Goal: Use online tool/utility: Utilize a website feature to perform a specific function

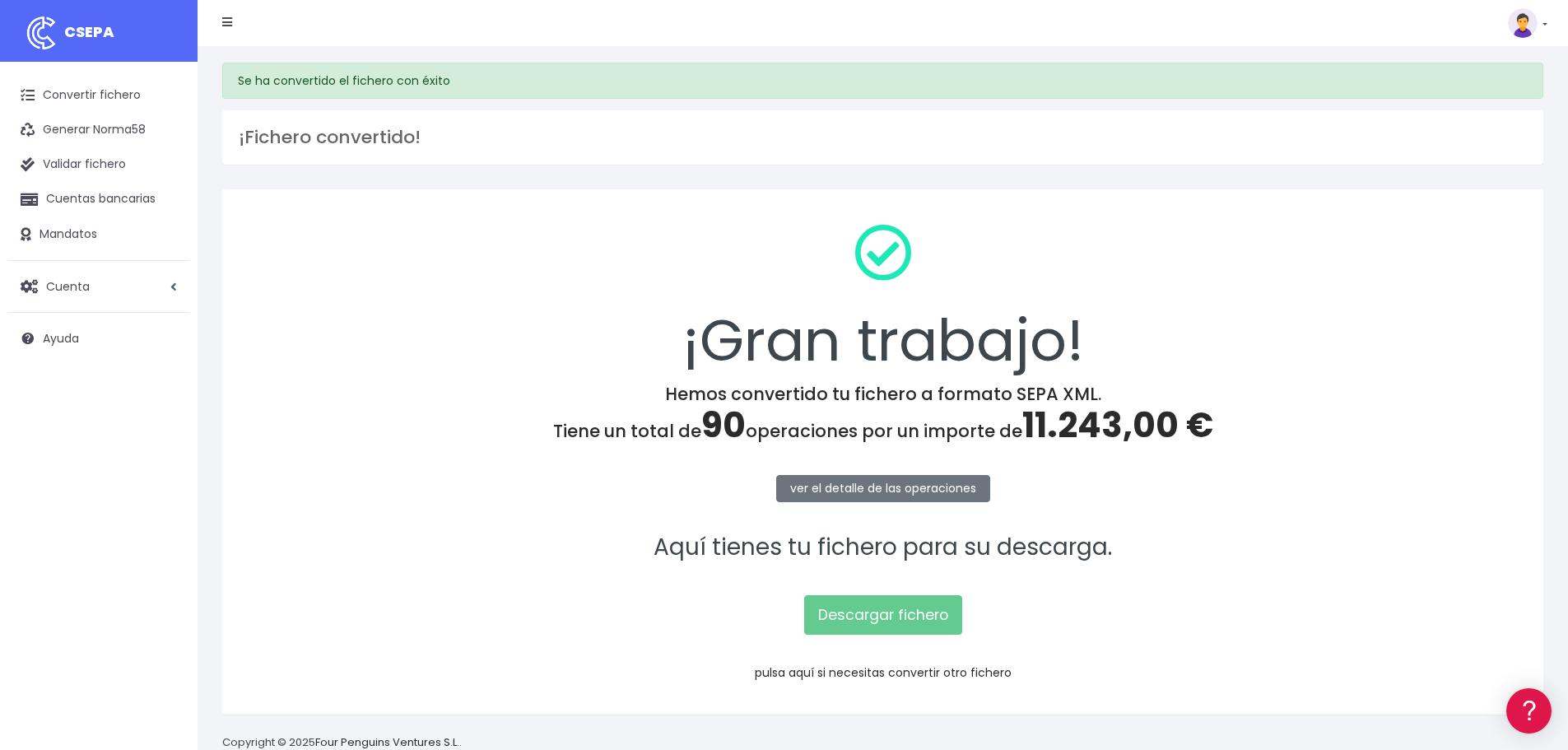
click at [891, 669] on link "pulsa aquí si necesitas convertir otro fichero" at bounding box center [883, 672] width 257 height 17
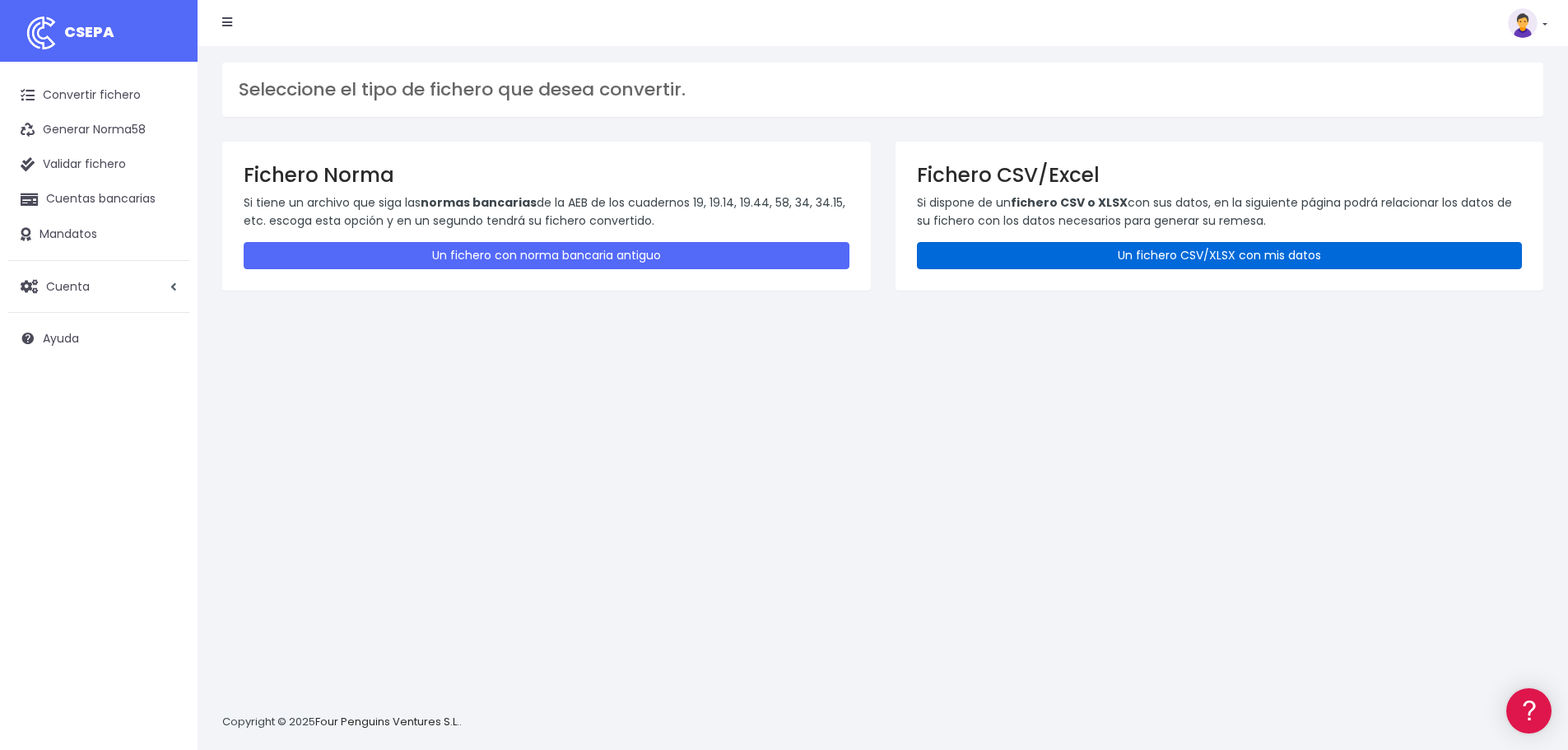
click at [1223, 258] on link "Un fichero CSV/XLSX con mis datos" at bounding box center [1219, 255] width 606 height 27
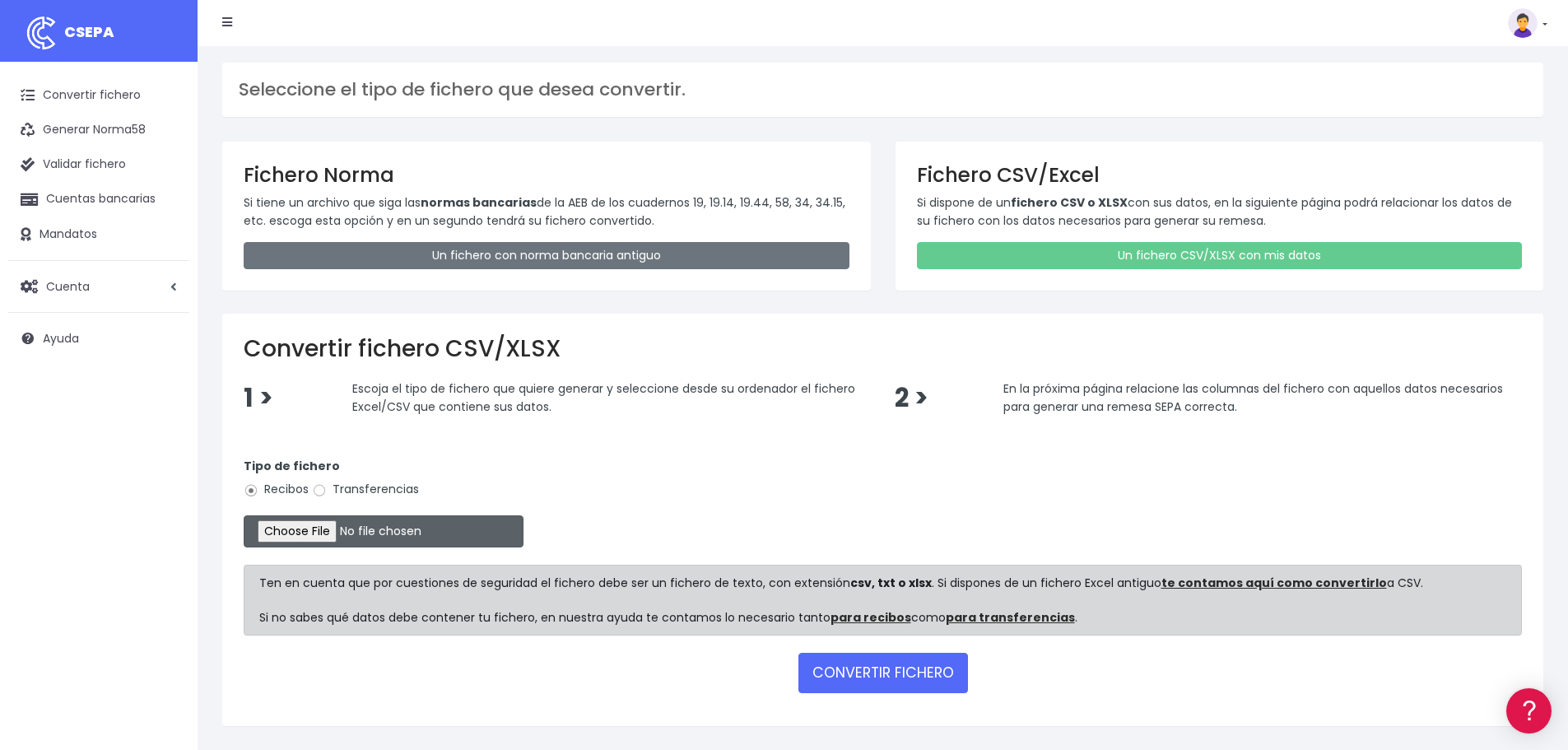
click at [339, 533] on input "file" at bounding box center [383, 531] width 280 height 32
type input "C:\fakepath\37.SO SEPA SET25.xlsx"
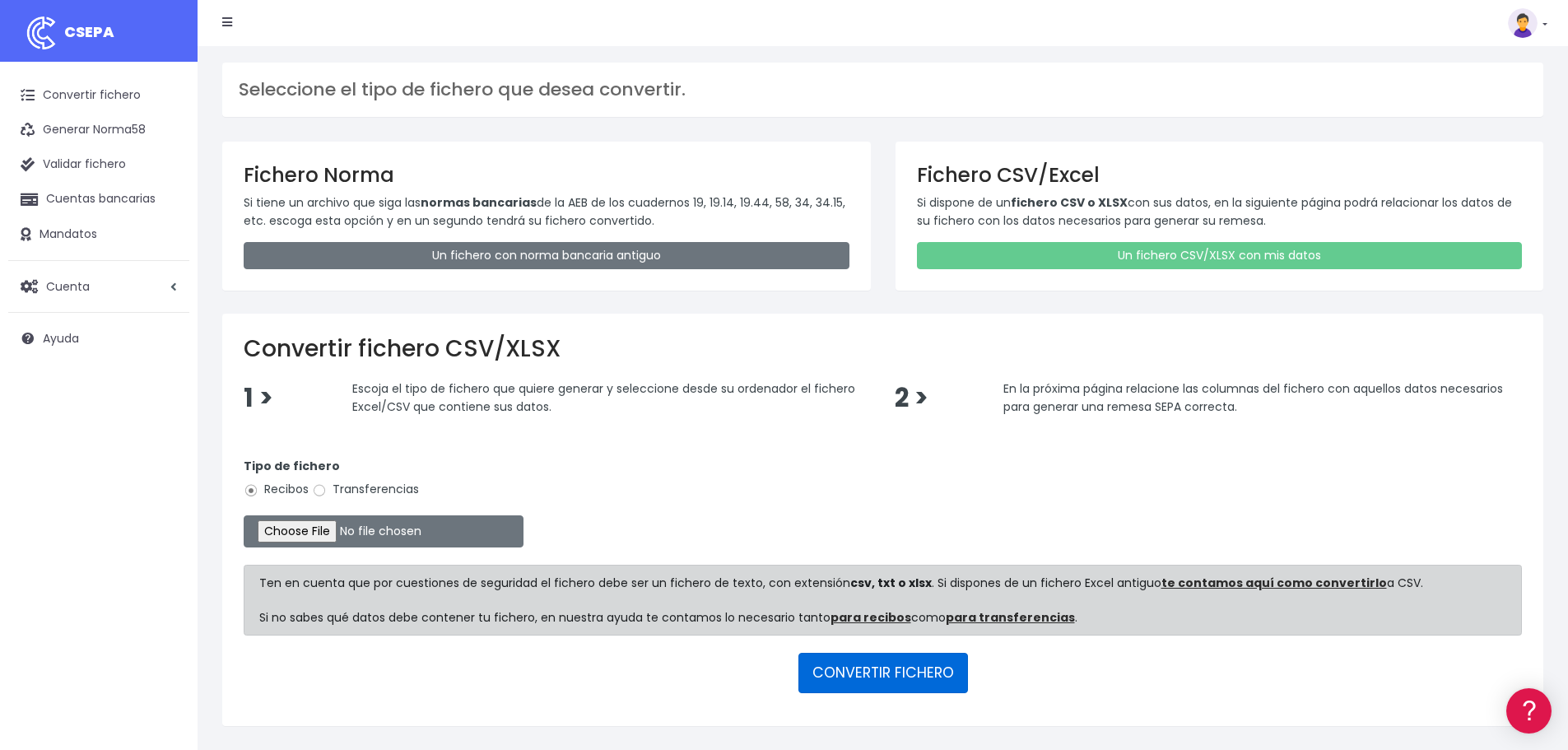
click at [839, 674] on button "CONVERTIR FICHERO" at bounding box center [882, 672] width 169 height 40
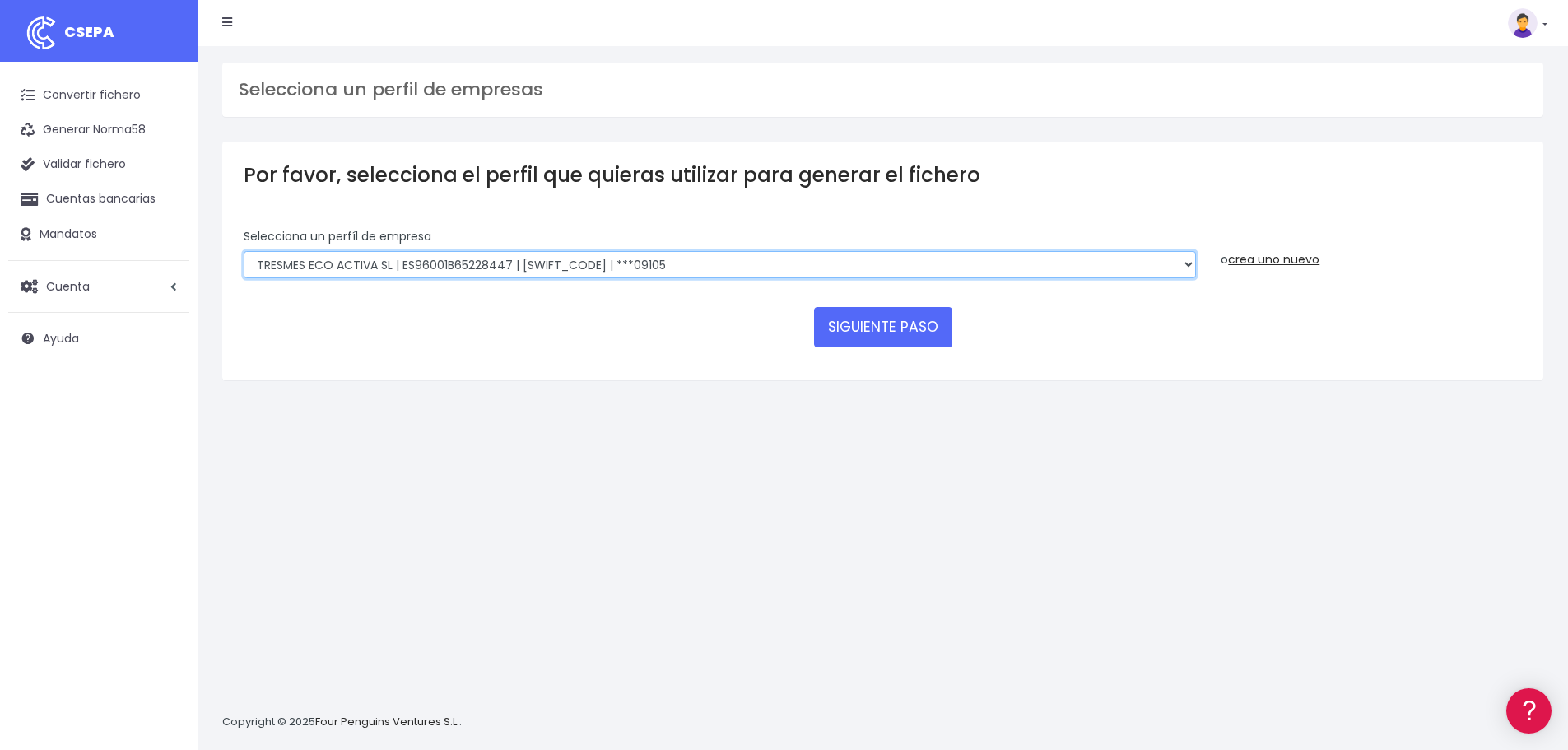
click at [665, 265] on select "TRESMES ECO ACTIVA SL | ES96001B65228447 | BSABESBBXXX | ***09105 TRESMES ECO A…" at bounding box center [720, 265] width 953 height 28
click at [244, 251] on select "TRESMES ECO ACTIVA SL | ES96001B65228447 | BSABESBBXXX | ***09105 TRESMES ECO A…" at bounding box center [720, 265] width 953 height 28
click at [689, 268] on select "TRESMES ECO ACTIVA SL | ES96001B65228447 | BSABESBBXXX | ***09105 TRESMES ECO A…" at bounding box center [720, 265] width 953 height 28
select select "2636"
click at [244, 251] on select "TRESMES ECO ACTIVA SL | ES96001B65228447 | BSABESBBXXX | ***09105 TRESMES ECO A…" at bounding box center [720, 265] width 953 height 28
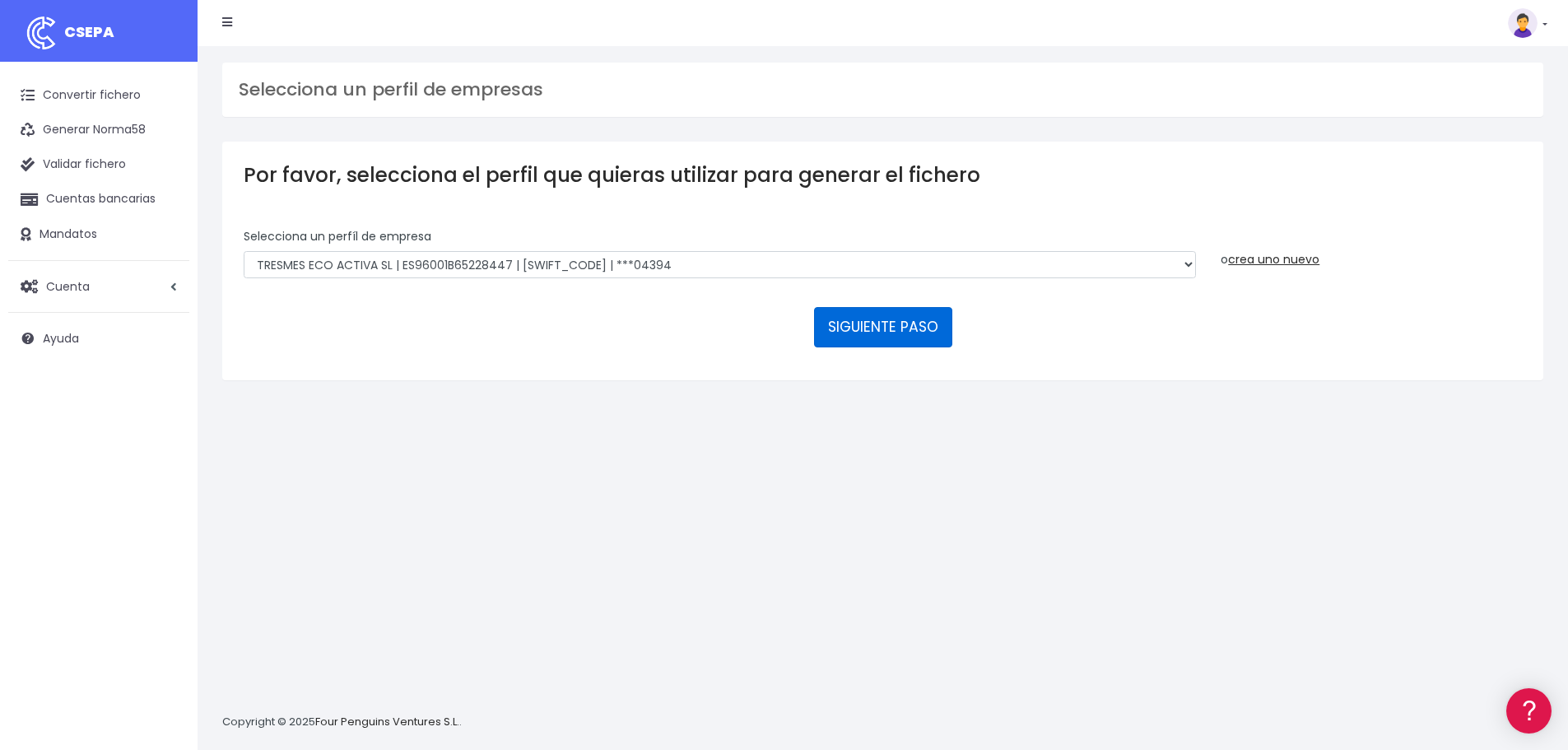
click at [900, 326] on button "SIGUIENTE PASO" at bounding box center [882, 327] width 138 height 40
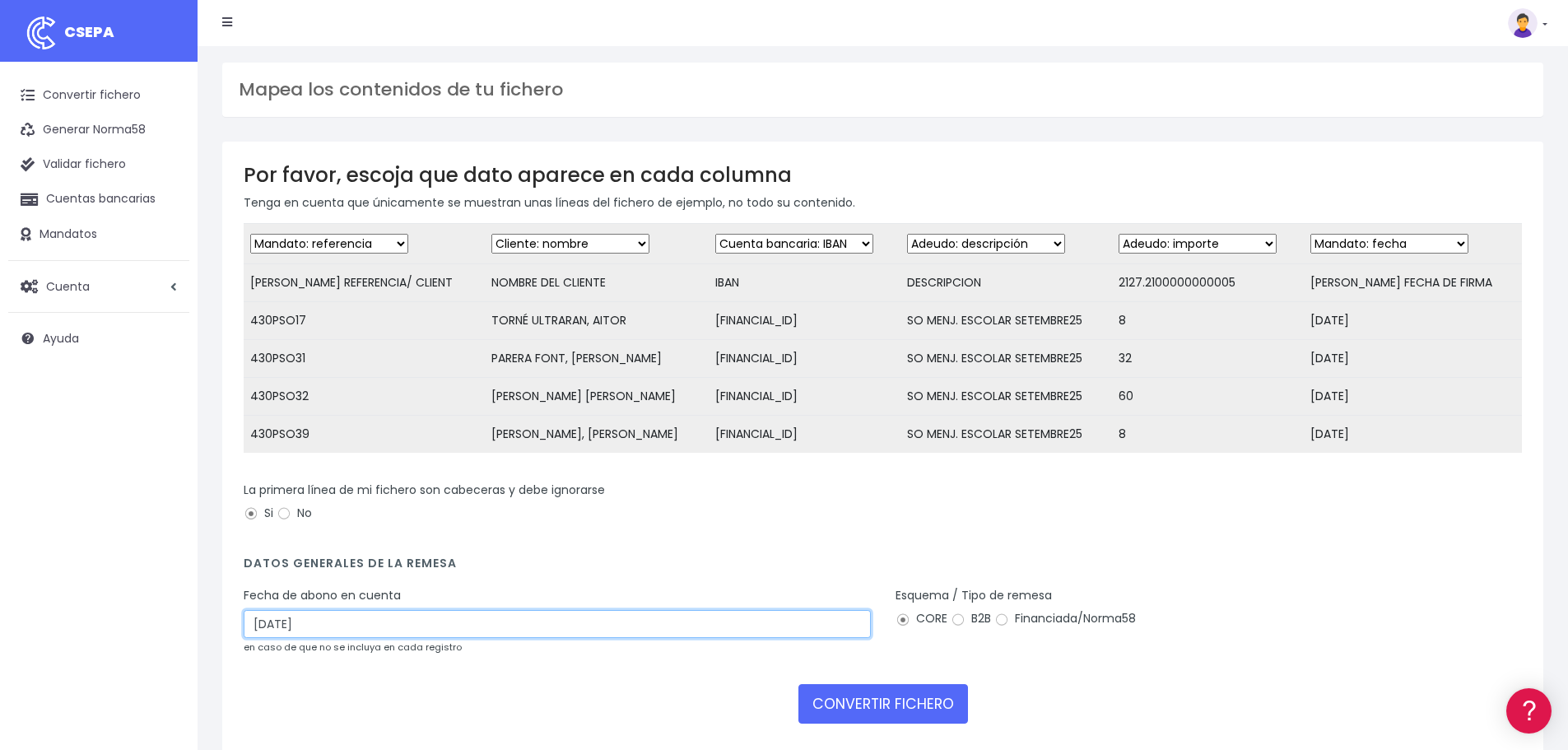
click at [396, 638] on input "03/10/2025" at bounding box center [557, 624] width 627 height 28
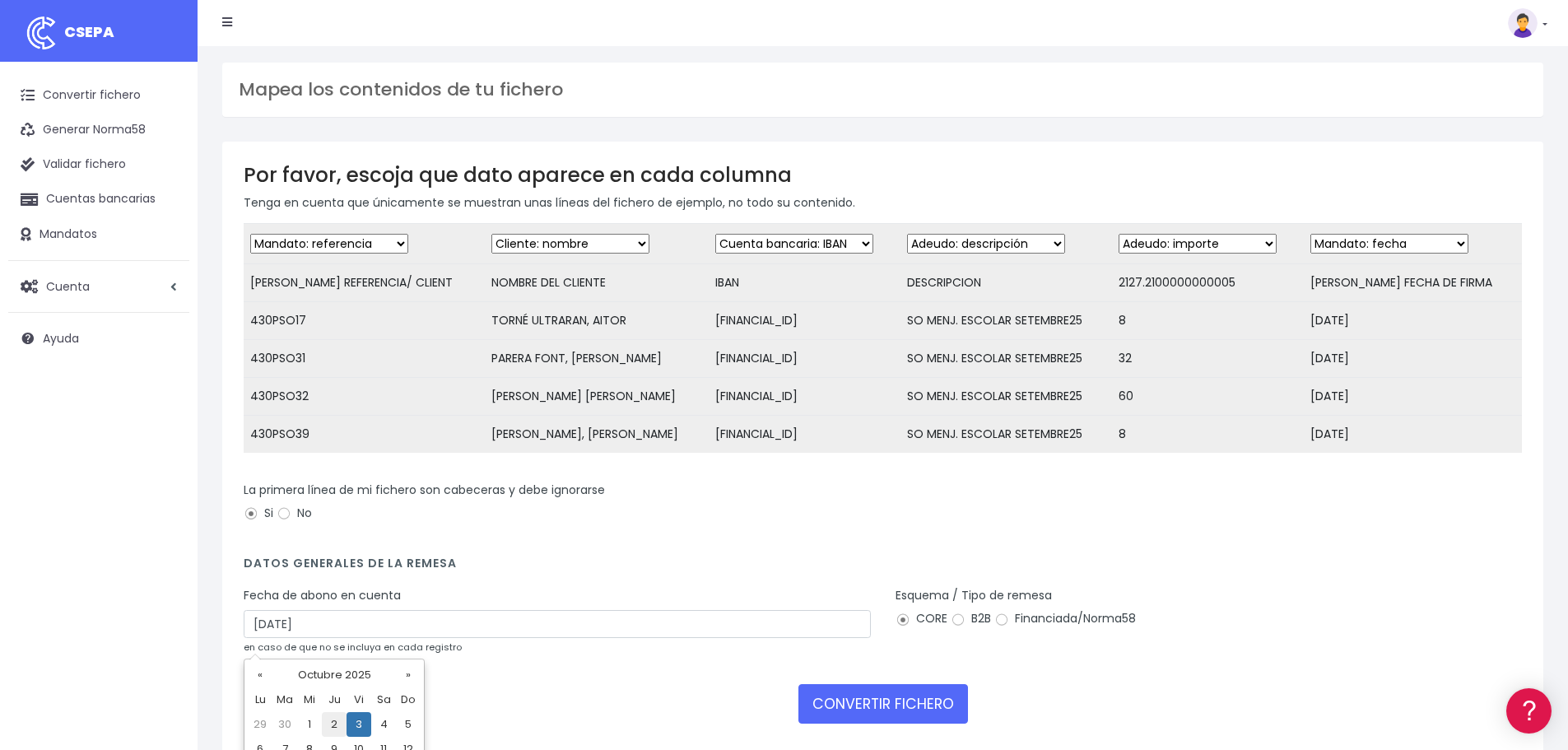
click at [324, 722] on td "2" at bounding box center [335, 724] width 25 height 25
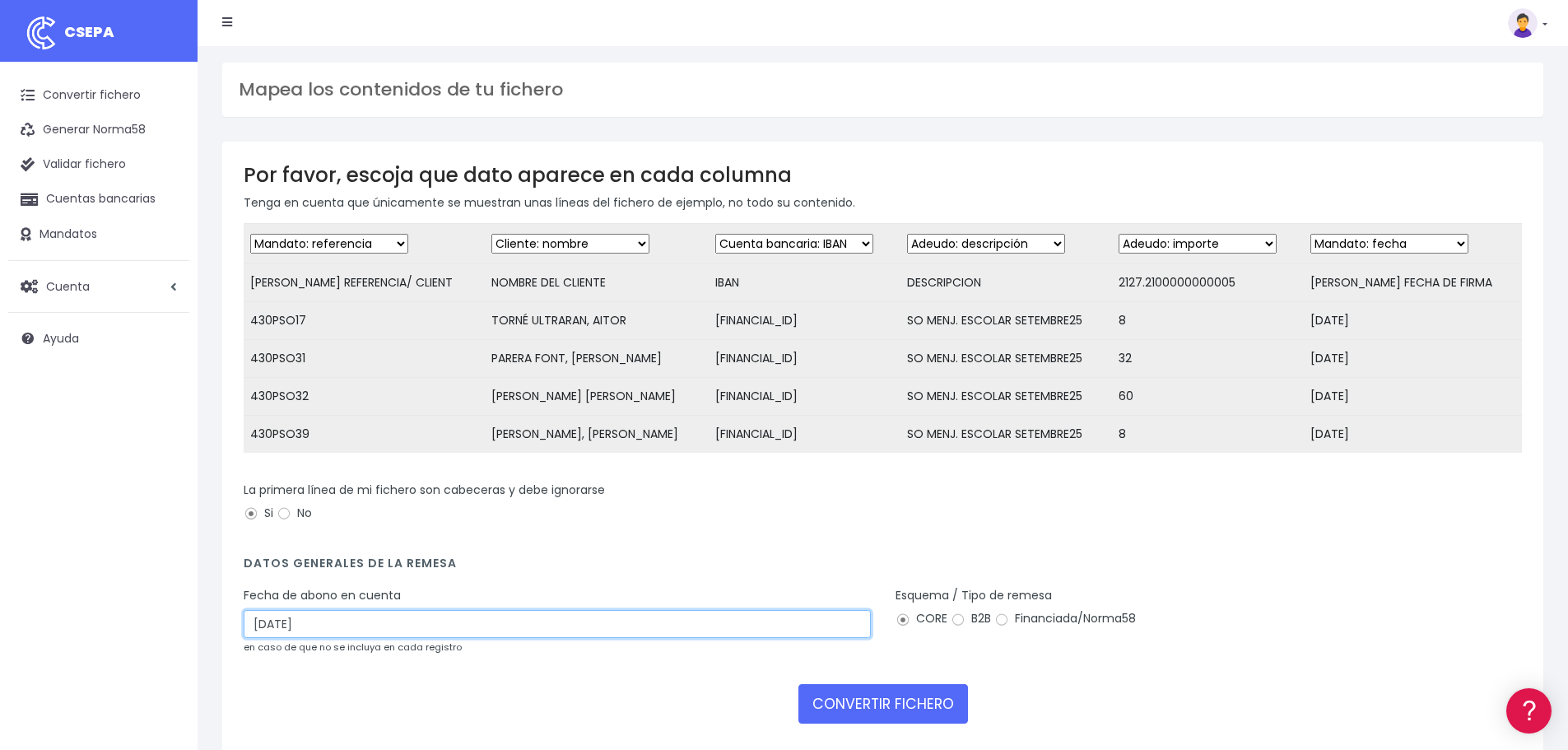
click at [345, 634] on input "02/10/2025" at bounding box center [557, 624] width 627 height 28
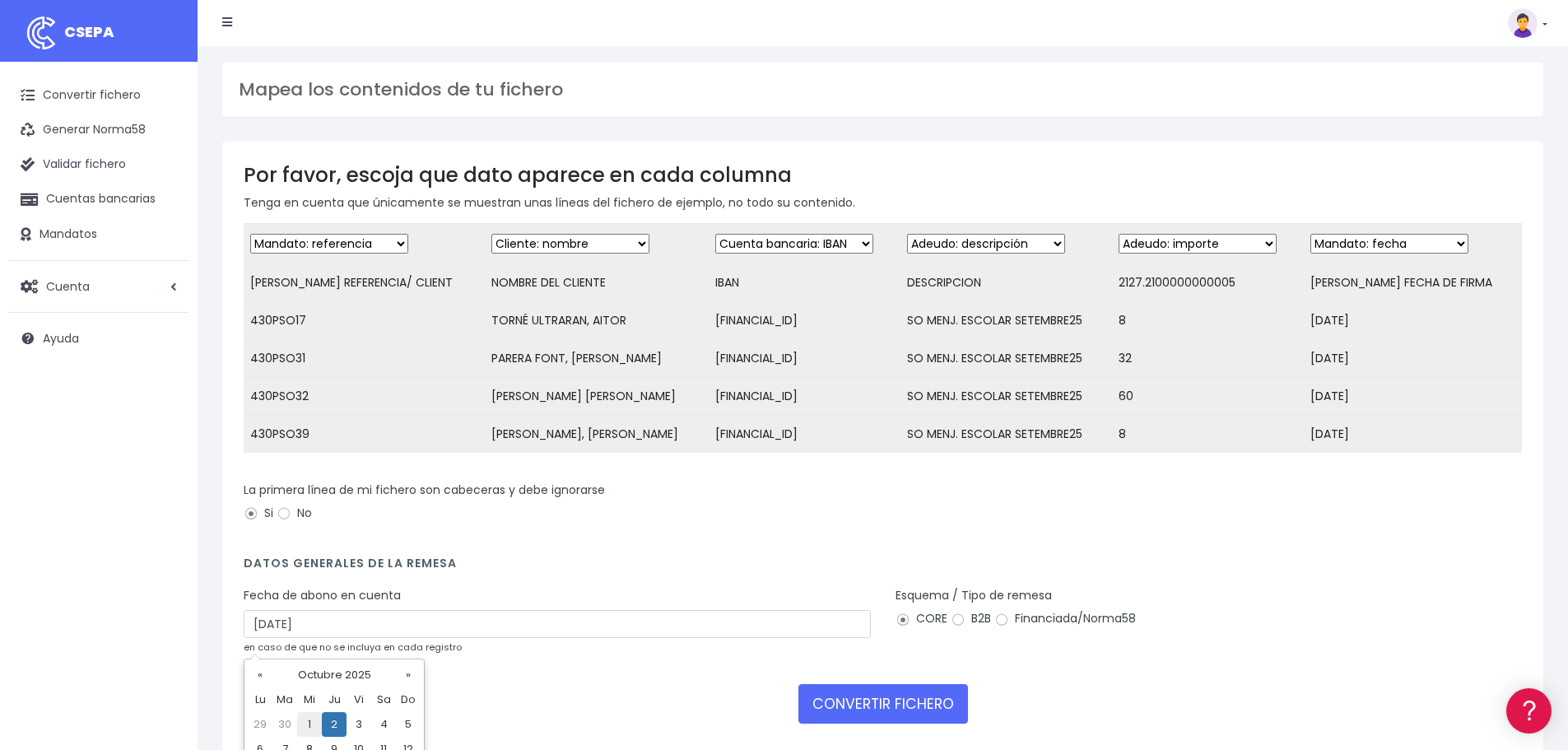
click at [314, 729] on td "1" at bounding box center [310, 724] width 25 height 25
type input "01/10/2025"
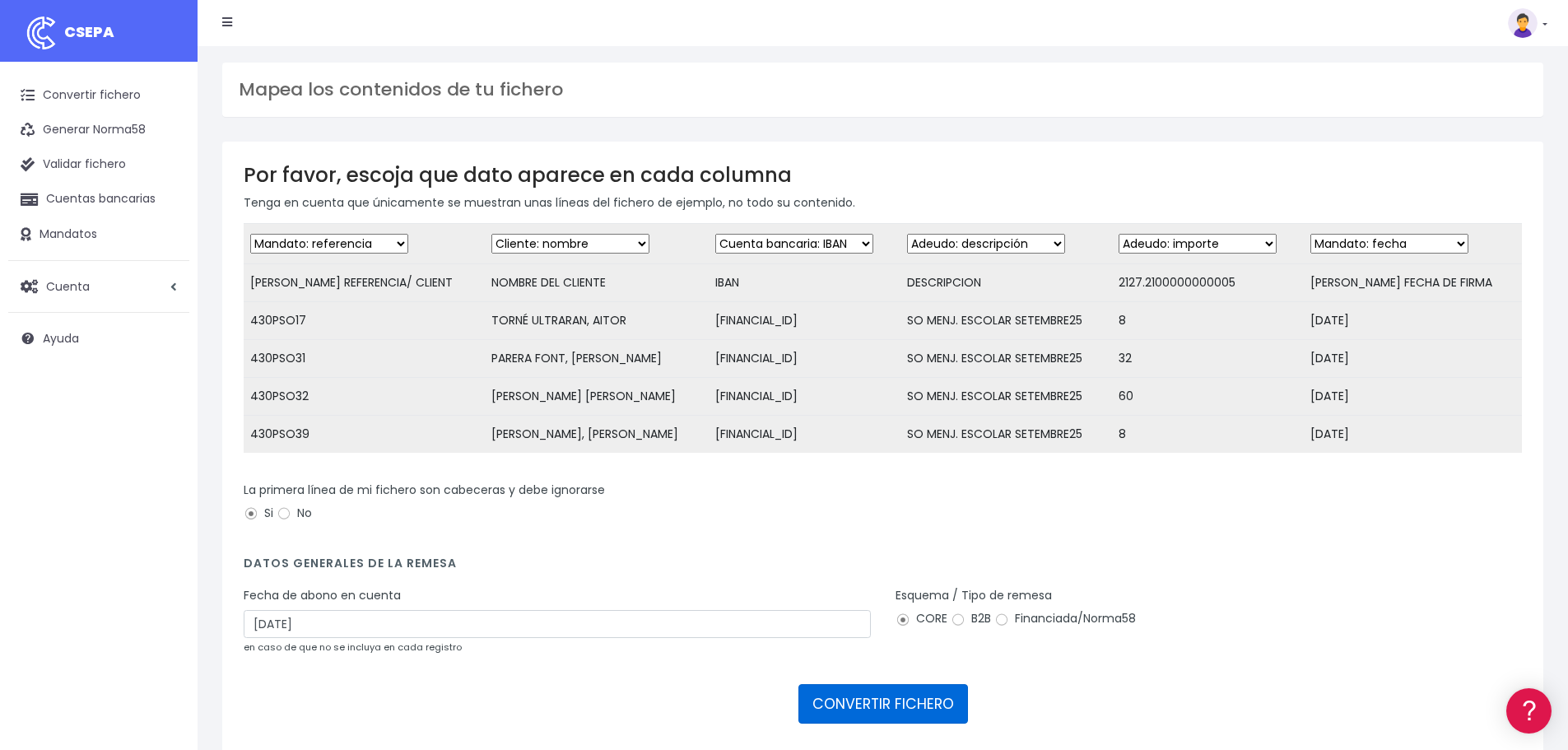
click at [885, 710] on button "CONVERTIR FICHERO" at bounding box center [882, 704] width 169 height 40
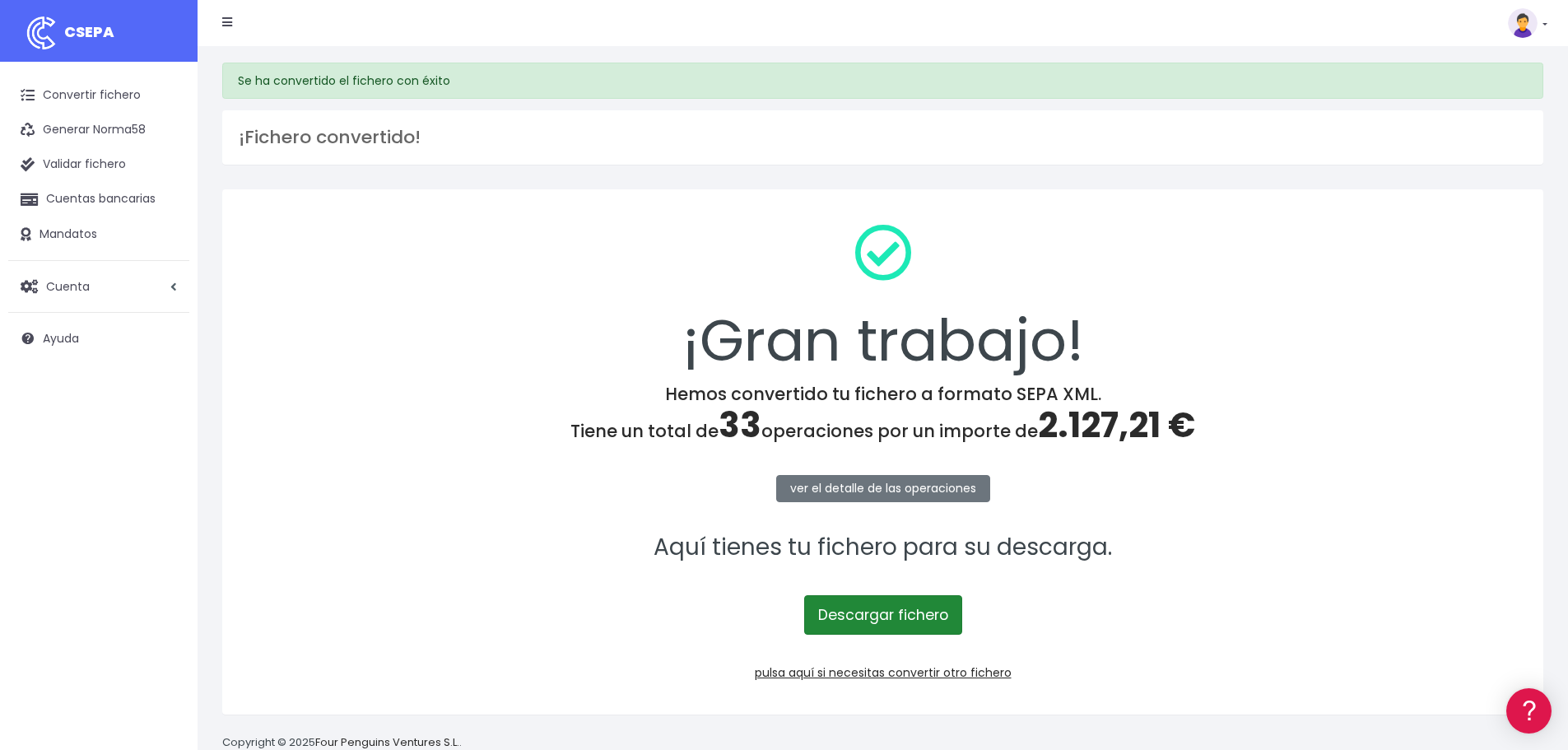
click at [878, 607] on link "Descargar fichero" at bounding box center [882, 615] width 158 height 40
click at [933, 676] on link "pulsa aquí si necesitas convertir otro fichero" at bounding box center [883, 672] width 257 height 17
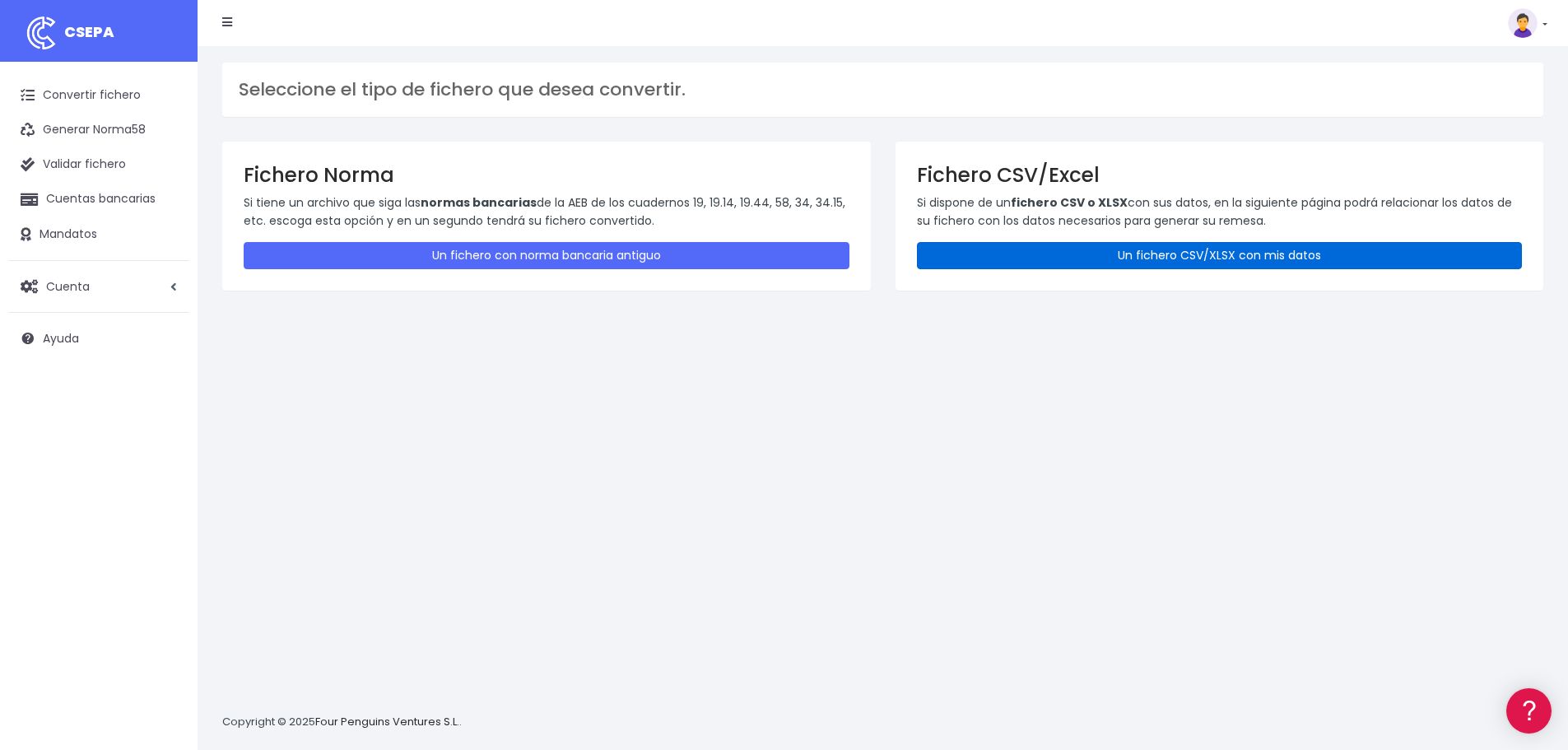
click at [1304, 254] on link "Un fichero CSV/XLSX con mis datos" at bounding box center [1219, 255] width 606 height 27
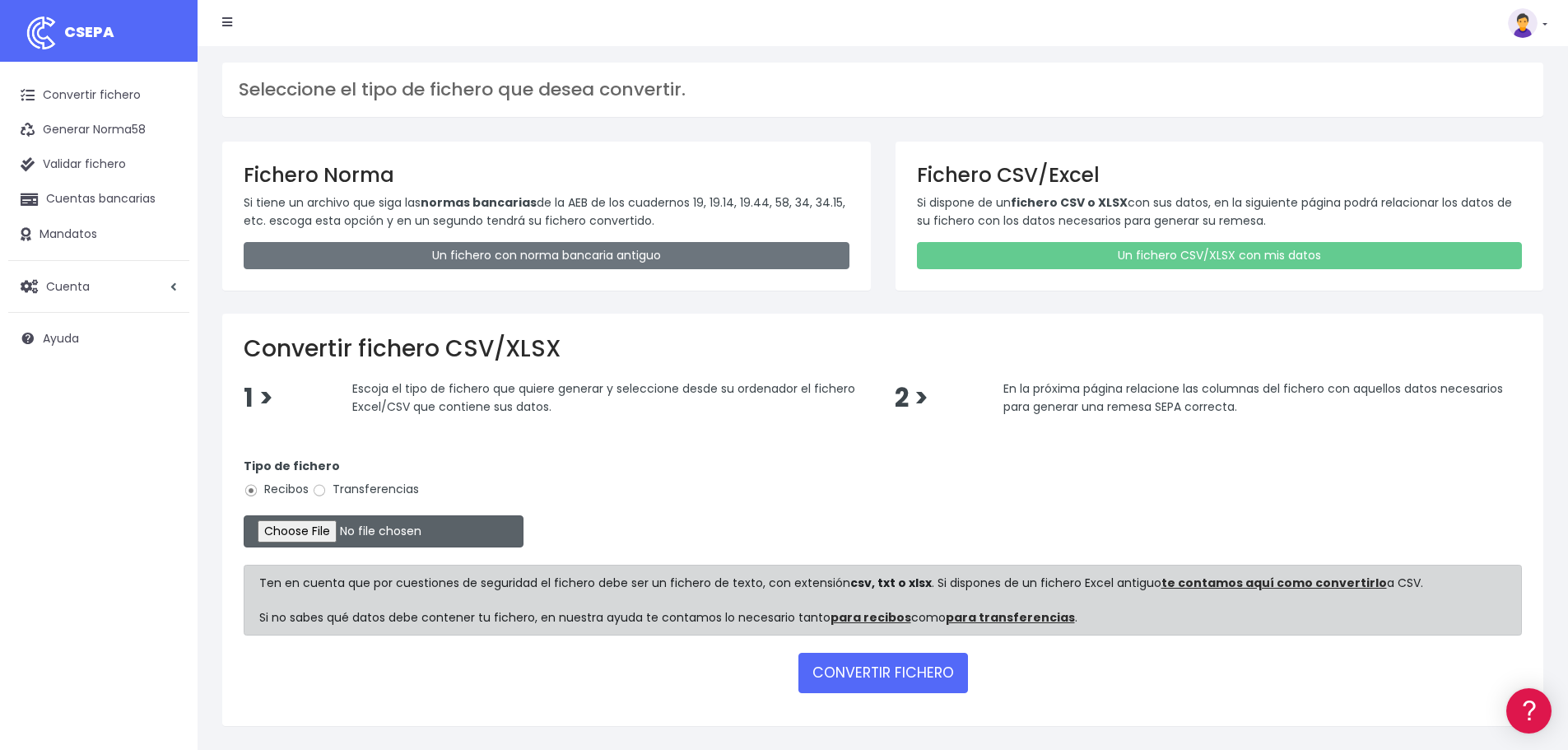
click at [338, 528] on input "file" at bounding box center [383, 531] width 280 height 32
type input "C:\fakepath\01.VM SEPA SET25.xlsx"
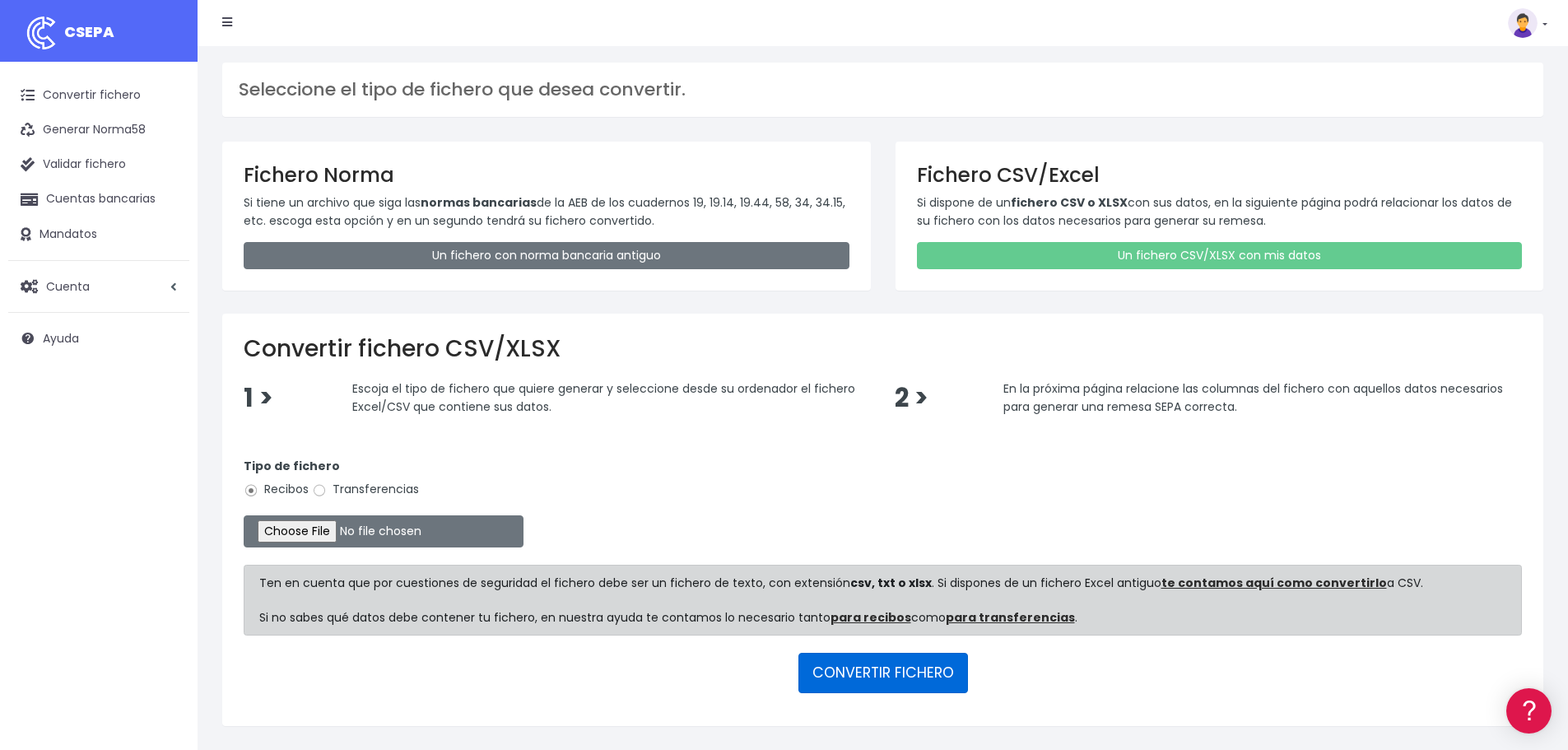
click at [877, 680] on button "CONVERTIR FICHERO" at bounding box center [882, 672] width 169 height 40
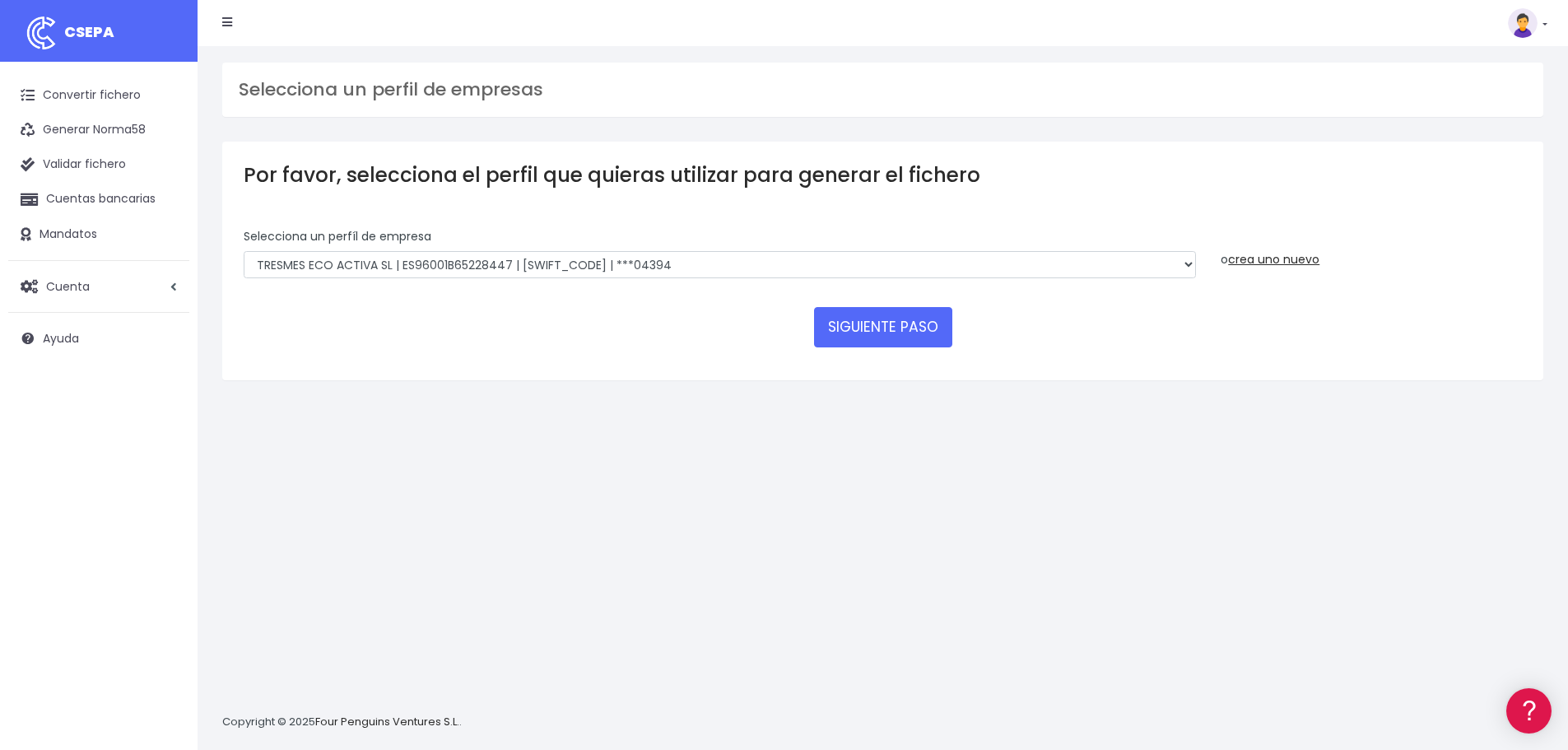
click at [791, 282] on div "Selecciona un perfíl de empresa TRESMES ECO ACTIVA SL | ES96001B65228447 | [SWI…" at bounding box center [720, 259] width 977 height 63
click at [786, 263] on select "TRESMES ECO ACTIVA SL | ES96001B65228447 | [SWIFT_CODE] | ***09105 TRESMES ECO …" at bounding box center [720, 265] width 953 height 28
select select "2634"
click at [244, 251] on select "TRESMES ECO ACTIVA SL | ES96001B65228447 | [SWIFT_CODE] | ***09105 TRESMES ECO …" at bounding box center [720, 265] width 953 height 28
click at [891, 325] on button "SIGUIENTE PASO" at bounding box center [882, 327] width 138 height 40
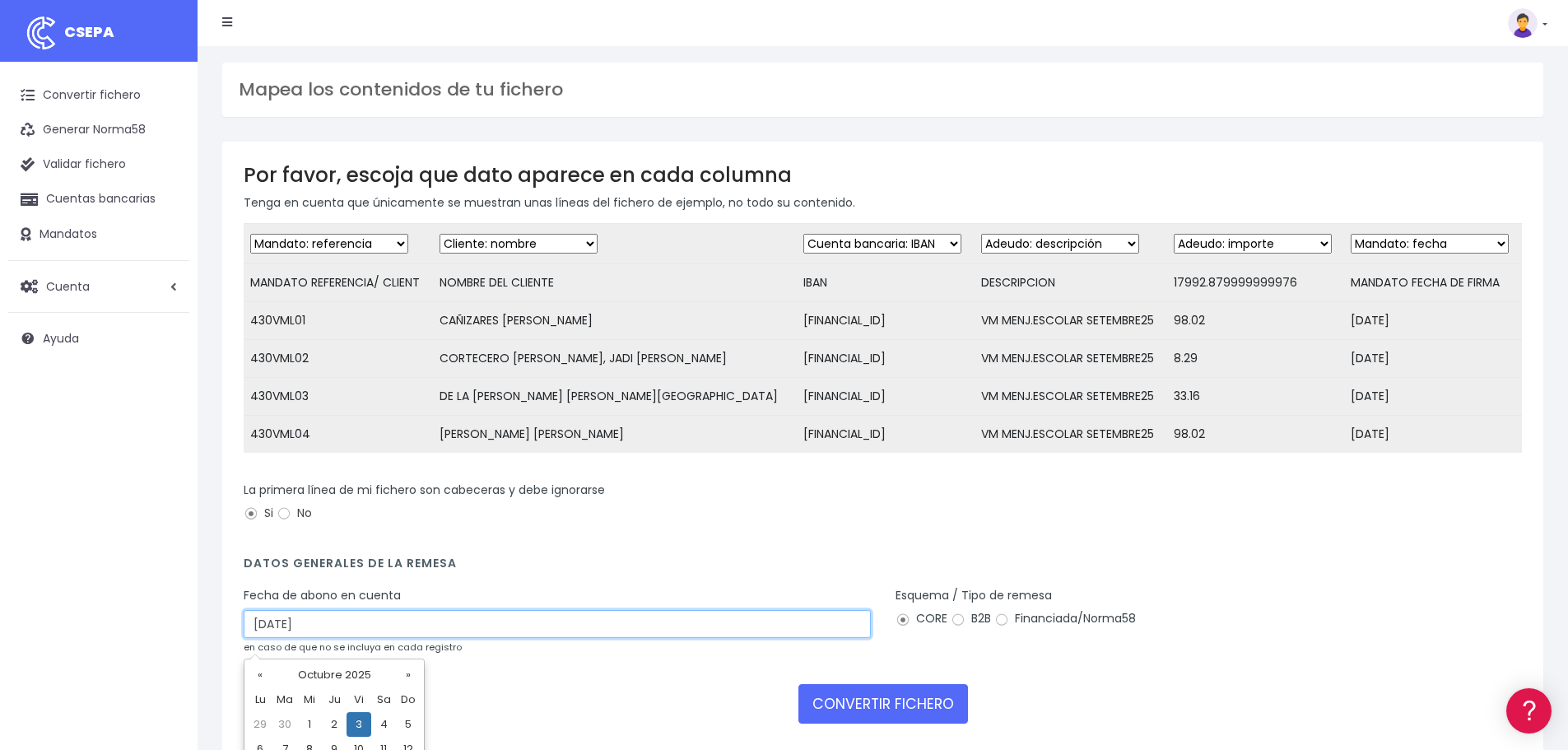
click at [331, 638] on input "03/10/2025" at bounding box center [557, 624] width 627 height 28
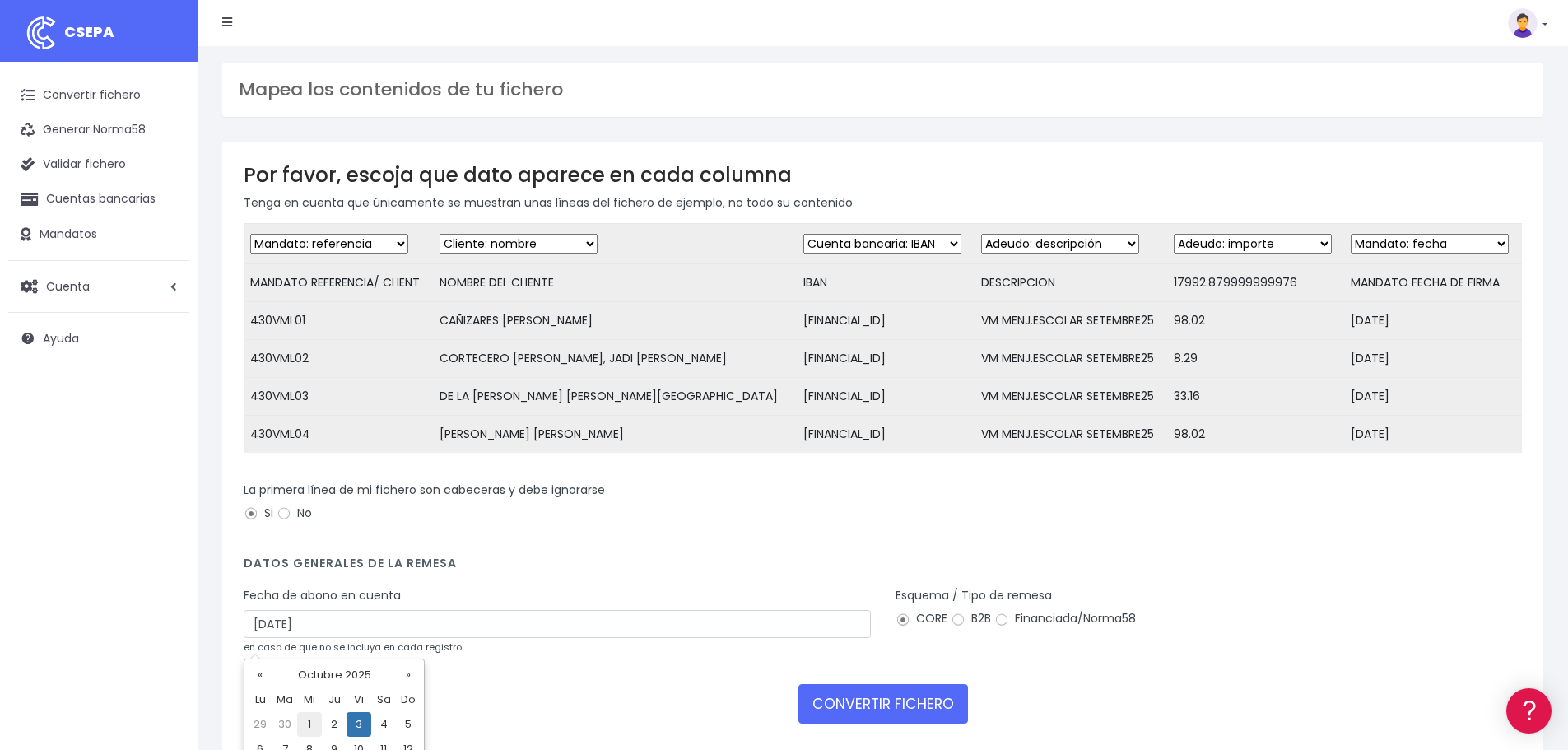
click at [309, 721] on td "1" at bounding box center [310, 724] width 25 height 25
type input "01/10/2025"
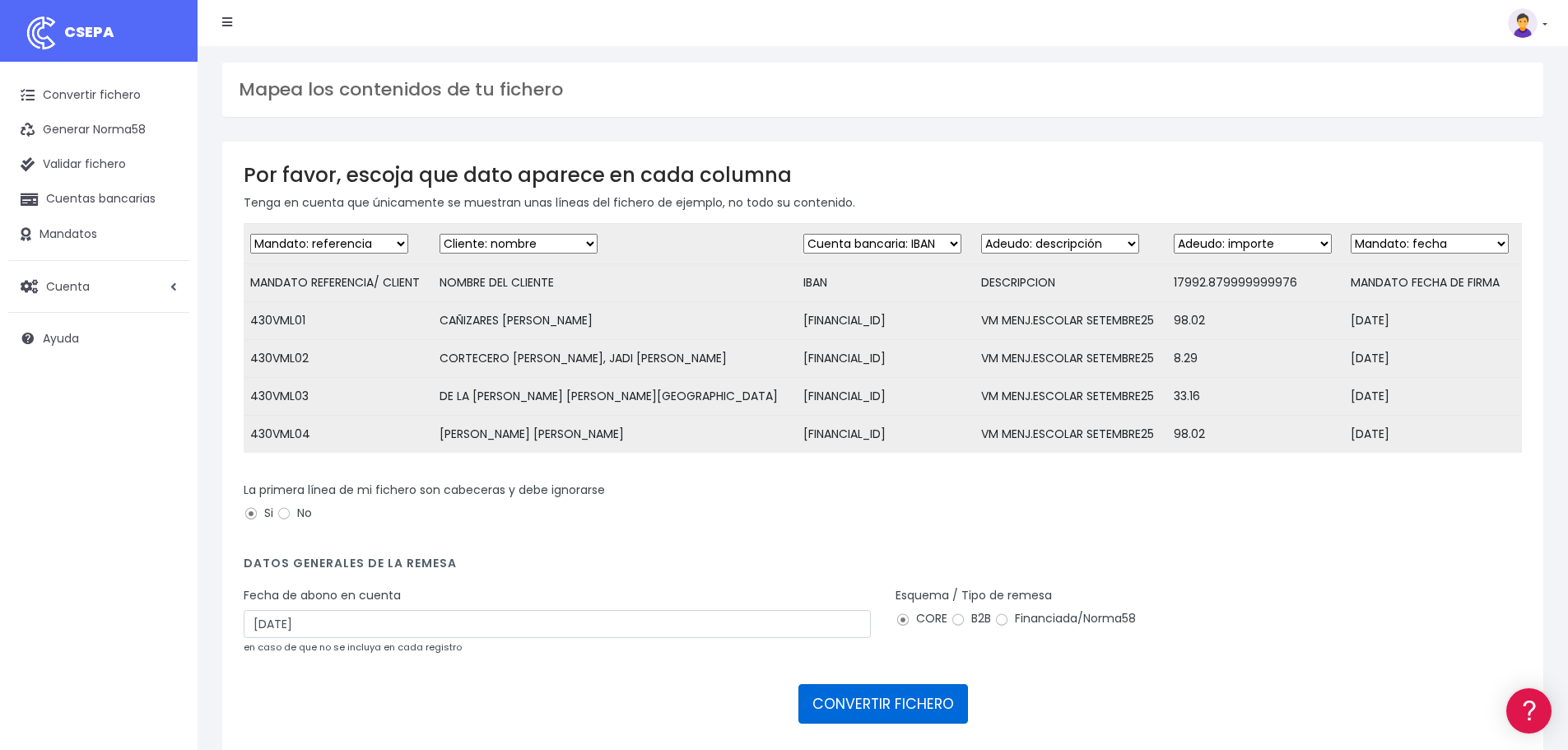
click at [917, 714] on button "CONVERTIR FICHERO" at bounding box center [882, 704] width 169 height 40
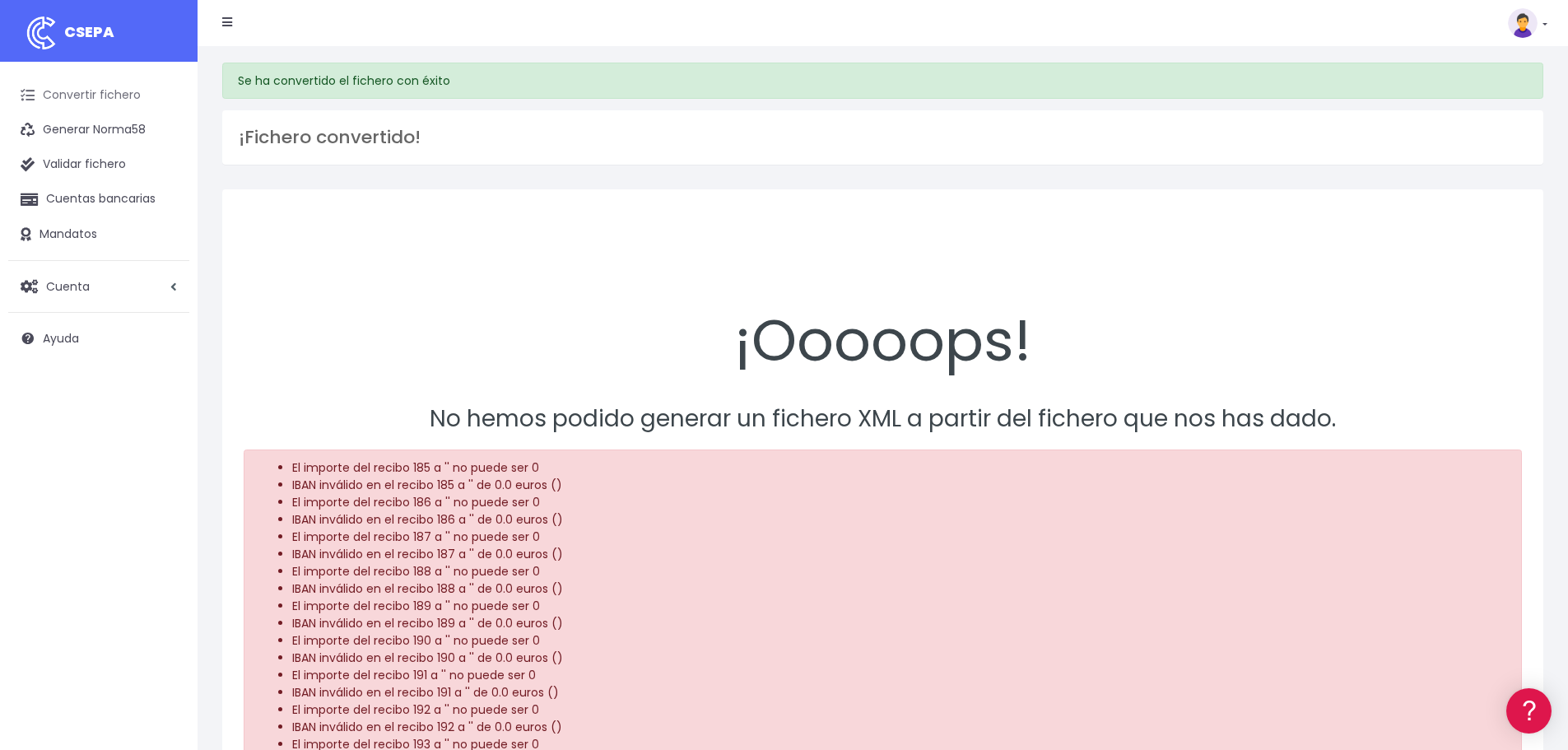
click at [82, 97] on link "Convertir fichero" at bounding box center [98, 96] width 181 height 35
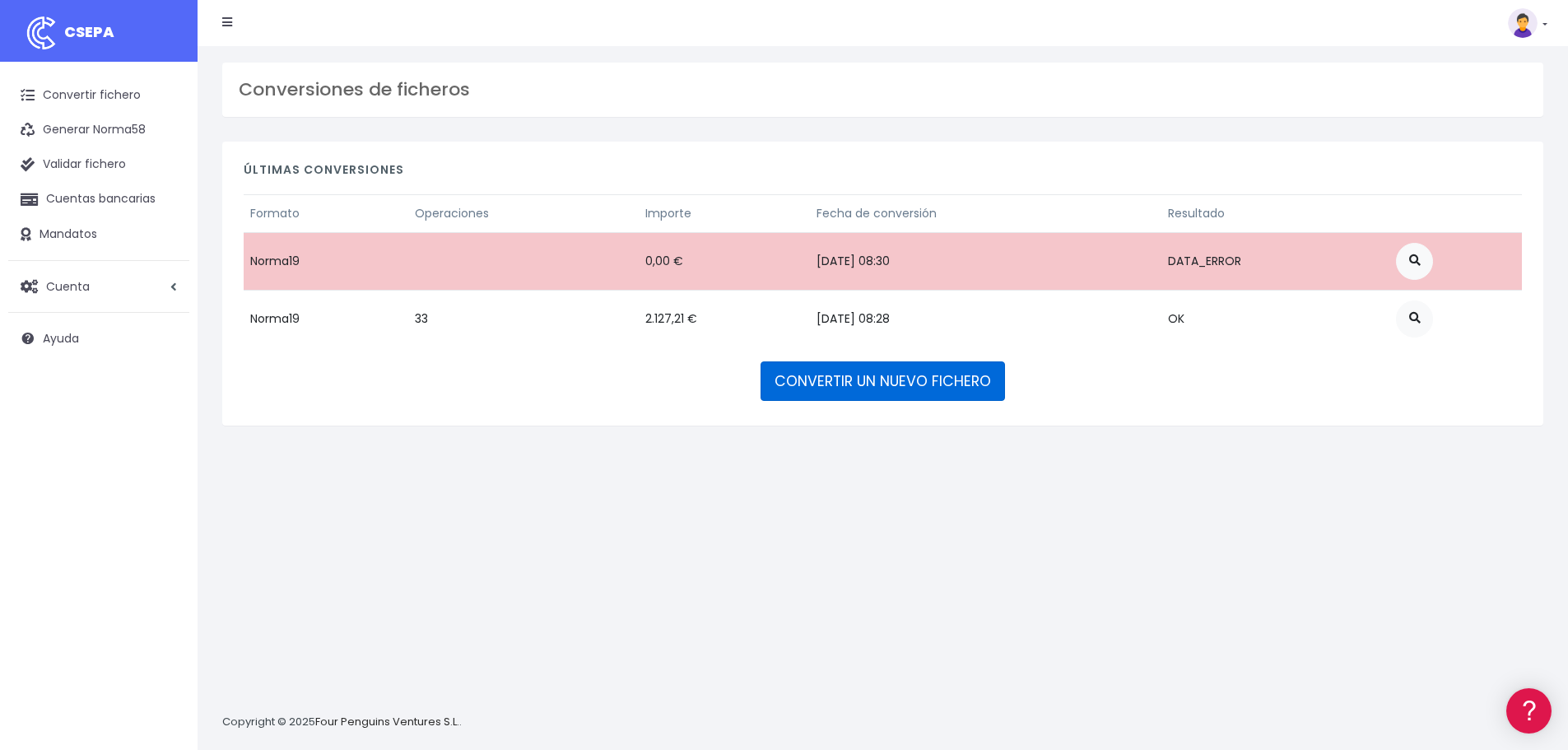
click at [903, 387] on link "CONVERTIR UN NUEVO FICHERO" at bounding box center [883, 381] width 245 height 40
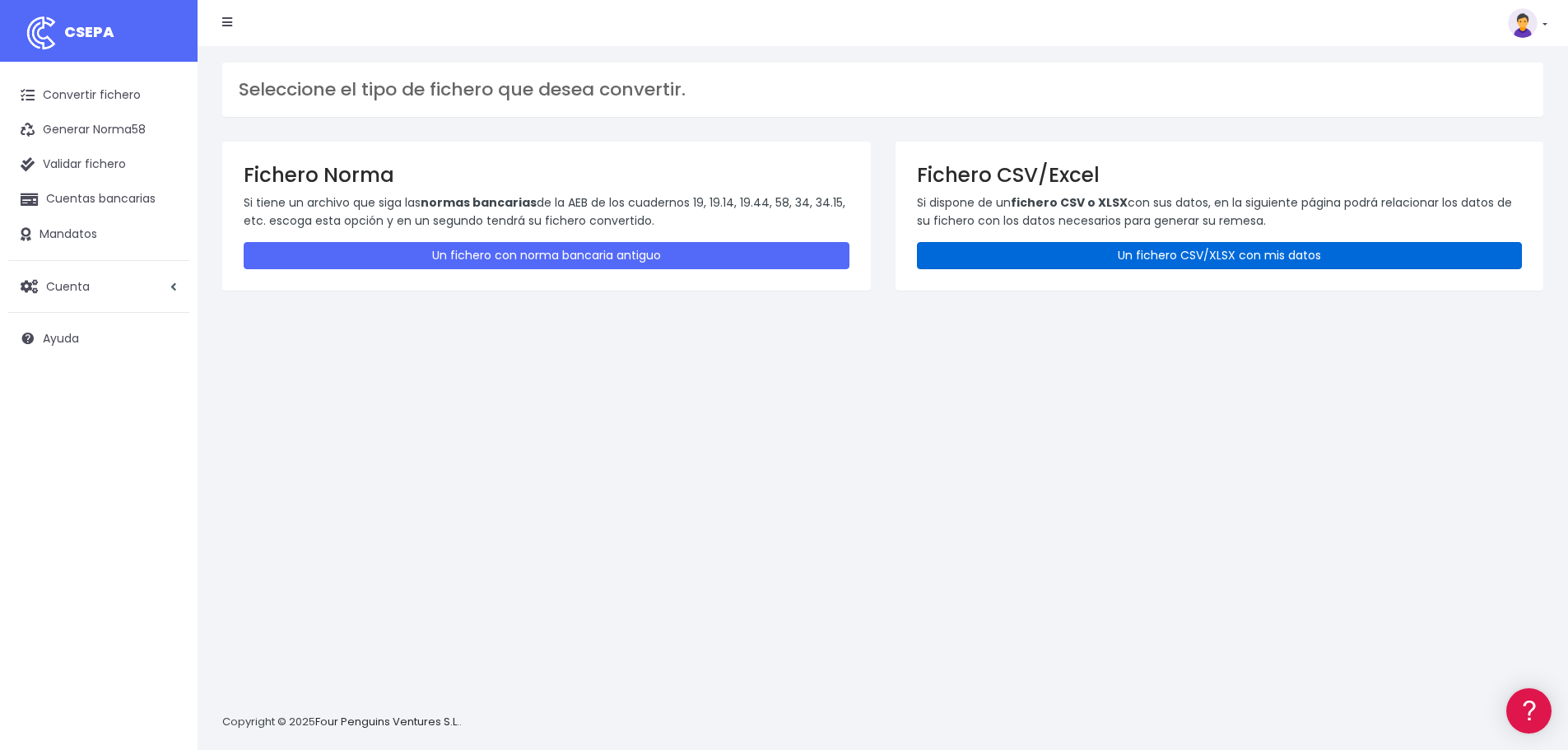
click at [1150, 259] on link "Un fichero CSV/XLSX con mis datos" at bounding box center [1219, 255] width 606 height 27
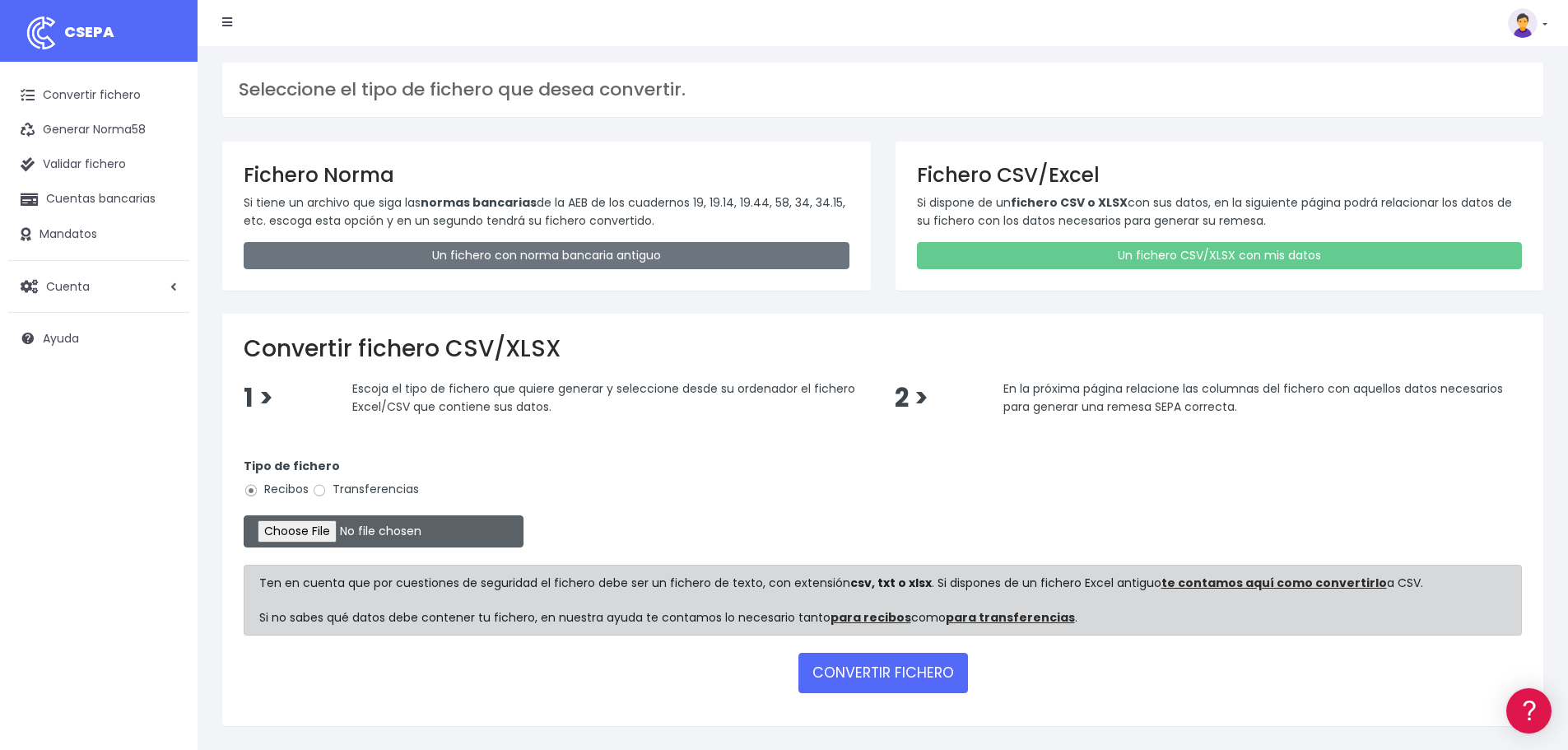
click at [335, 529] on input "file" at bounding box center [383, 531] width 280 height 32
type input "C:\fakepath\01.VM SEPA SET25.xlsx"
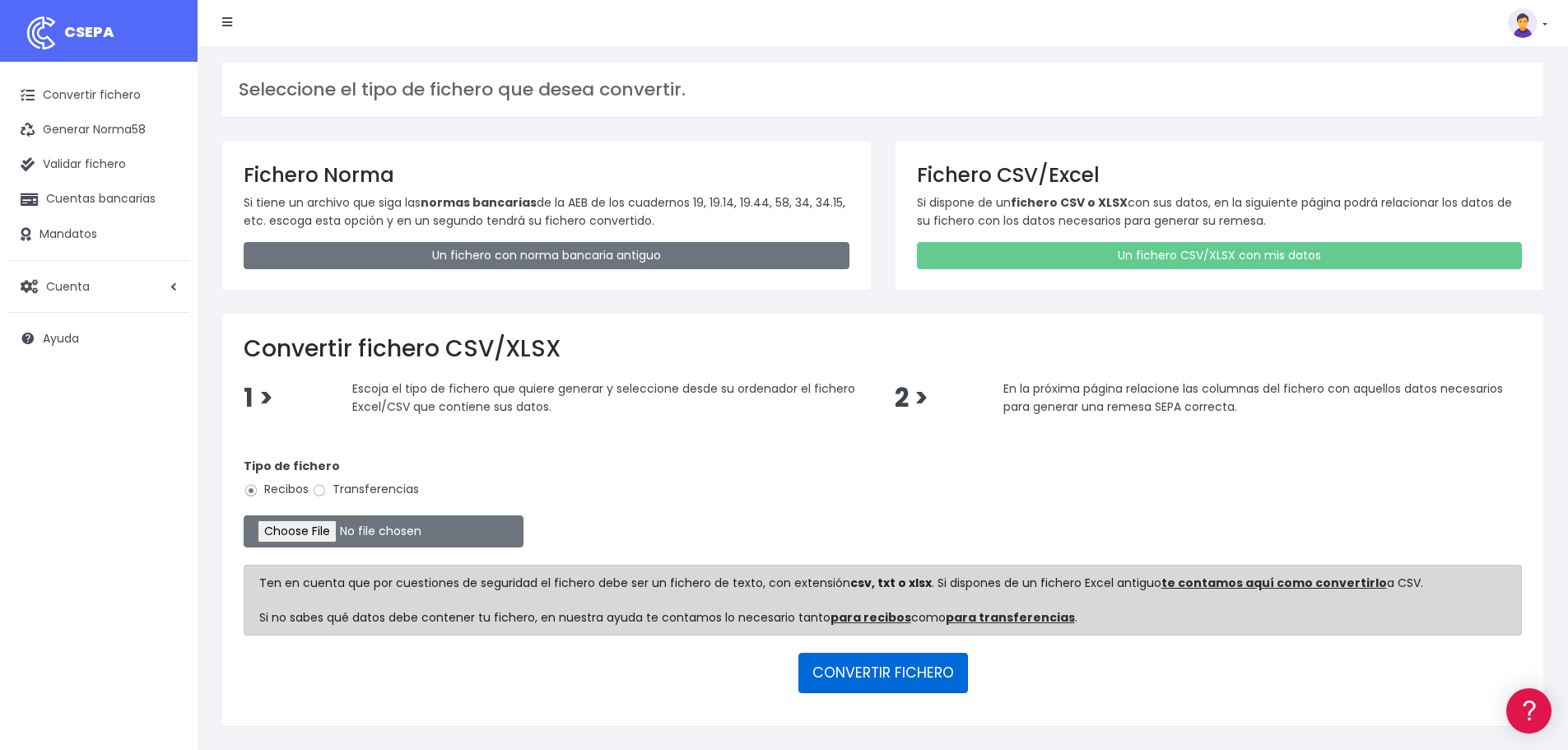
click at [900, 668] on button "CONVERTIR FICHERO" at bounding box center [882, 672] width 169 height 40
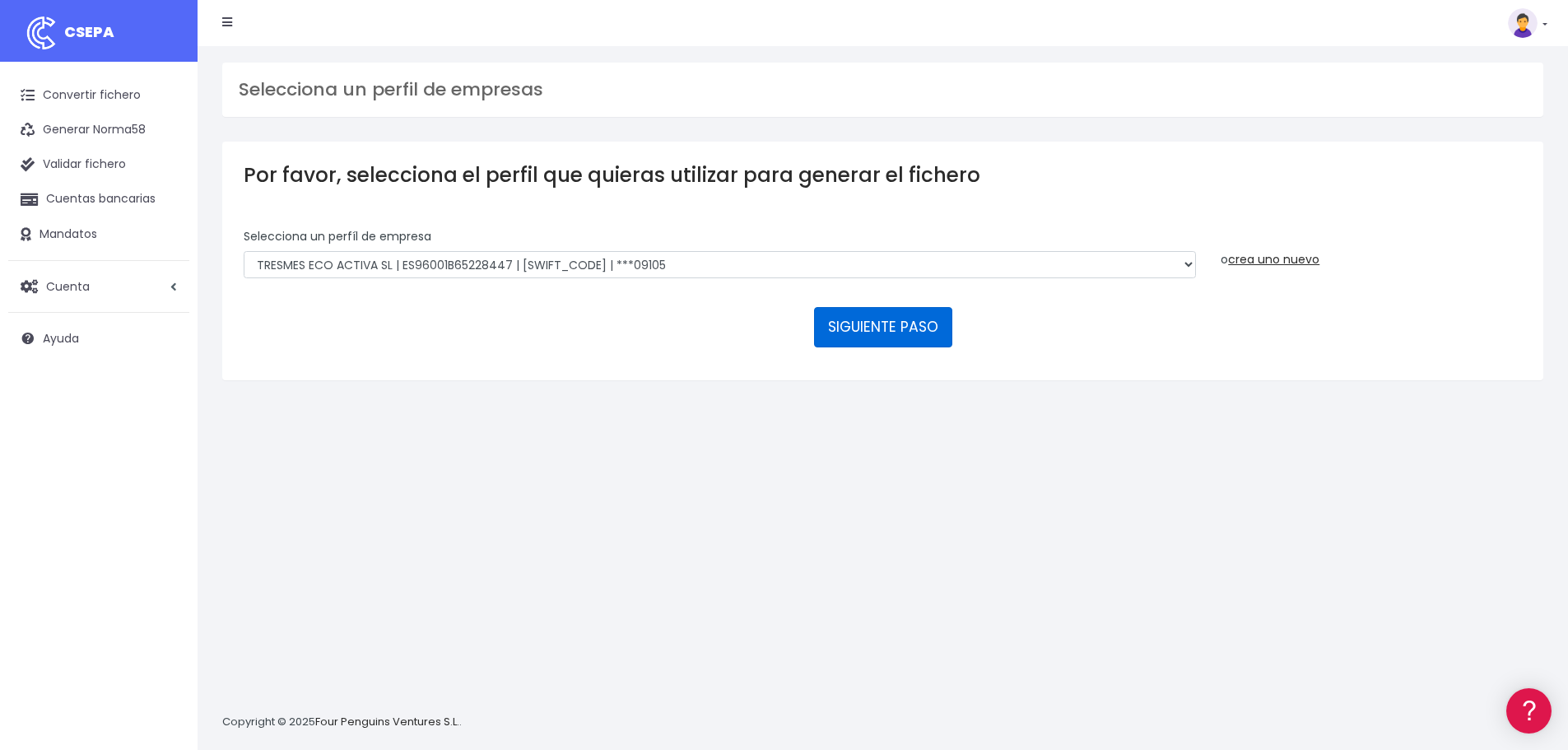
click at [900, 332] on button "SIGUIENTE PASO" at bounding box center [882, 327] width 138 height 40
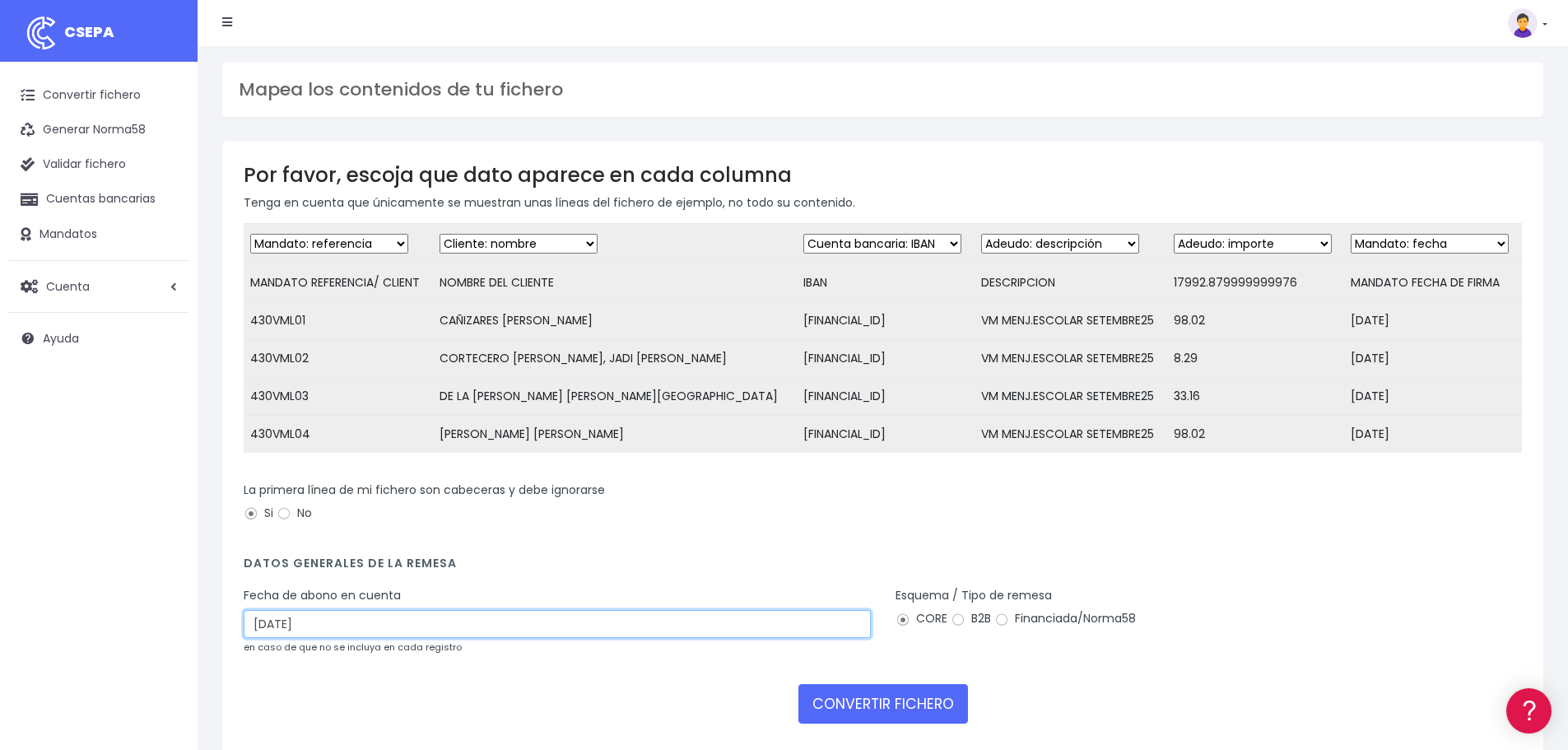
click at [324, 638] on input "[DATE]" at bounding box center [557, 624] width 627 height 28
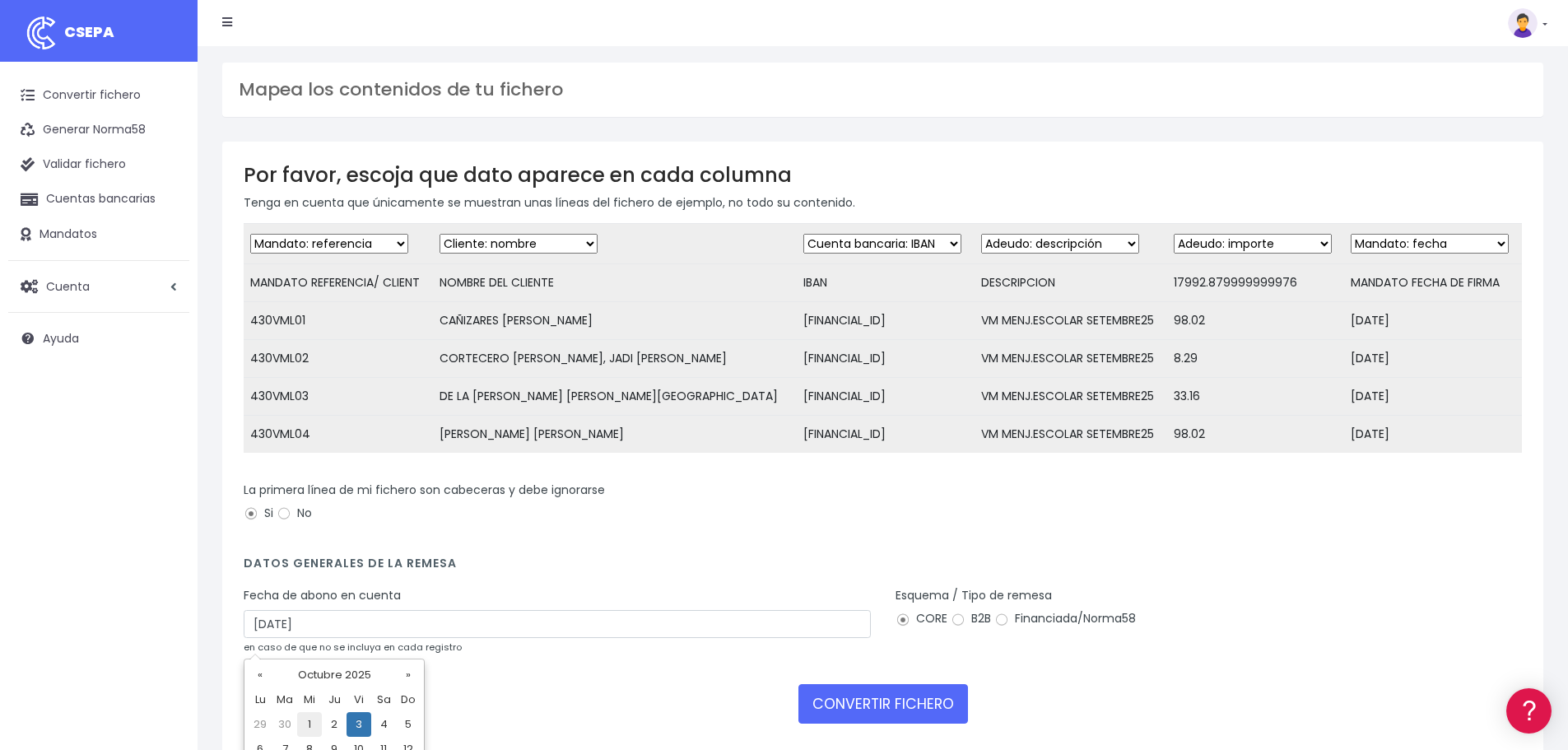
click at [315, 727] on td "1" at bounding box center [310, 724] width 25 height 25
type input "[DATE]"
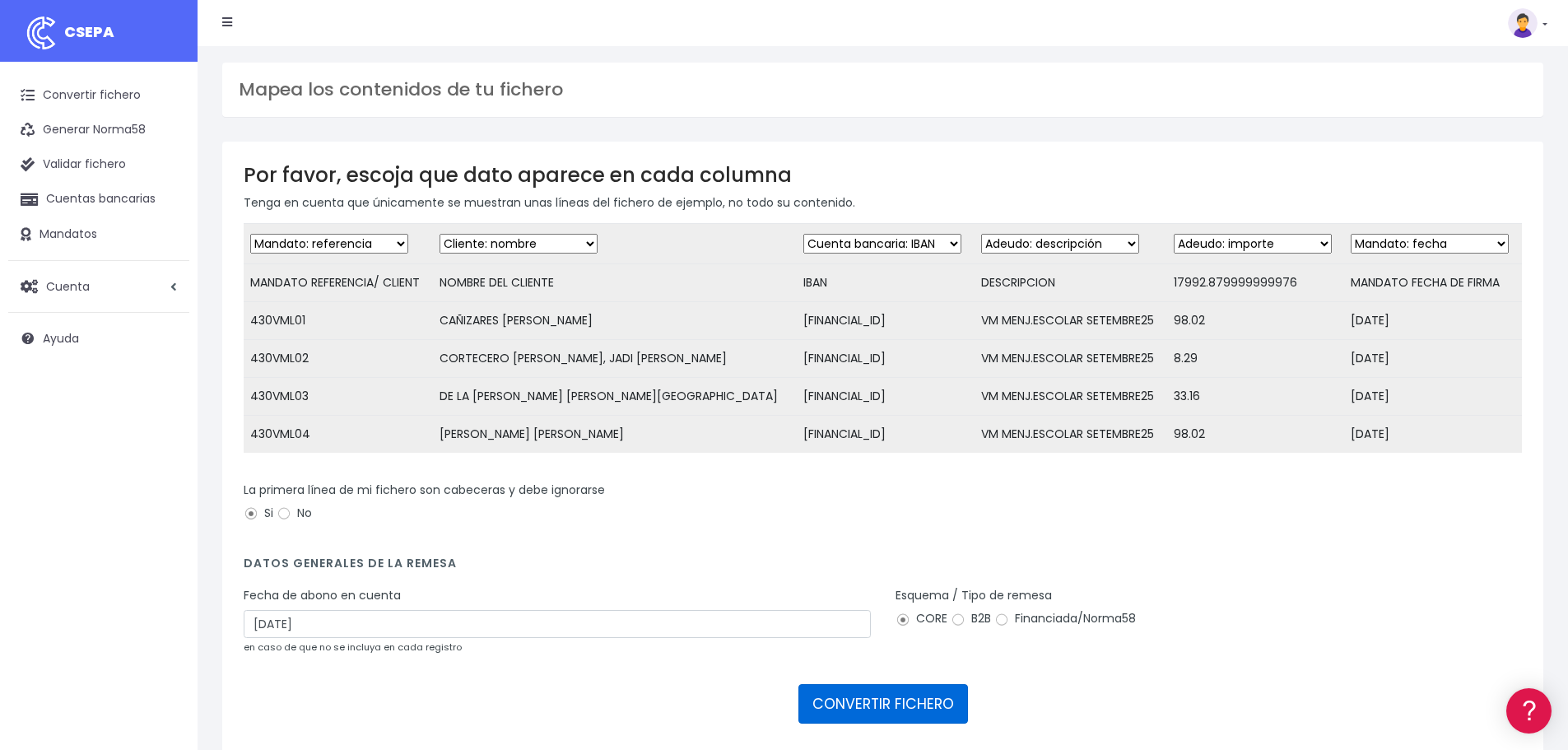
click at [900, 719] on button "CONVERTIR FICHERO" at bounding box center [882, 704] width 169 height 40
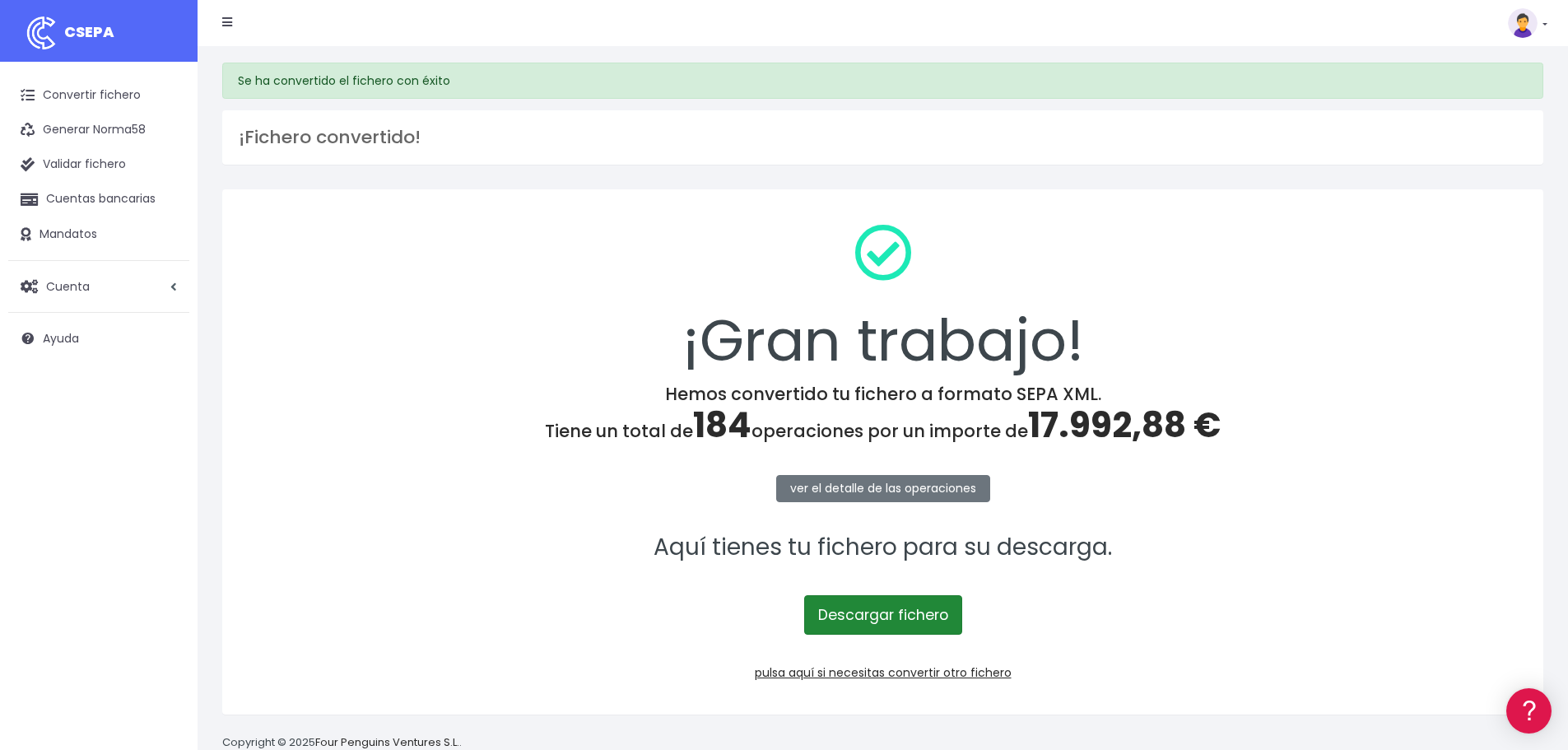
click at [878, 608] on link "Descargar fichero" at bounding box center [882, 615] width 158 height 40
click at [920, 670] on link "pulsa aquí si necesitas convertir otro fichero" at bounding box center [883, 672] width 257 height 17
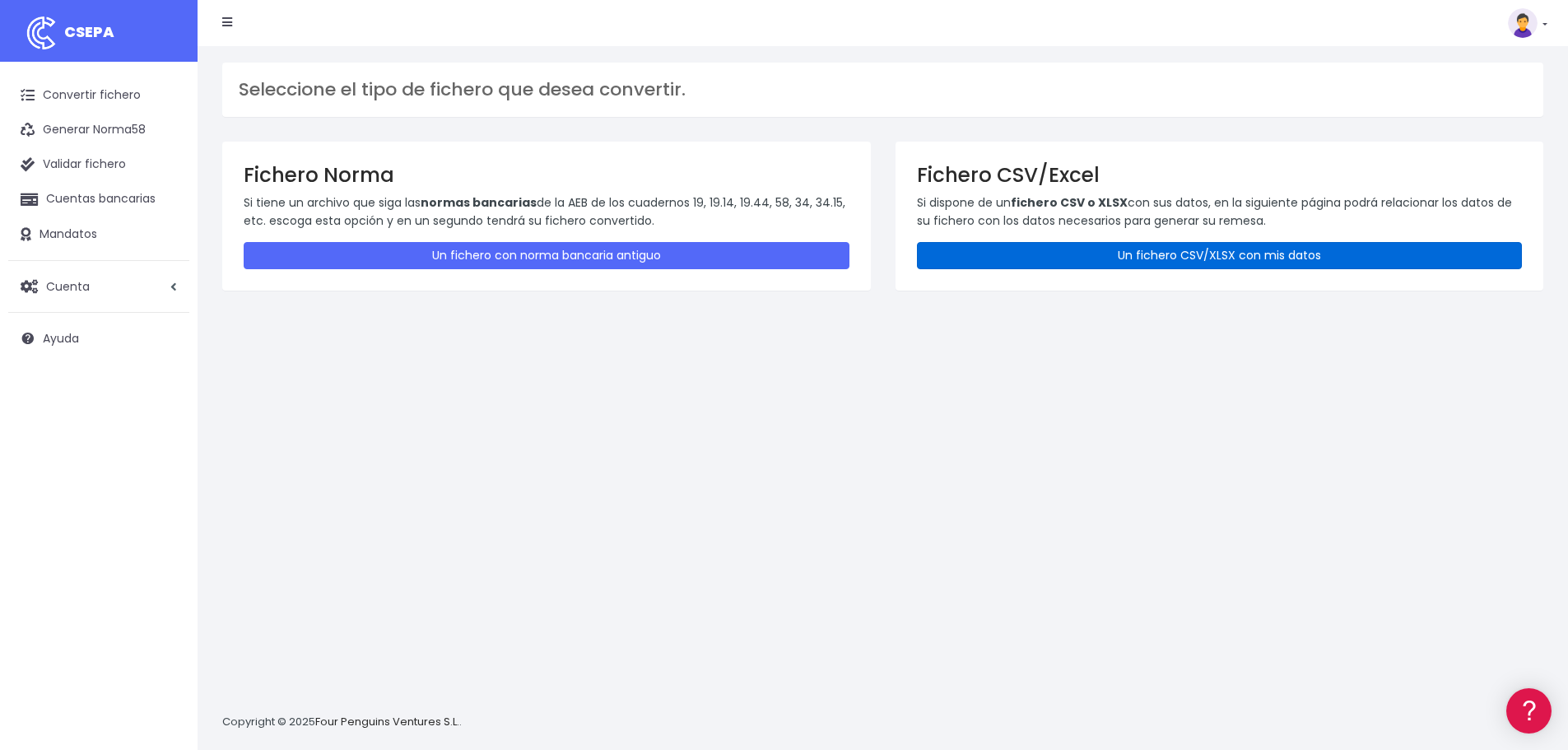
click at [1131, 252] on link "Un fichero CSV/XLSX con mis datos" at bounding box center [1219, 255] width 606 height 27
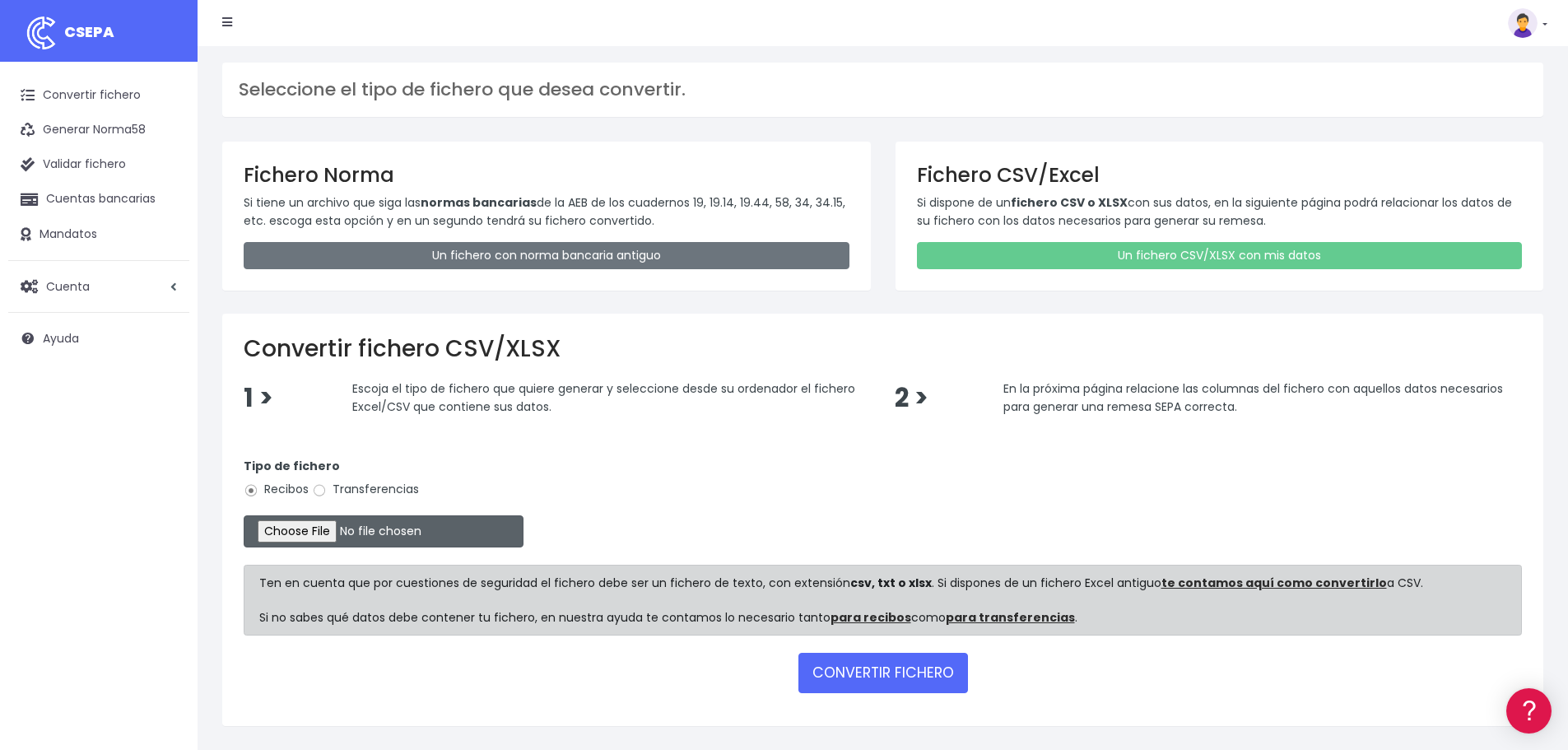
click at [344, 535] on input "file" at bounding box center [383, 531] width 280 height 32
type input "C:\fakepath\32.EB SEPA SET25.xlsx"
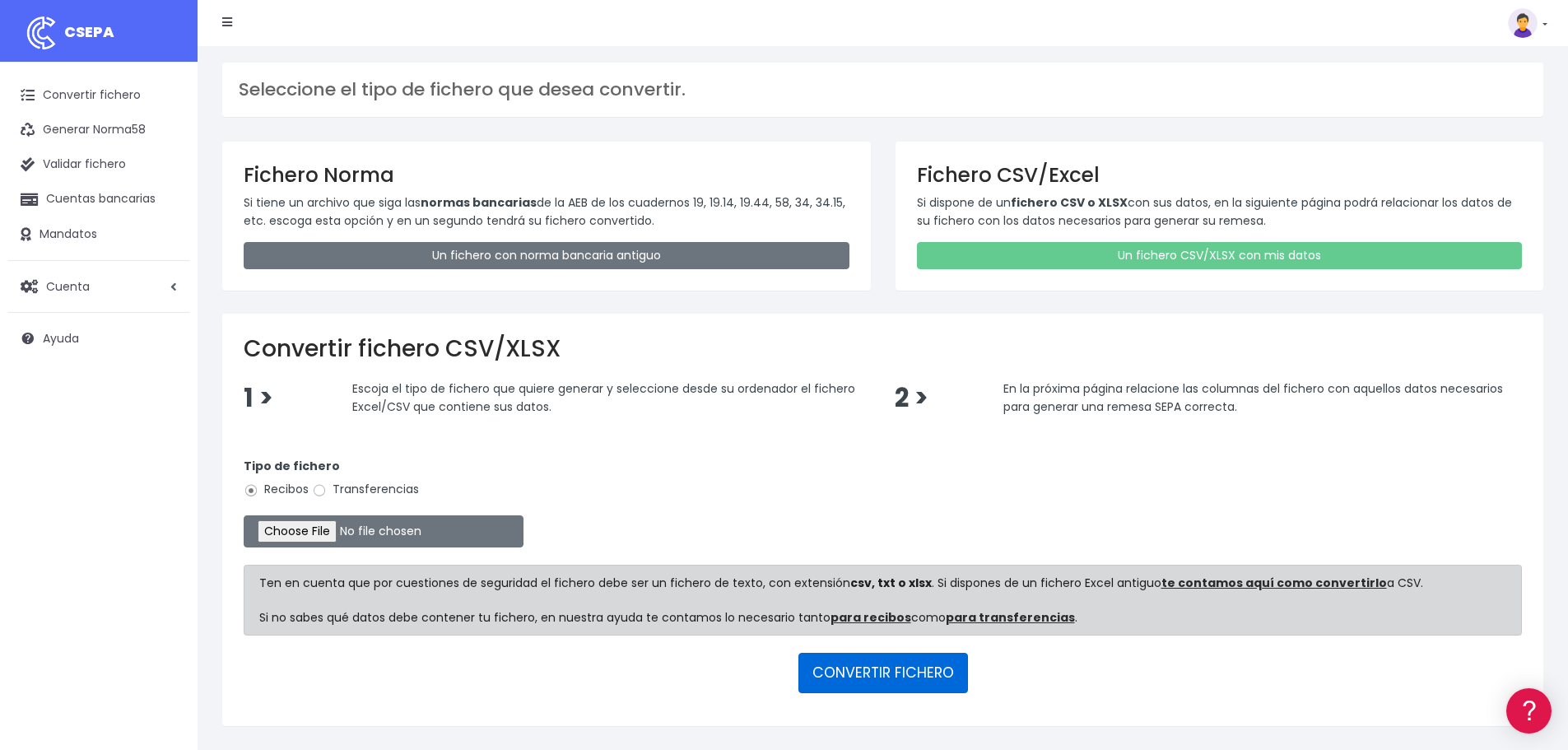
click at [928, 657] on button "CONVERTIR FICHERO" at bounding box center [882, 672] width 169 height 40
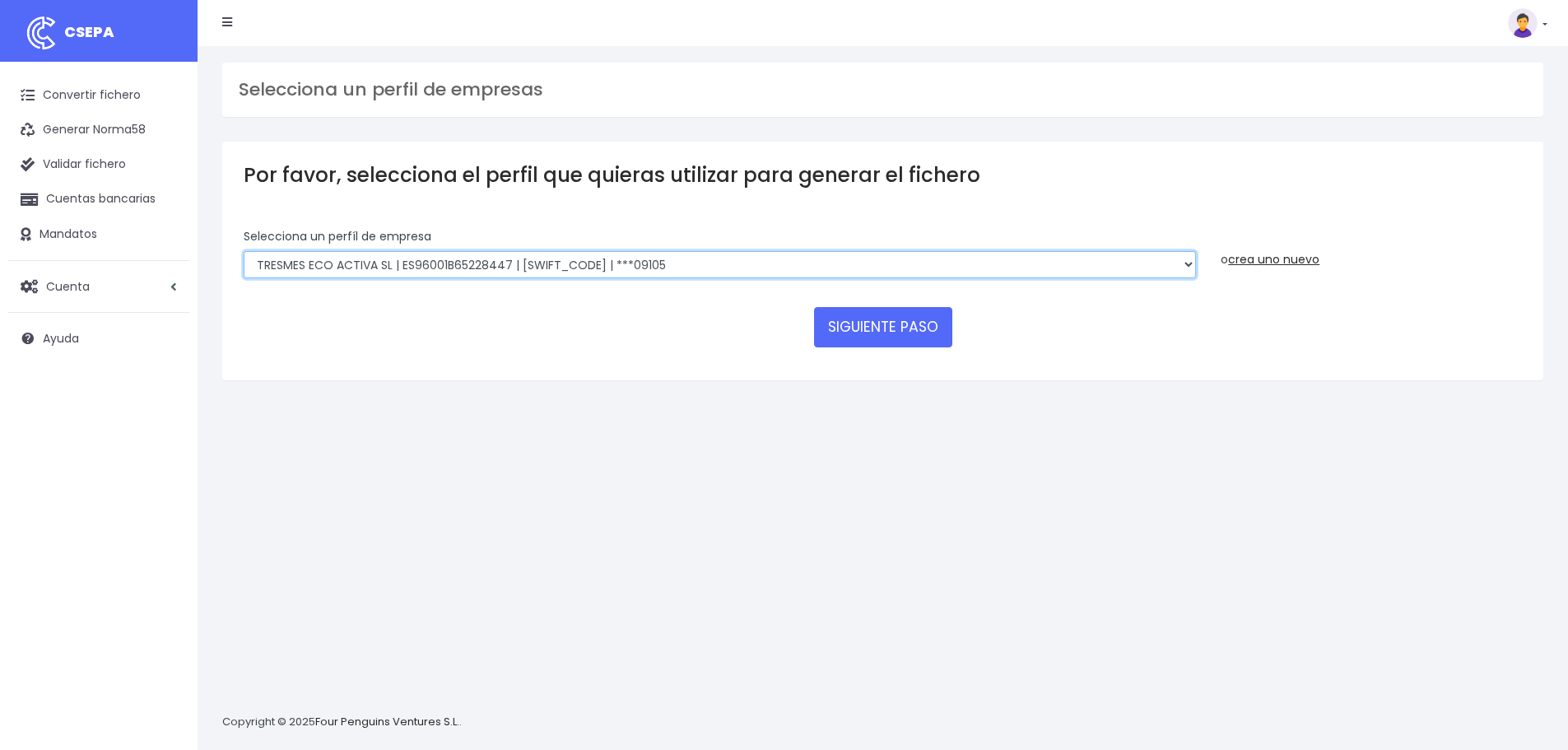
click at [682, 262] on select "TRESMES ECO ACTIVA SL | ES96001B65228447 | [SWIFT_CODE] | ***09105 TRESMES ECO …" at bounding box center [720, 265] width 953 height 28
select select "2665"
click at [244, 251] on select "TRESMES ECO ACTIVA SL | ES96001B65228447 | [SWIFT_CODE] | ***09105 TRESMES ECO …" at bounding box center [720, 265] width 953 height 28
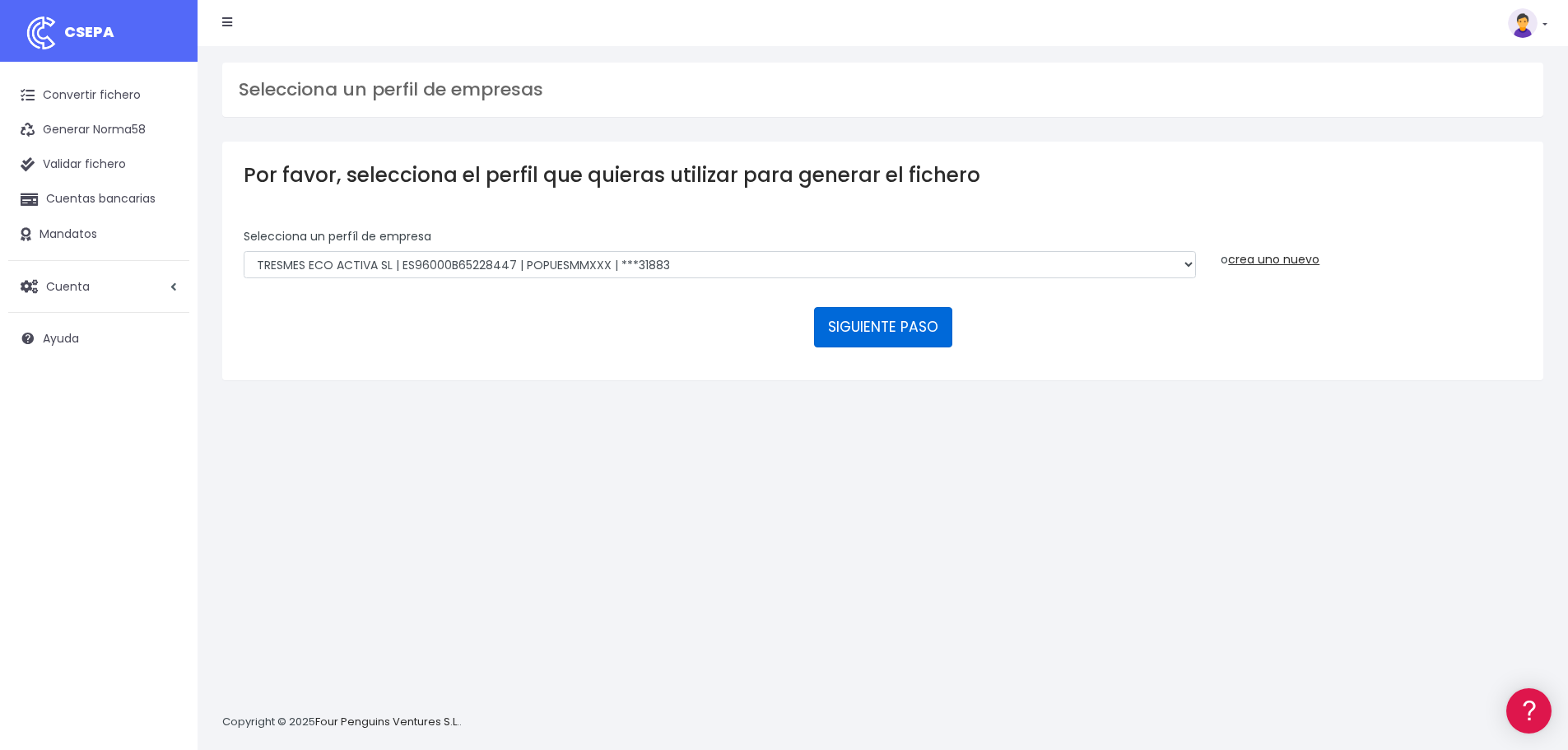
click at [858, 329] on button "SIGUIENTE PASO" at bounding box center [882, 327] width 138 height 40
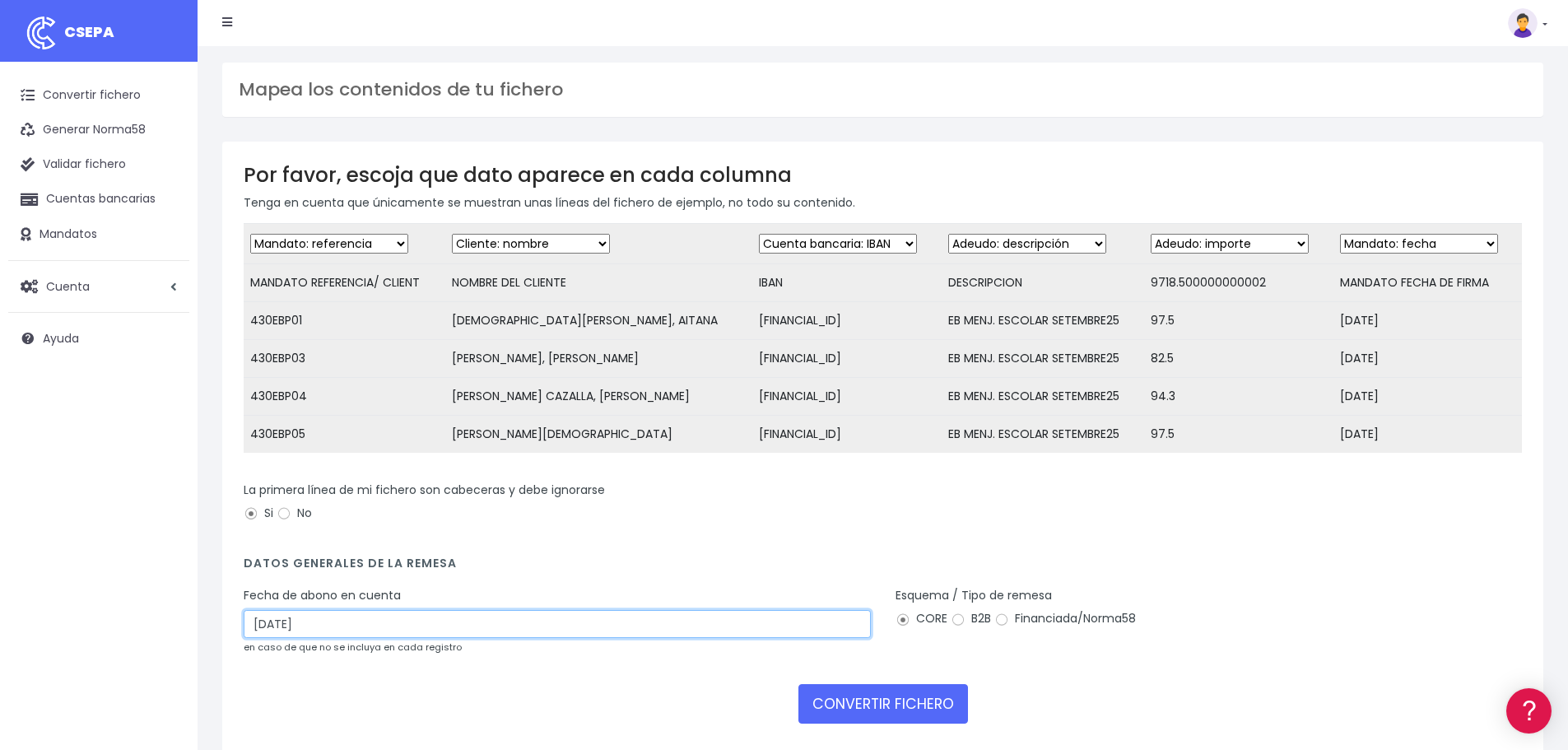
click at [330, 638] on input "[DATE]" at bounding box center [557, 624] width 627 height 28
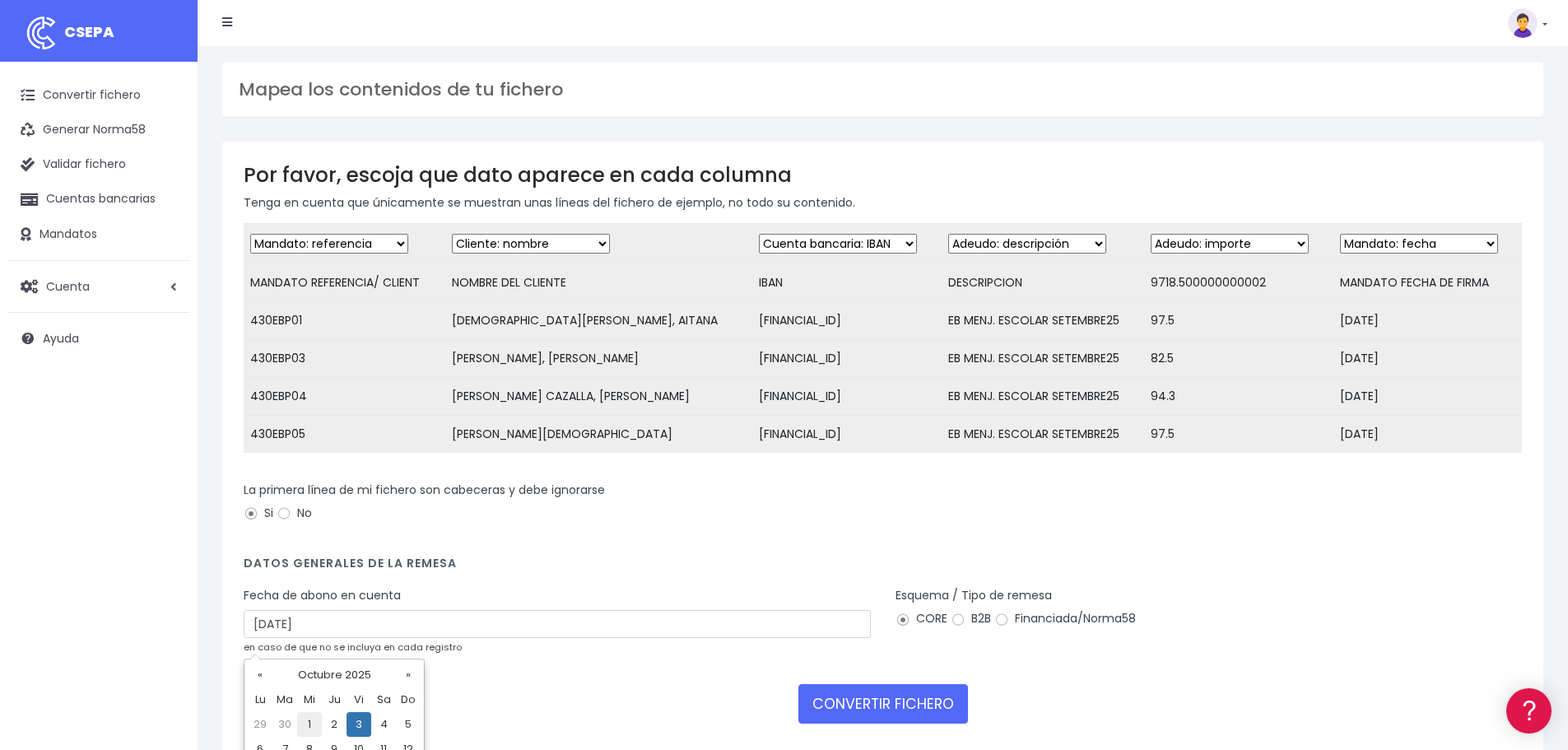
click at [313, 728] on td "1" at bounding box center [310, 724] width 25 height 25
type input "[DATE]"
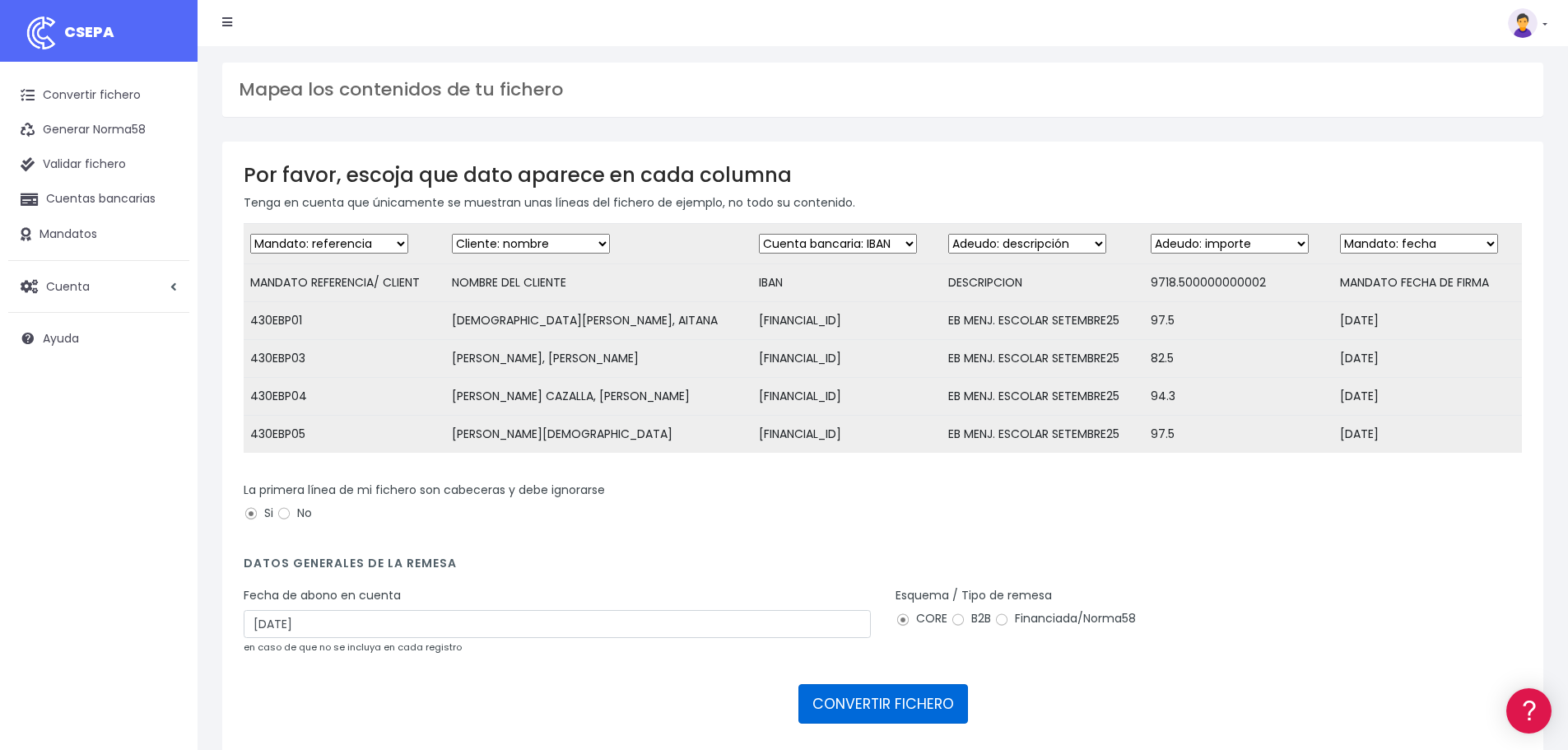
click at [896, 718] on button "CONVERTIR FICHERO" at bounding box center [882, 704] width 169 height 40
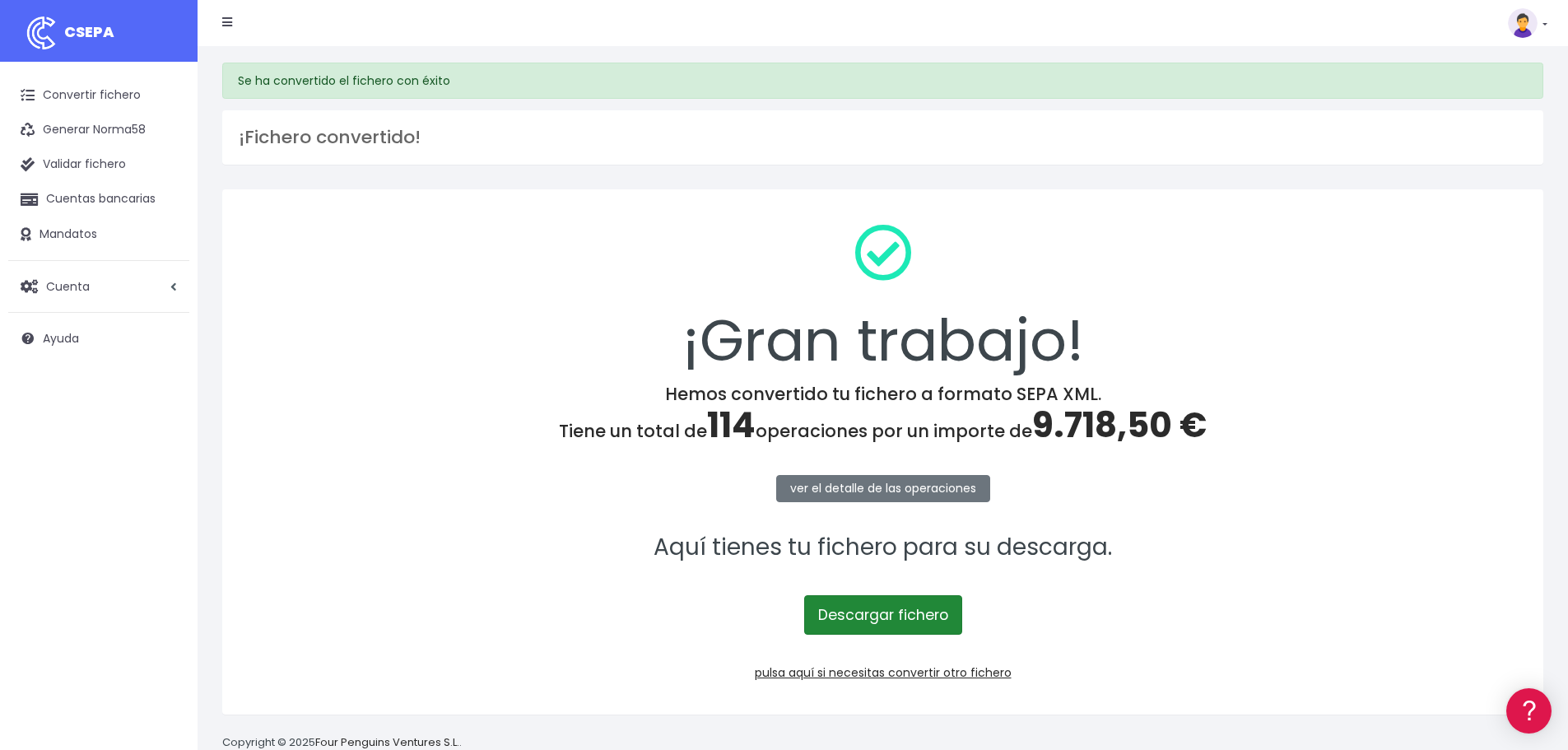
click at [881, 608] on link "Descargar fichero" at bounding box center [882, 615] width 158 height 40
click at [888, 675] on link "pulsa aquí si necesitas convertir otro fichero" at bounding box center [883, 672] width 257 height 17
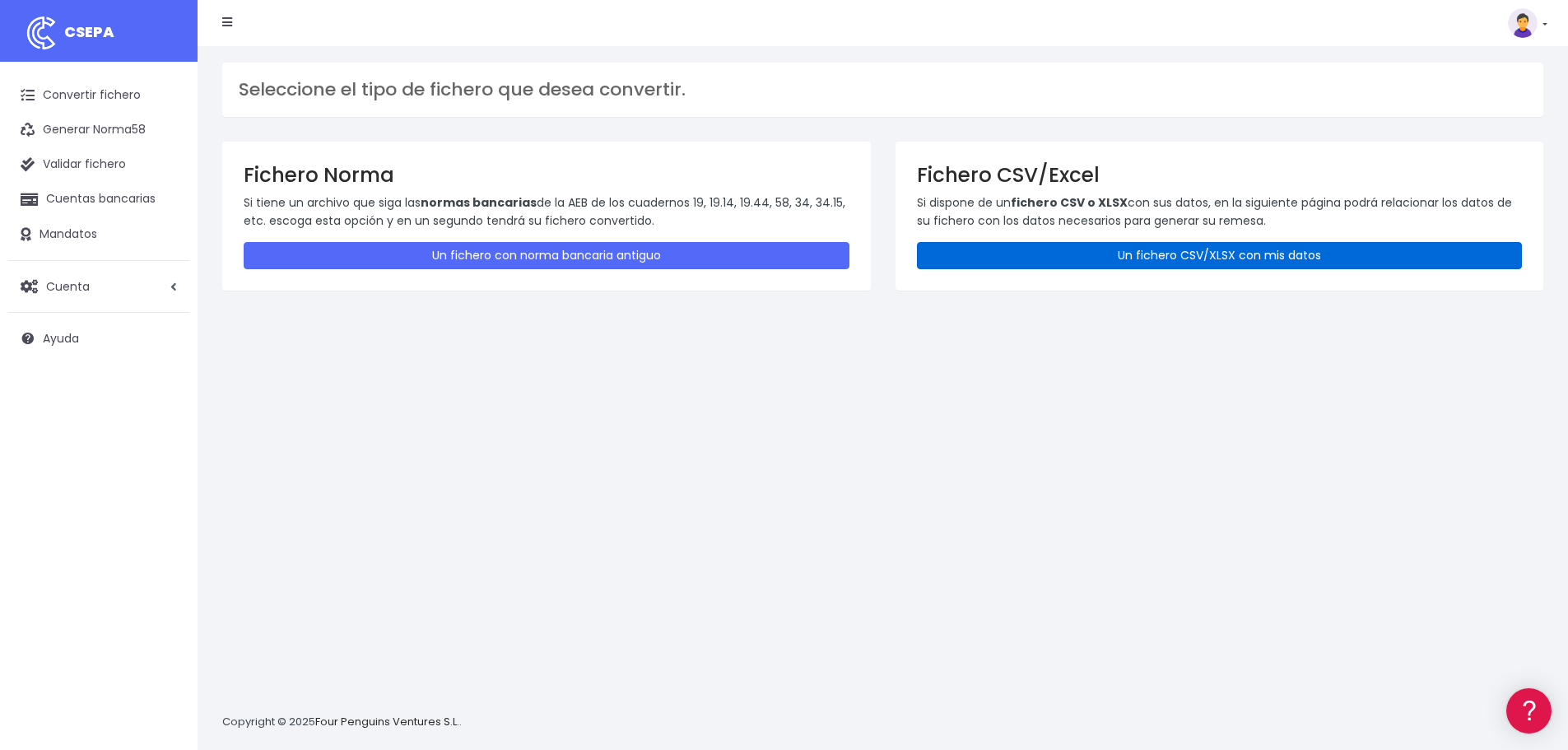
click at [1246, 250] on link "Un fichero CSV/XLSX con mis datos" at bounding box center [1219, 255] width 606 height 27
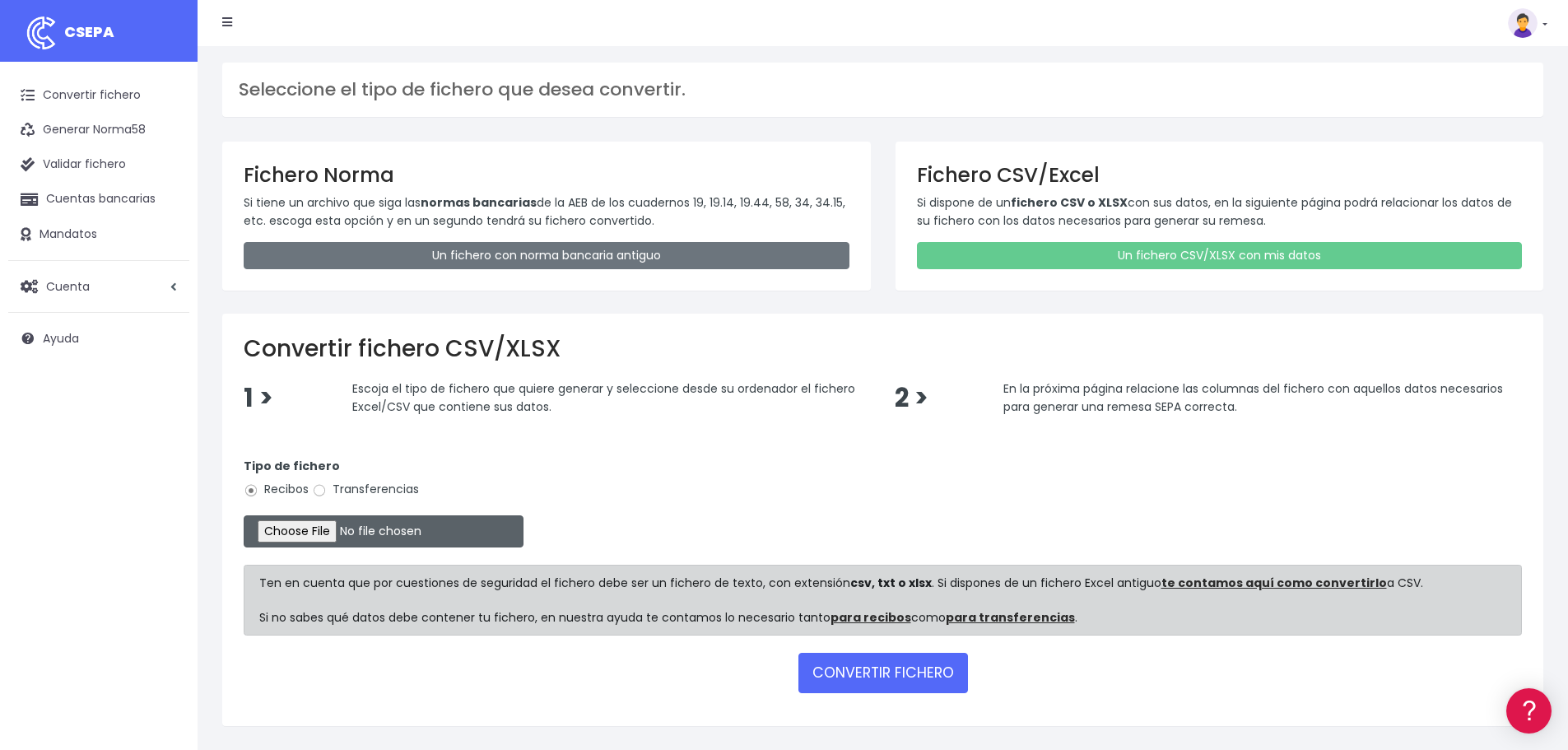
click at [339, 531] on input "file" at bounding box center [383, 531] width 280 height 32
click at [351, 542] on input "file" at bounding box center [383, 531] width 280 height 32
type input "C:\fakepath\21.EF SEPA SET25.xlsx"
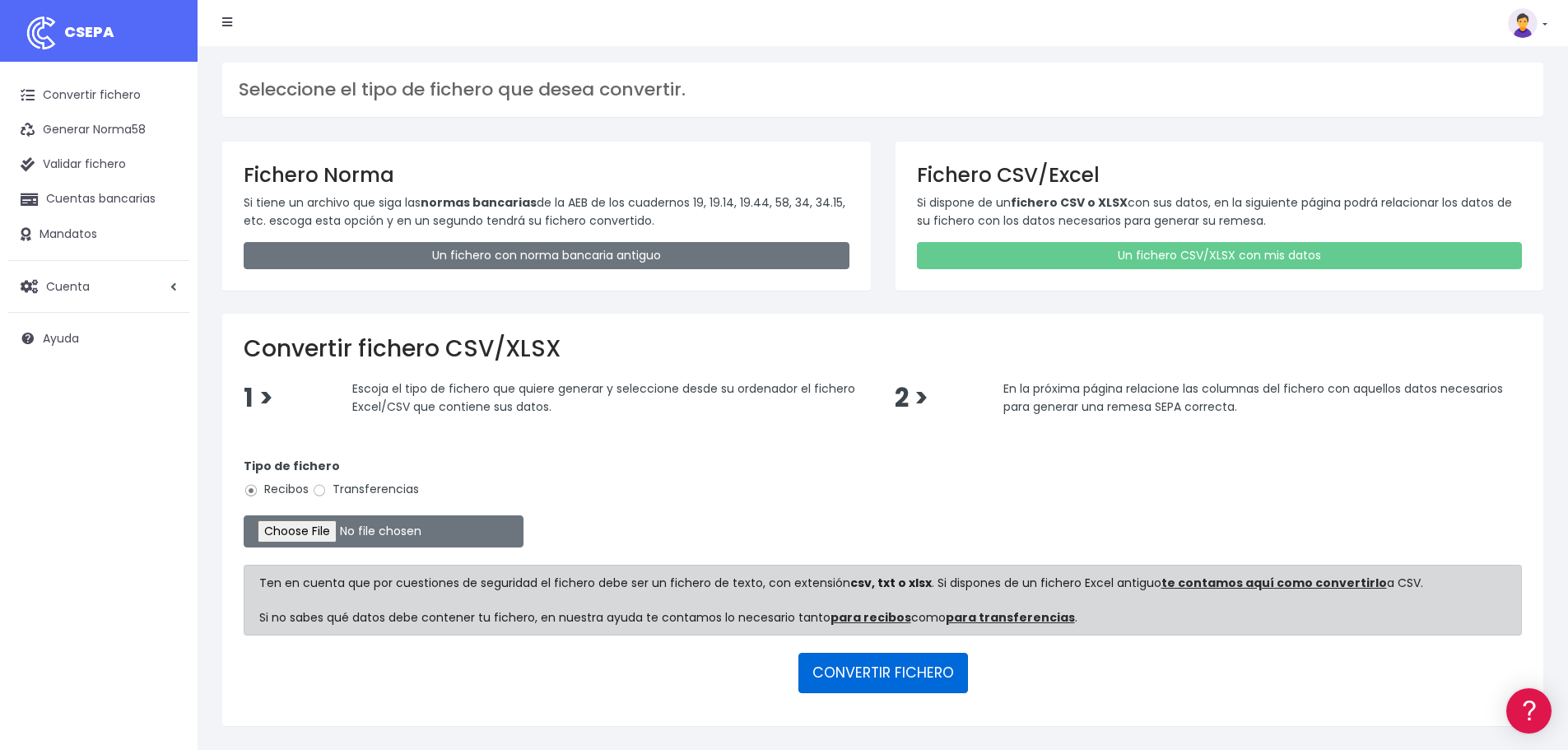
click at [891, 672] on button "CONVERTIR FICHERO" at bounding box center [882, 672] width 169 height 40
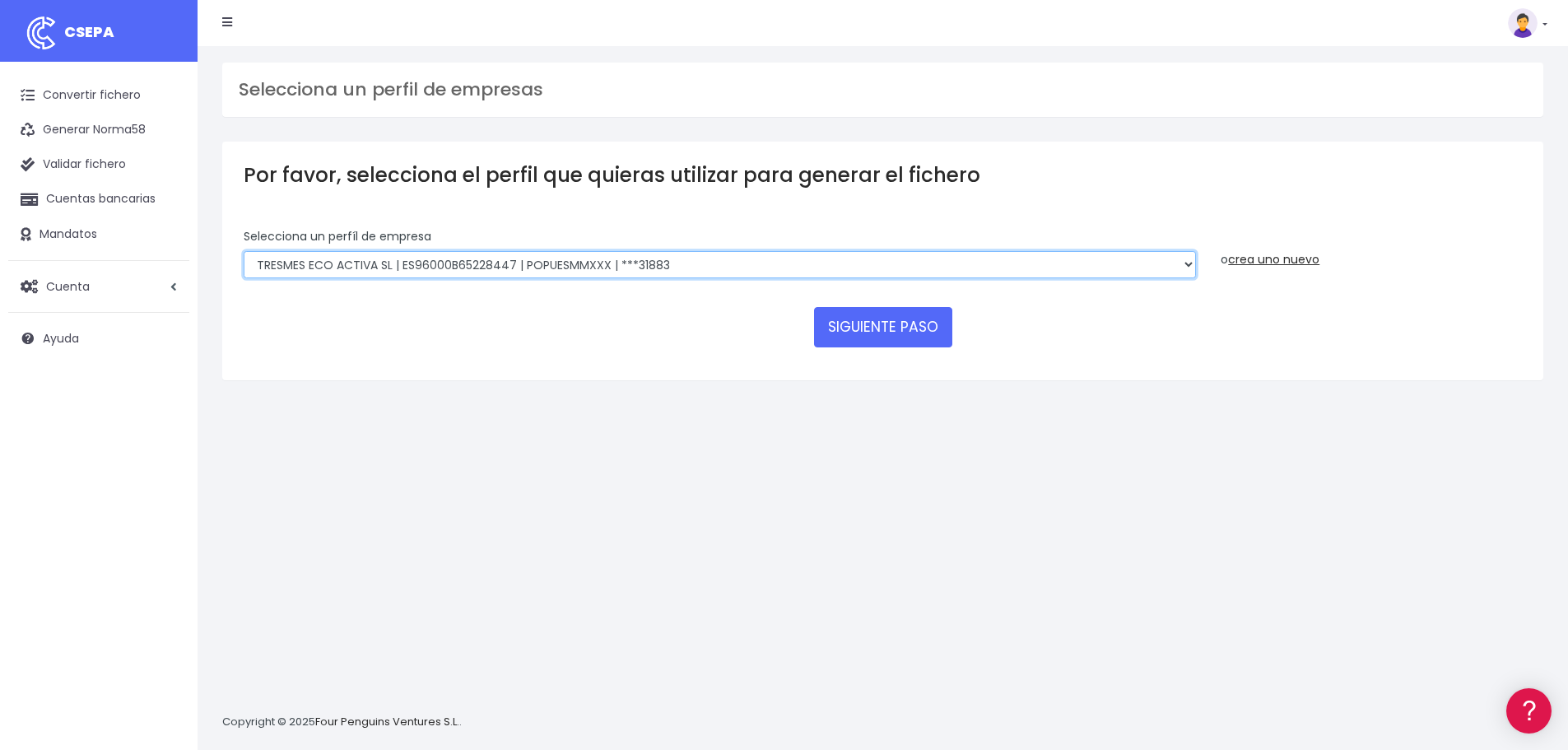
click at [753, 268] on select "TRESMES ECO ACTIVA SL | ES96001B65228447 | [SWIFT_CODE] | ***09105 TRESMES ECO …" at bounding box center [720, 265] width 953 height 28
select select "2634"
click at [244, 251] on select "TRESMES ECO ACTIVA SL | ES96001B65228447 | [SWIFT_CODE] | ***09105 TRESMES ECO …" at bounding box center [720, 265] width 953 height 28
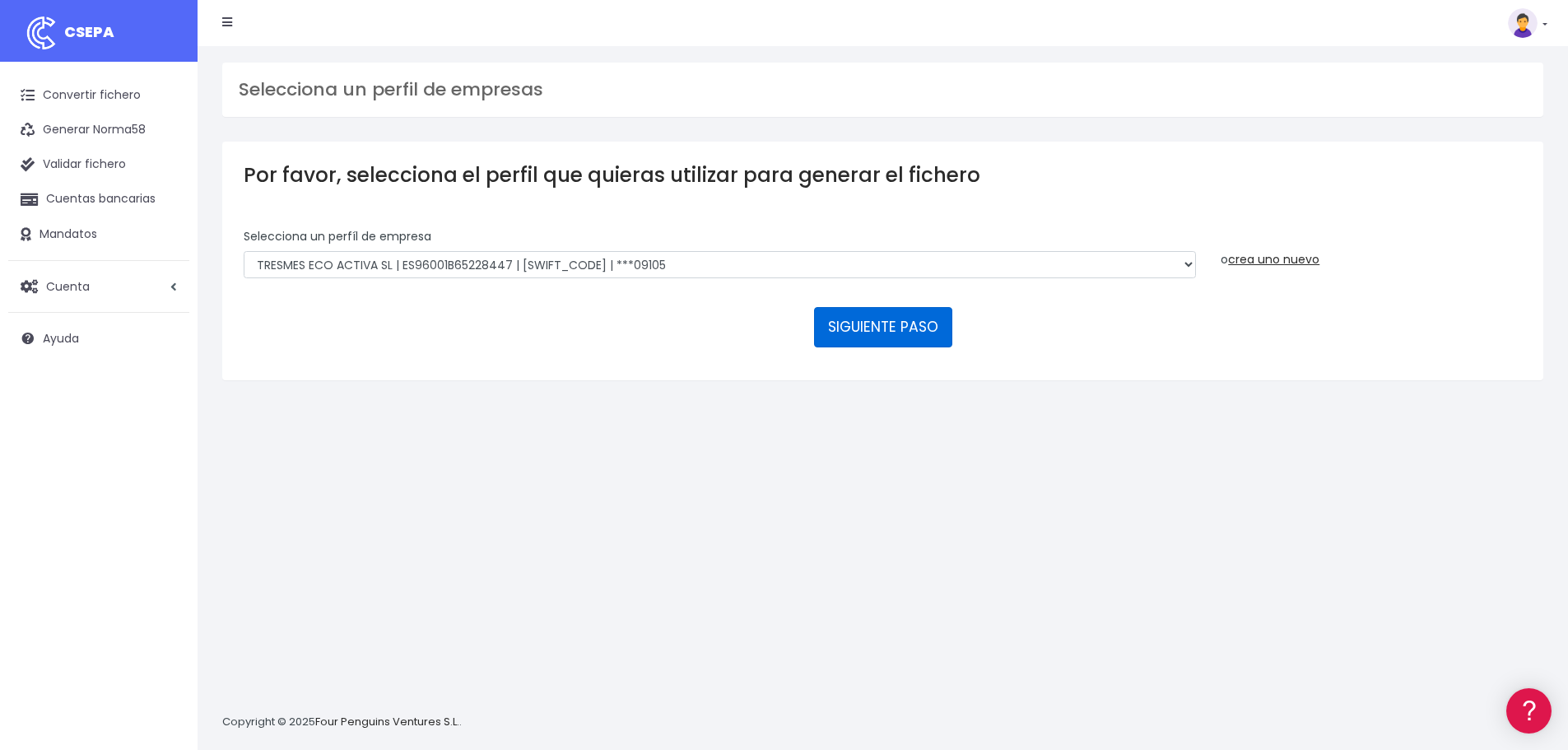
click at [881, 332] on button "SIGUIENTE PASO" at bounding box center [882, 327] width 138 height 40
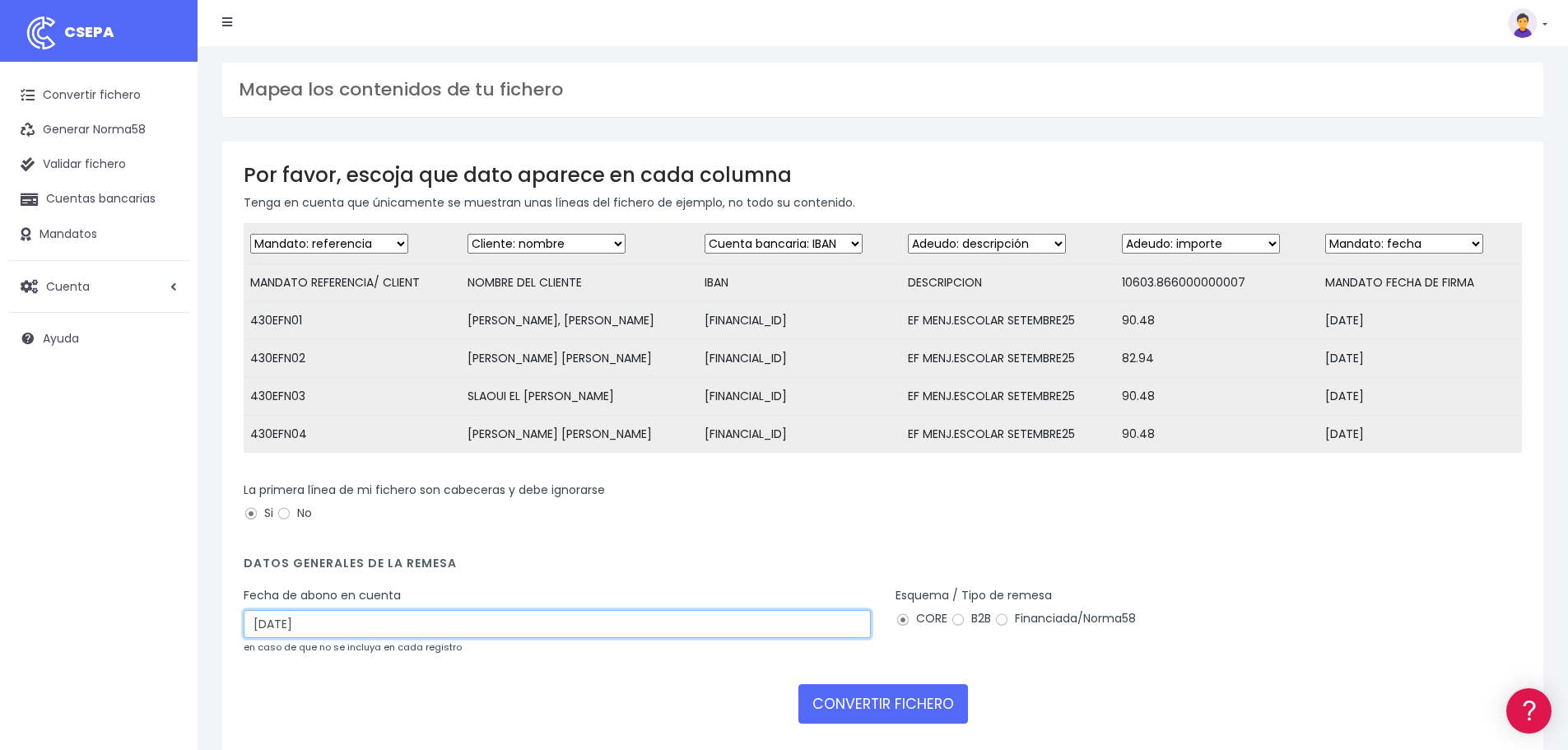
click at [363, 638] on input "[DATE]" at bounding box center [557, 624] width 627 height 28
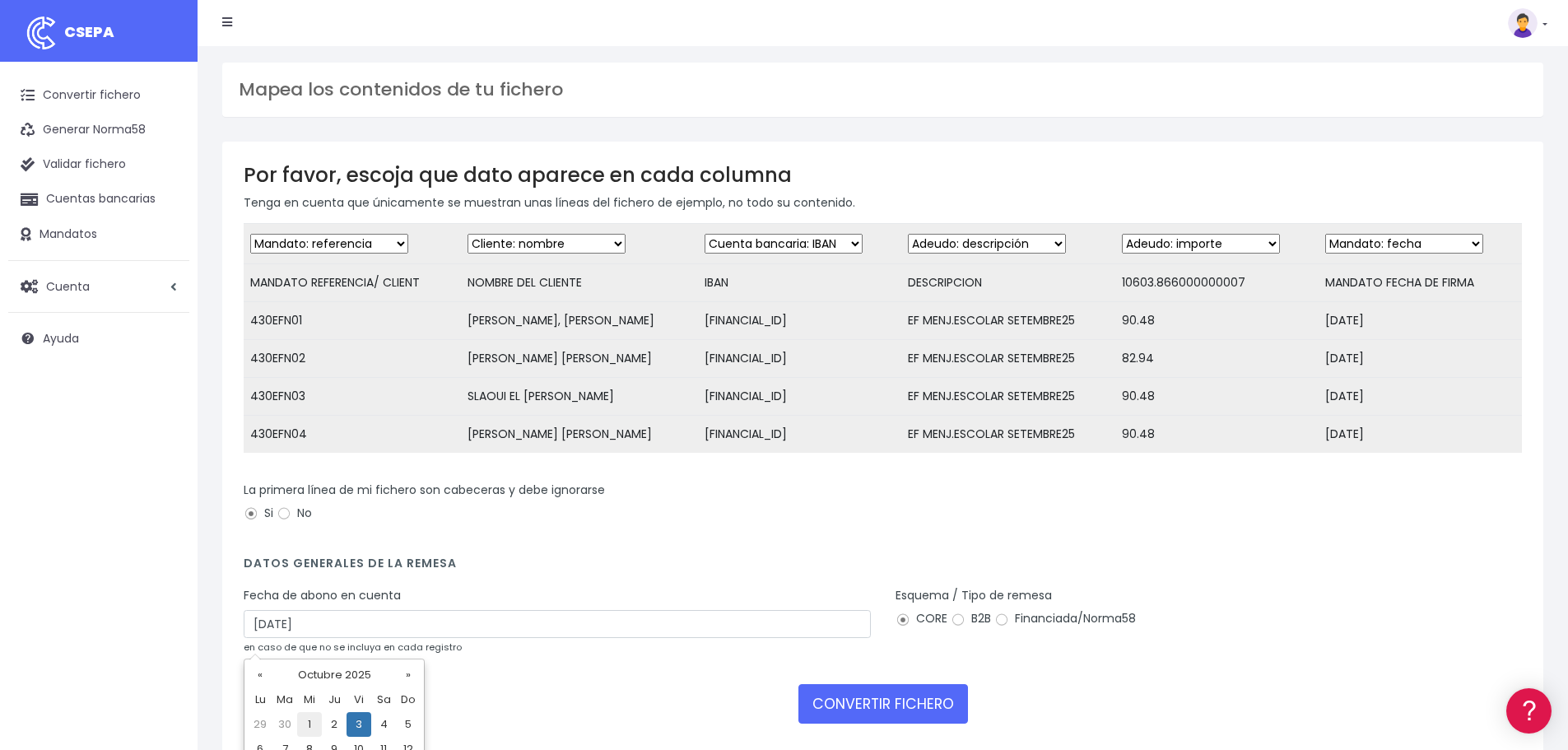
click at [313, 720] on td "1" at bounding box center [310, 724] width 25 height 25
type input "[DATE]"
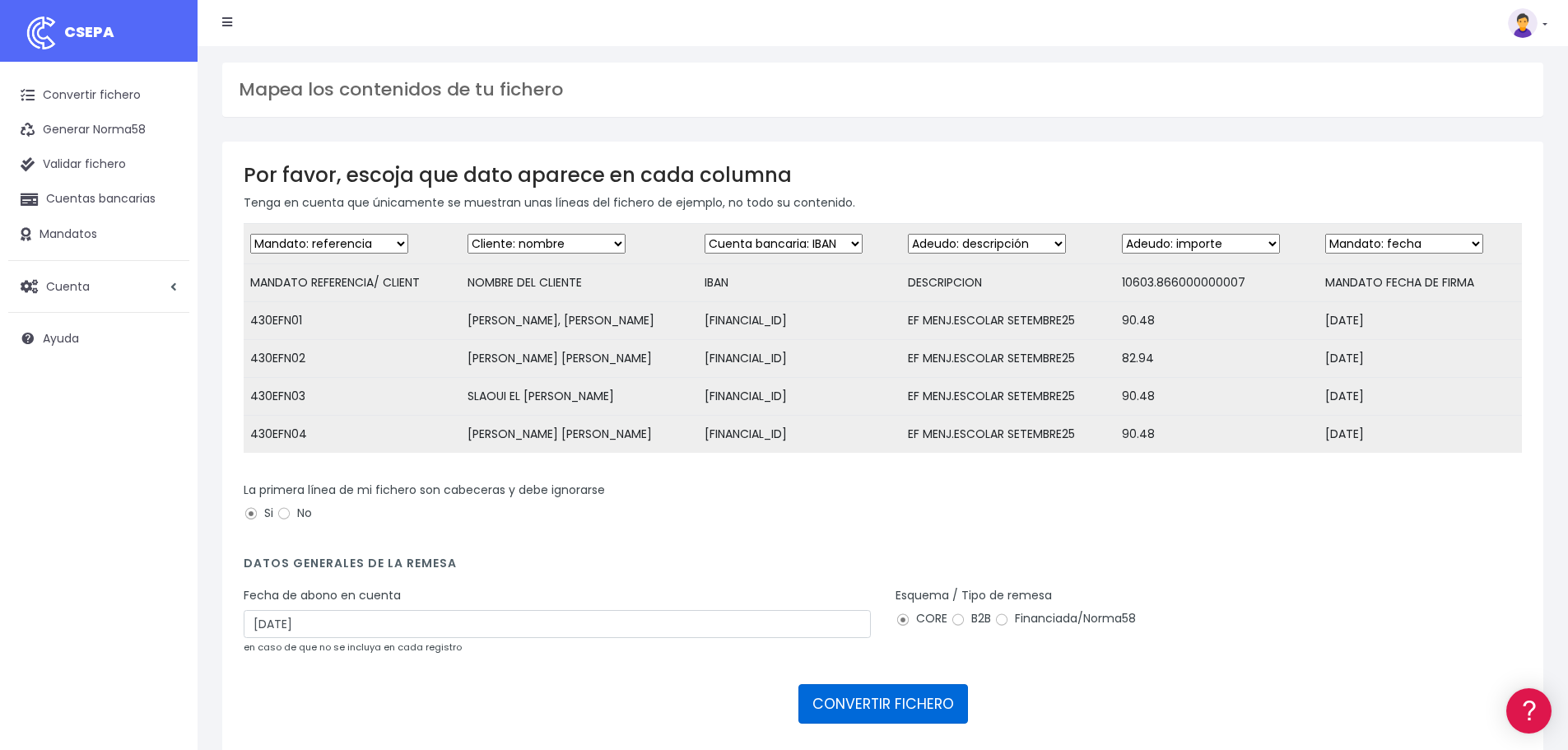
click at [886, 721] on button "CONVERTIR FICHERO" at bounding box center [882, 704] width 169 height 40
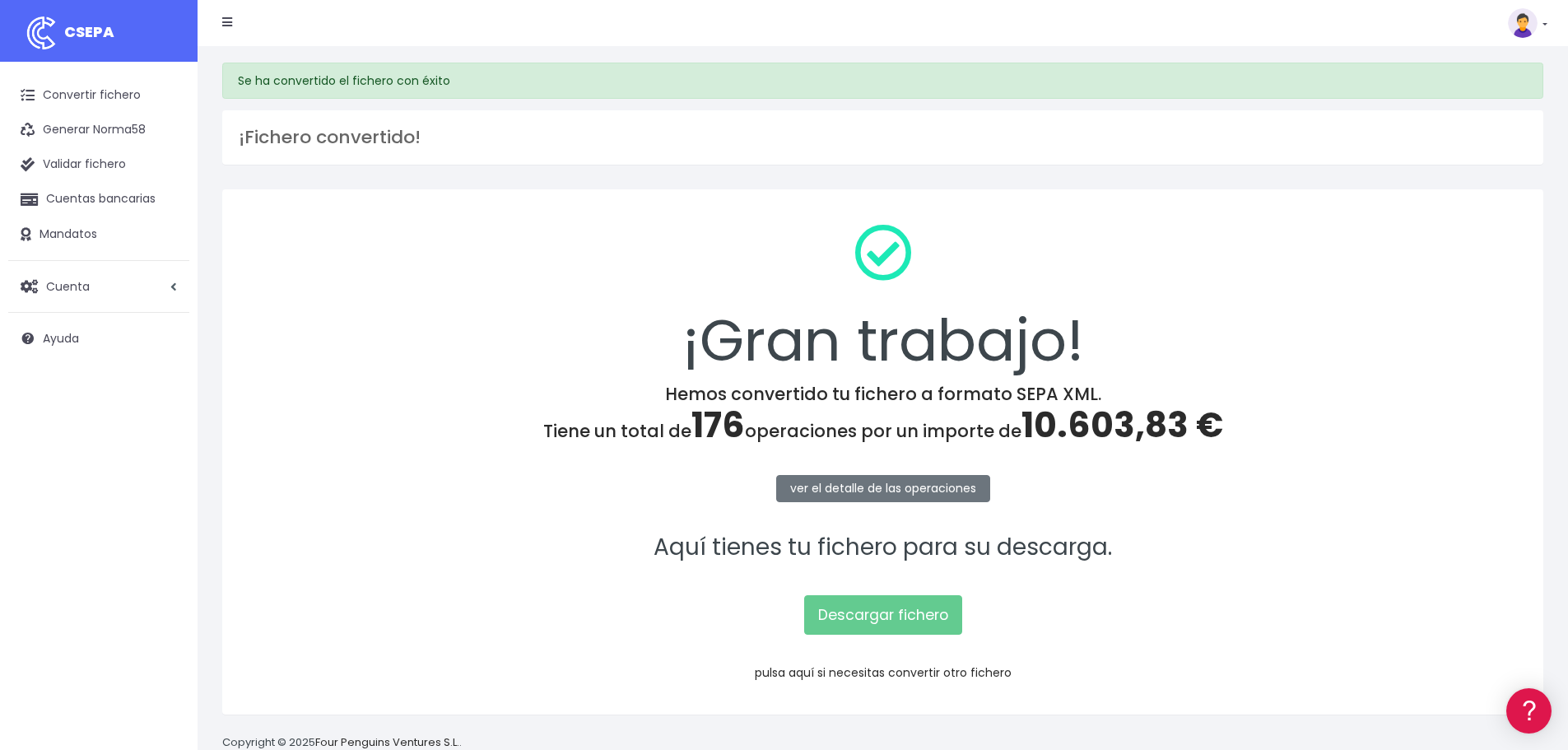
click at [896, 672] on link "pulsa aquí si necesitas convertir otro fichero" at bounding box center [883, 672] width 257 height 17
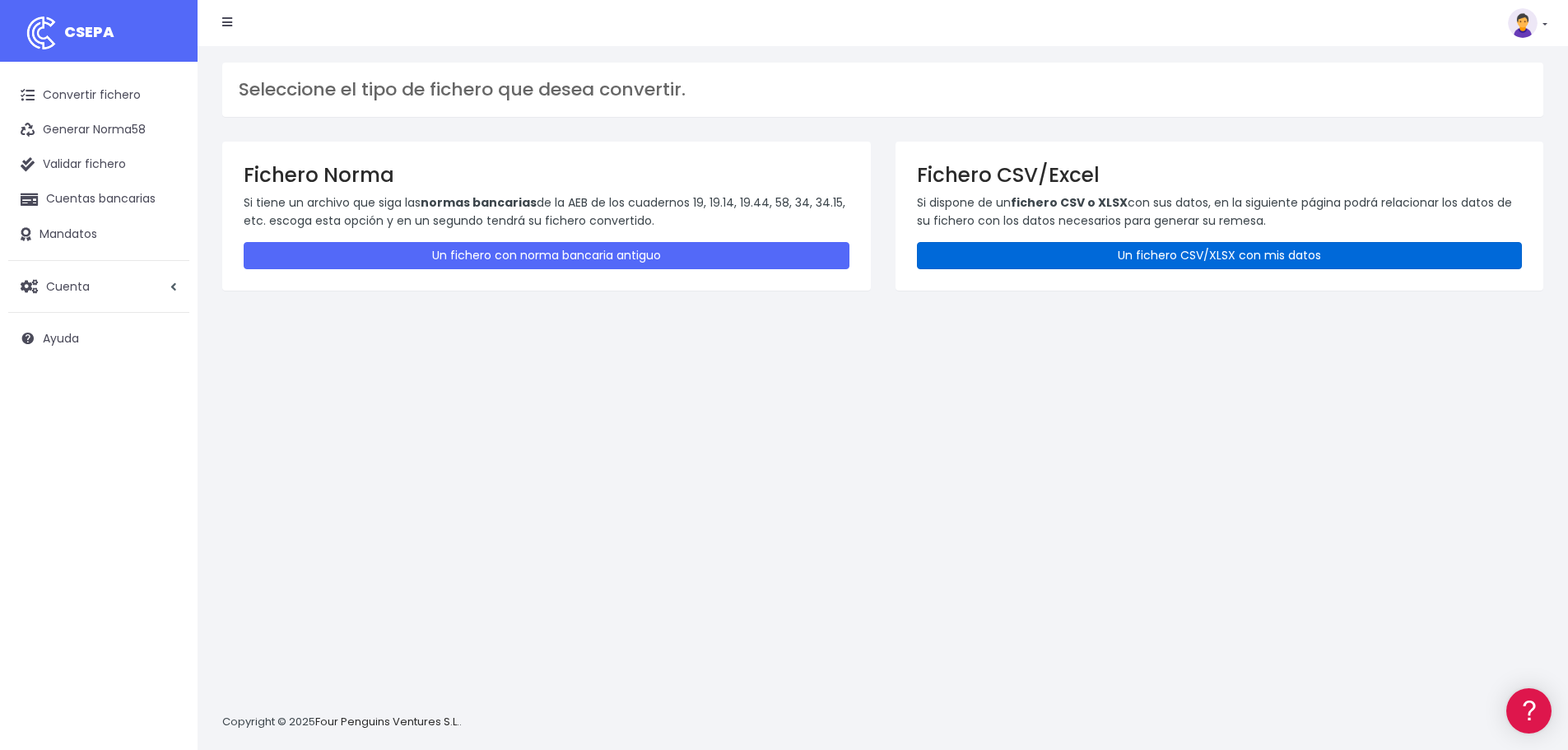
click at [1196, 263] on link "Un fichero CSV/XLSX con mis datos" at bounding box center [1219, 255] width 606 height 27
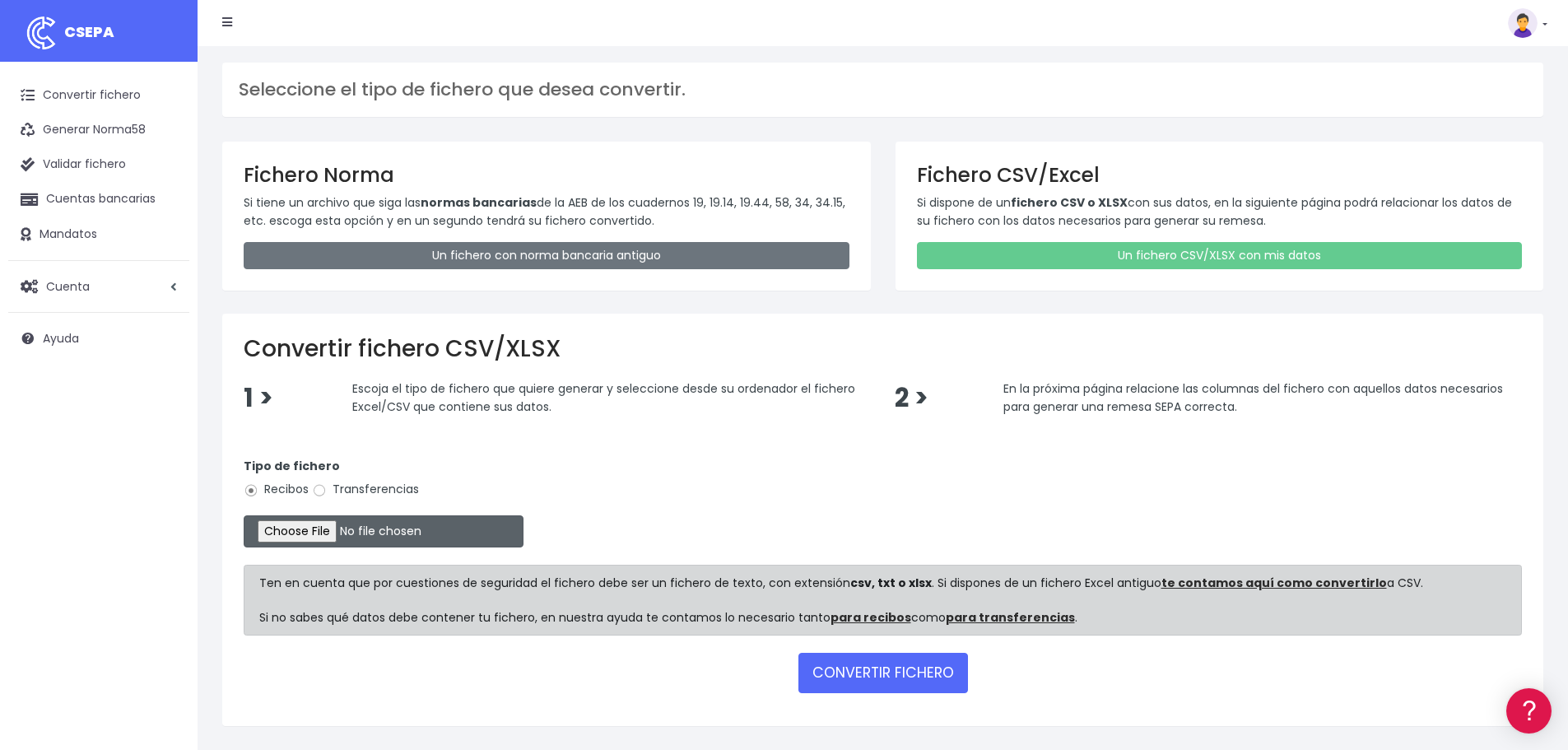
click at [337, 543] on input "file" at bounding box center [383, 531] width 280 height 32
type input "C:\fakepath\21.EF SEPA SET25.xlsx"
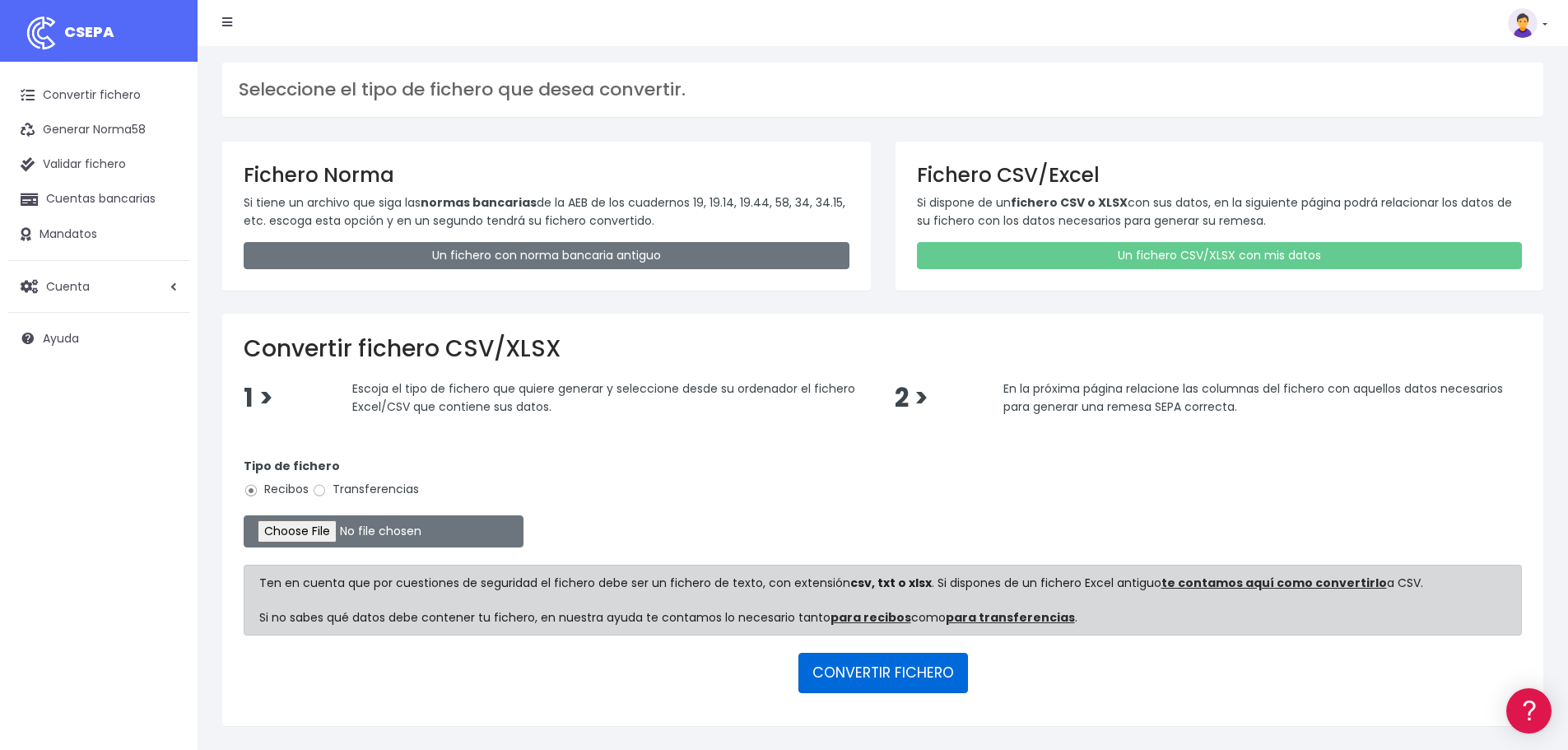
click at [886, 662] on button "CONVERTIR FICHERO" at bounding box center [882, 672] width 169 height 40
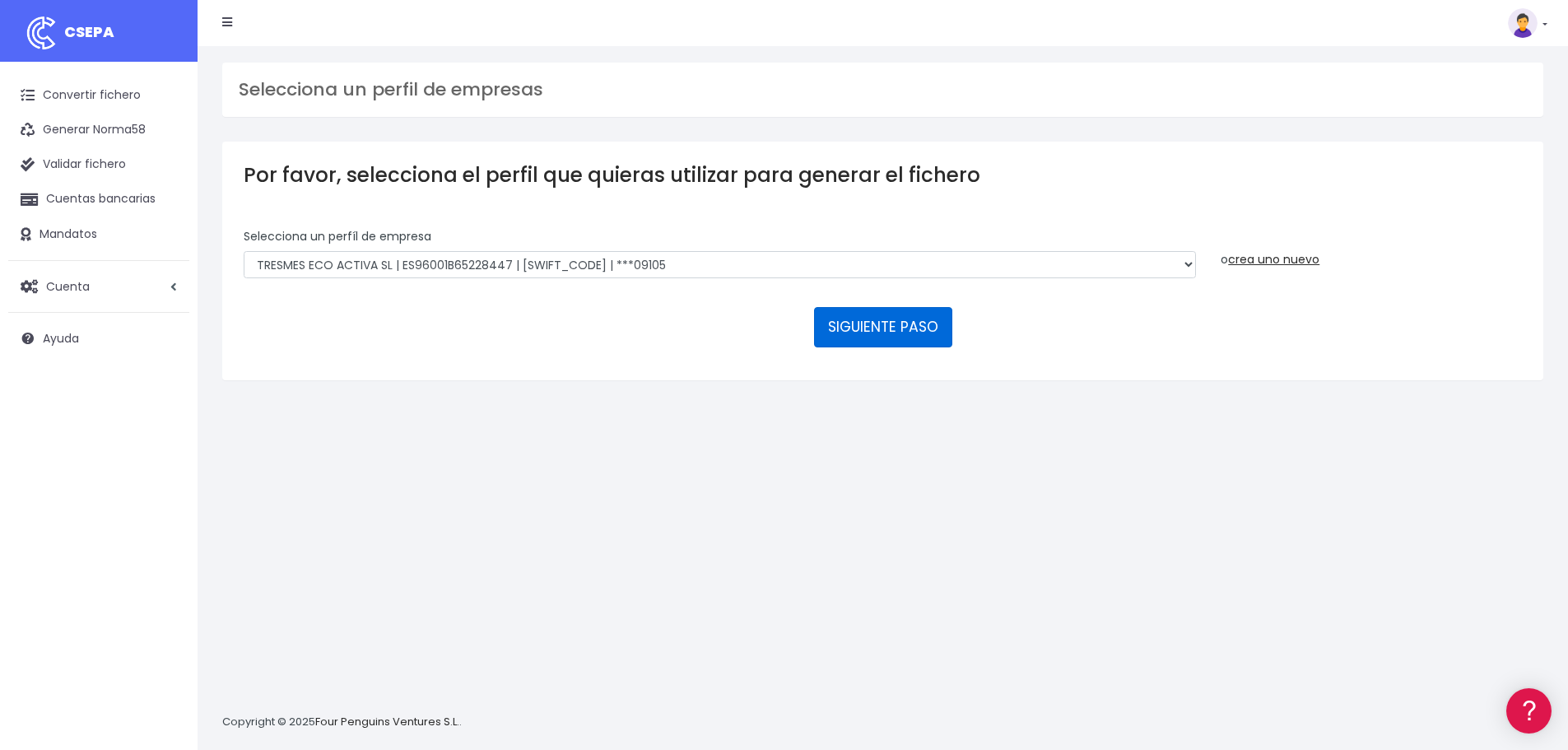
click at [892, 325] on button "SIGUIENTE PASO" at bounding box center [882, 327] width 138 height 40
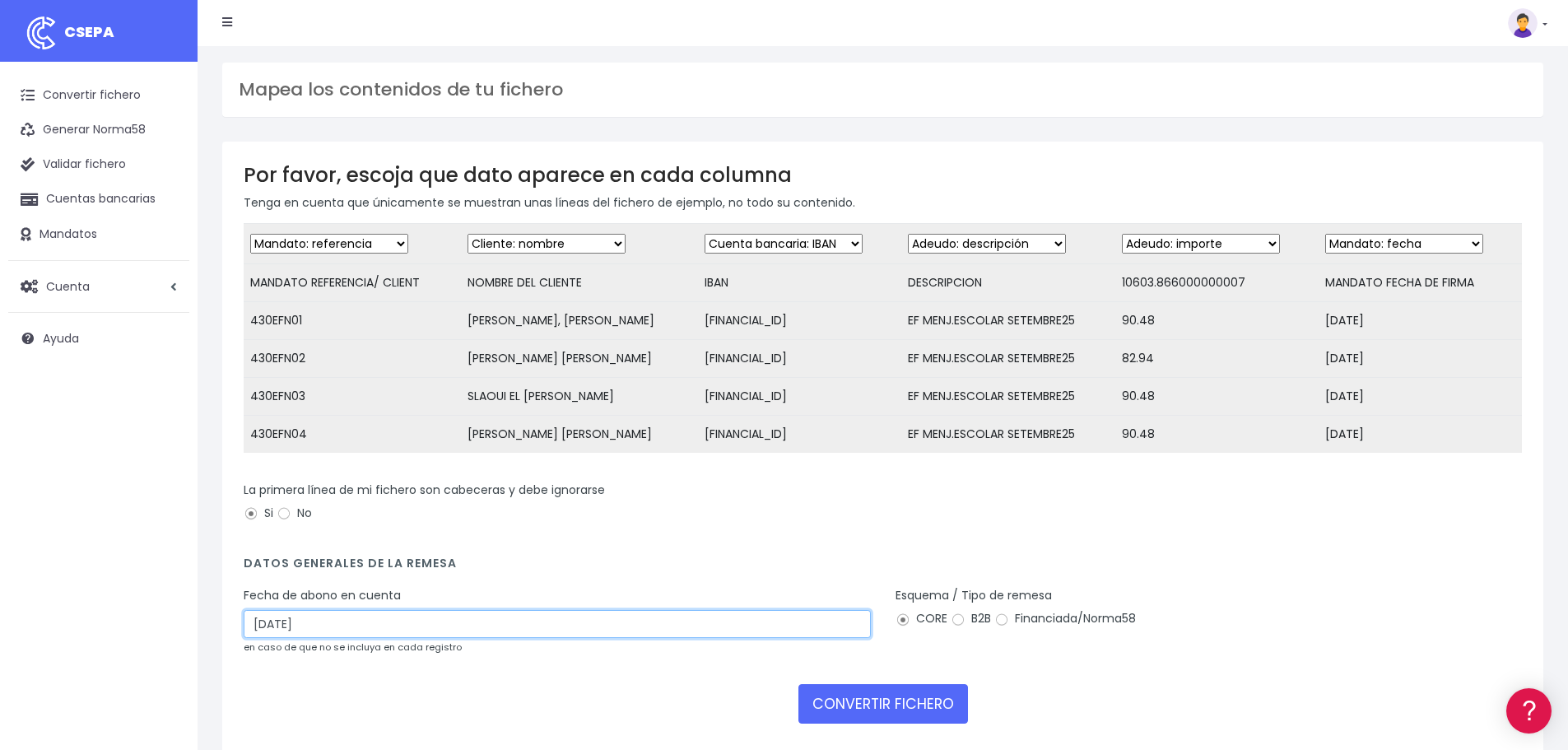
click at [383, 634] on input "[DATE]" at bounding box center [557, 624] width 627 height 28
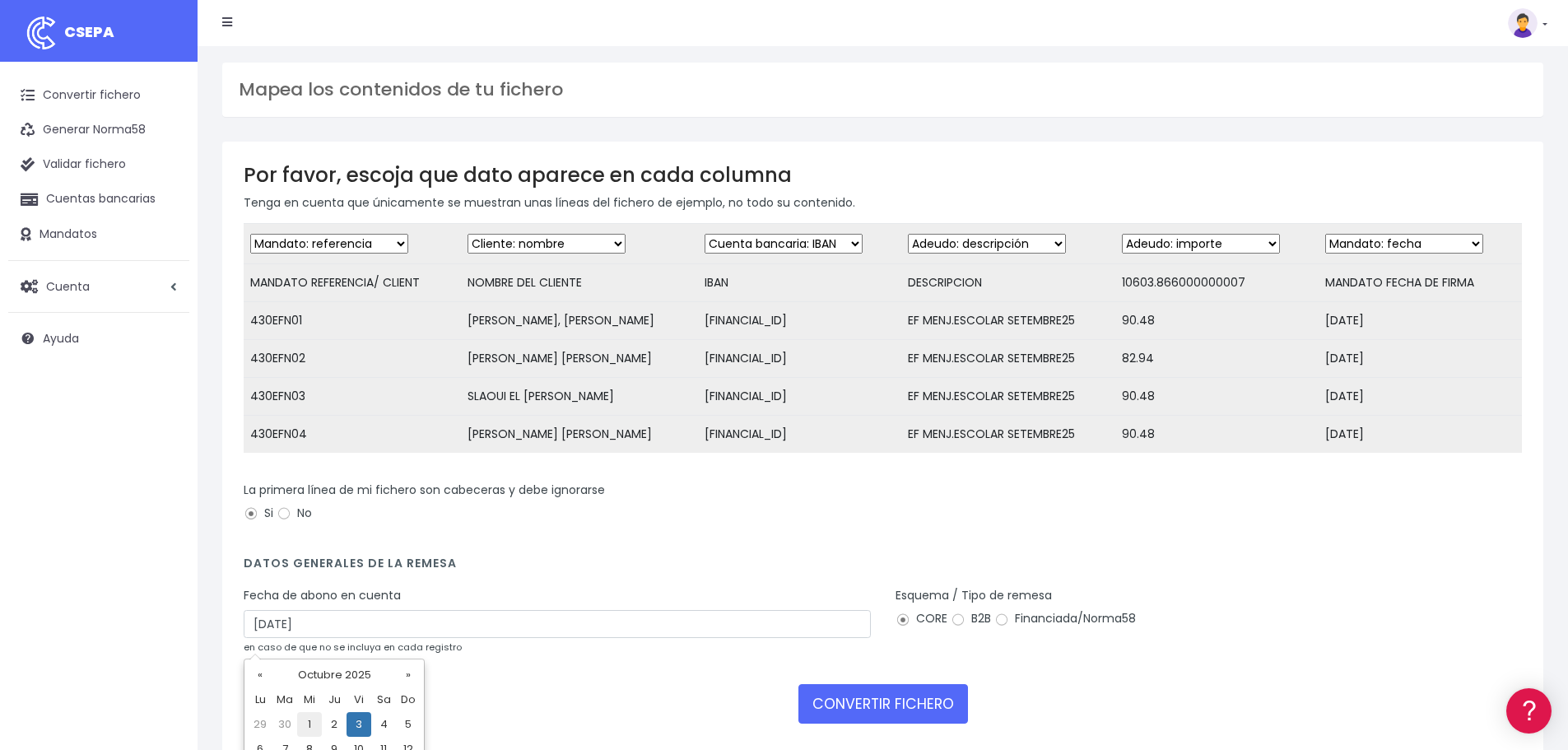
click at [318, 723] on td "1" at bounding box center [310, 724] width 25 height 25
type input "[DATE]"
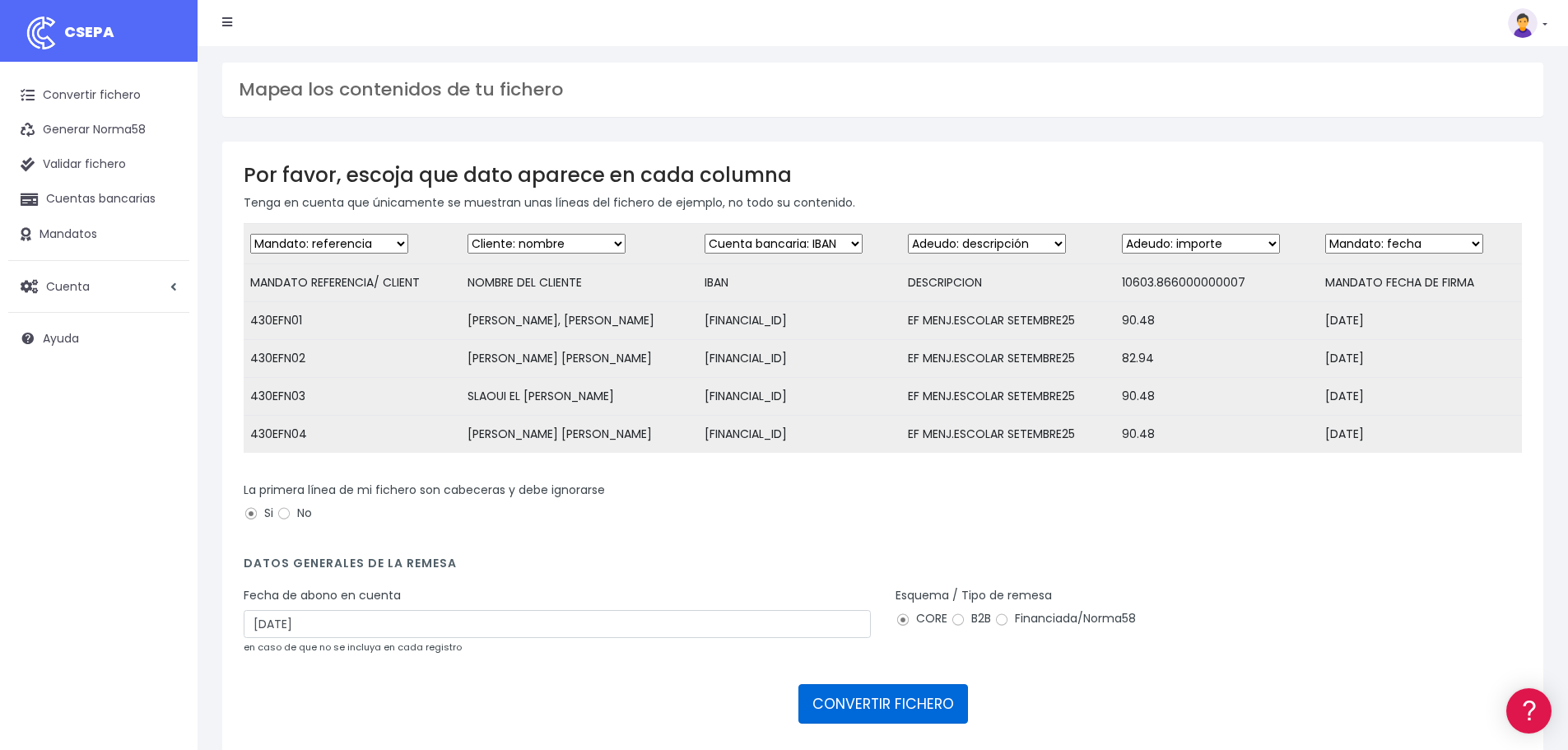
click at [905, 714] on button "CONVERTIR FICHERO" at bounding box center [882, 704] width 169 height 40
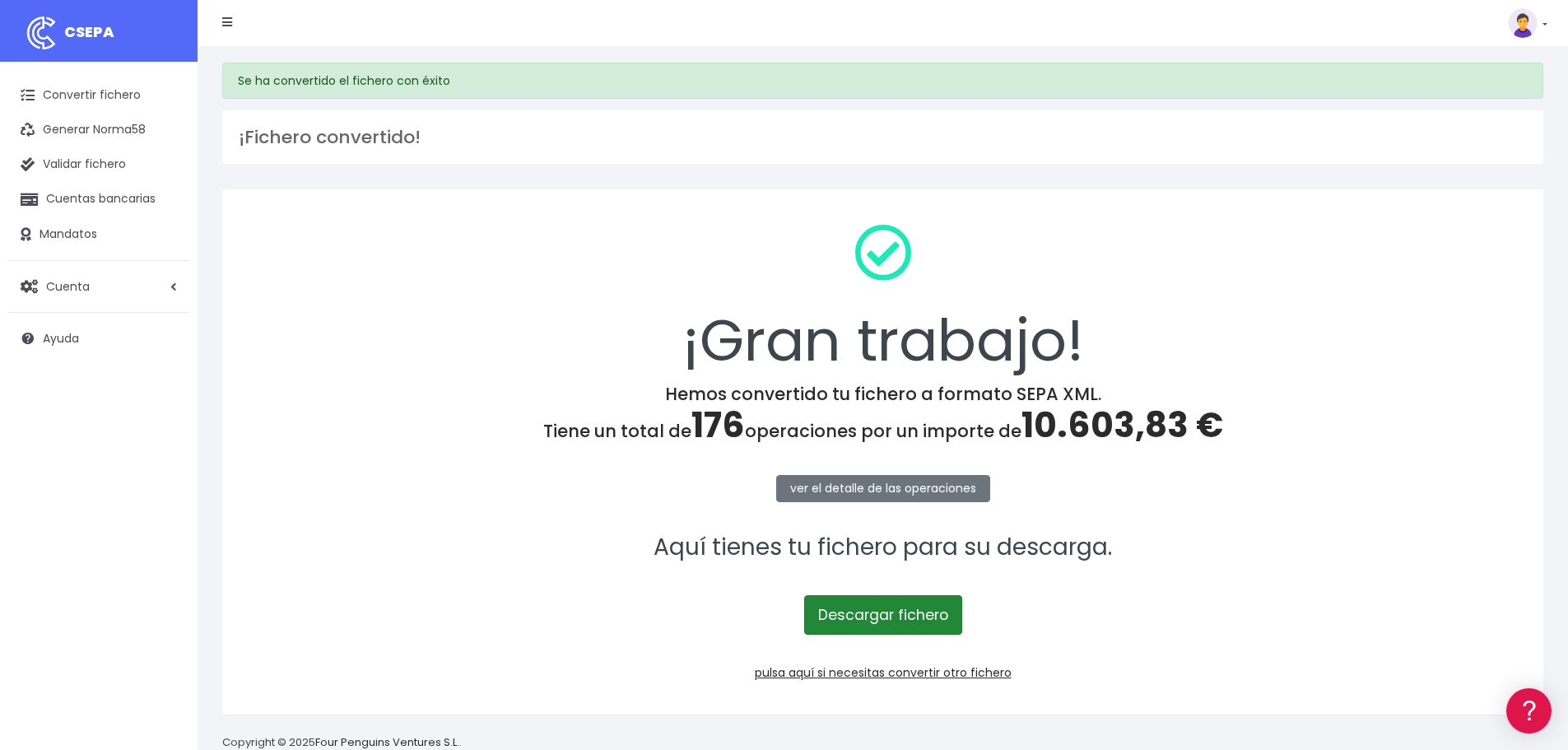
click at [855, 599] on link "Descargar fichero" at bounding box center [882, 615] width 158 height 40
click at [877, 672] on link "pulsa aquí si necesitas convertir otro fichero" at bounding box center [883, 672] width 257 height 17
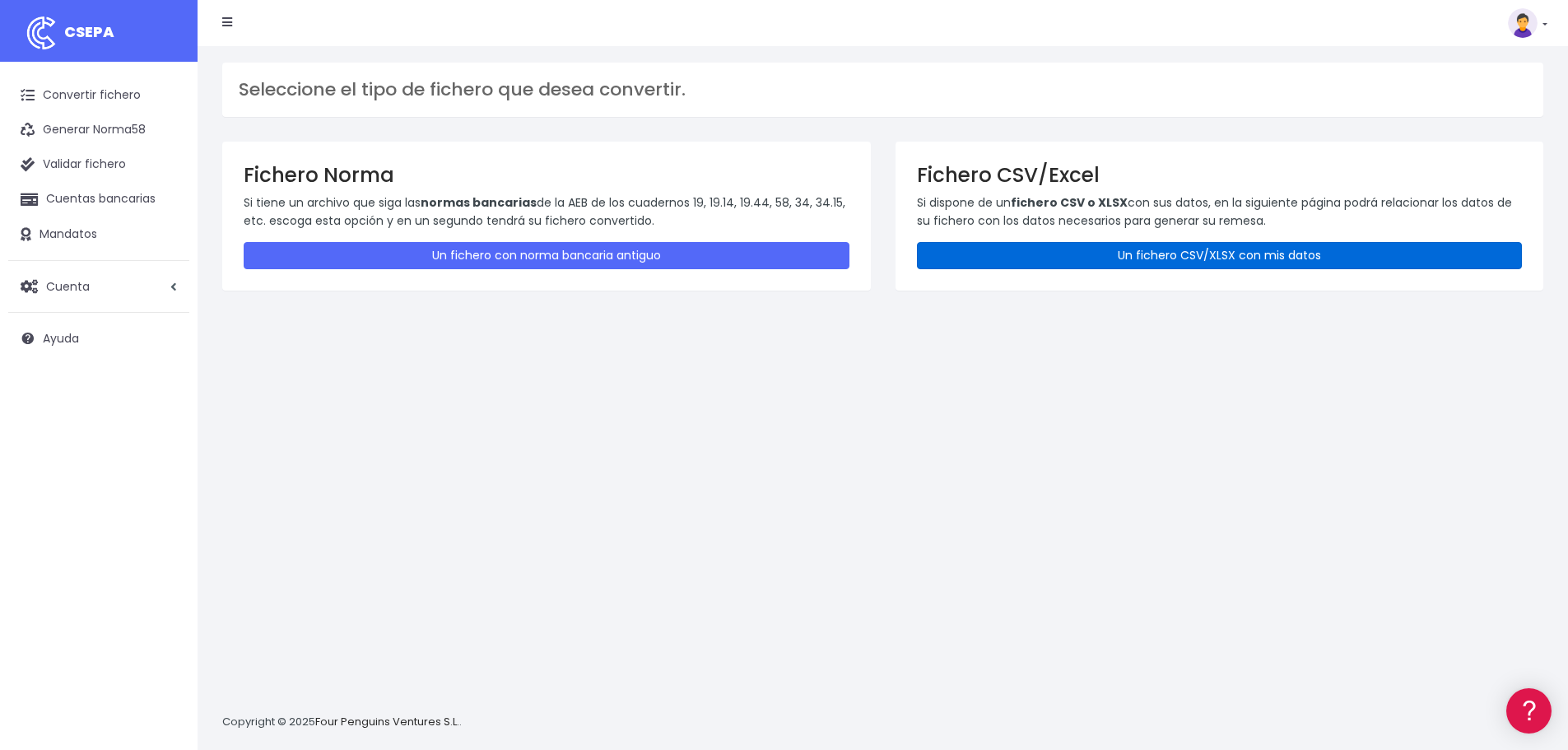
click at [1209, 268] on link "Un fichero CSV/XLSX con mis datos" at bounding box center [1219, 255] width 606 height 27
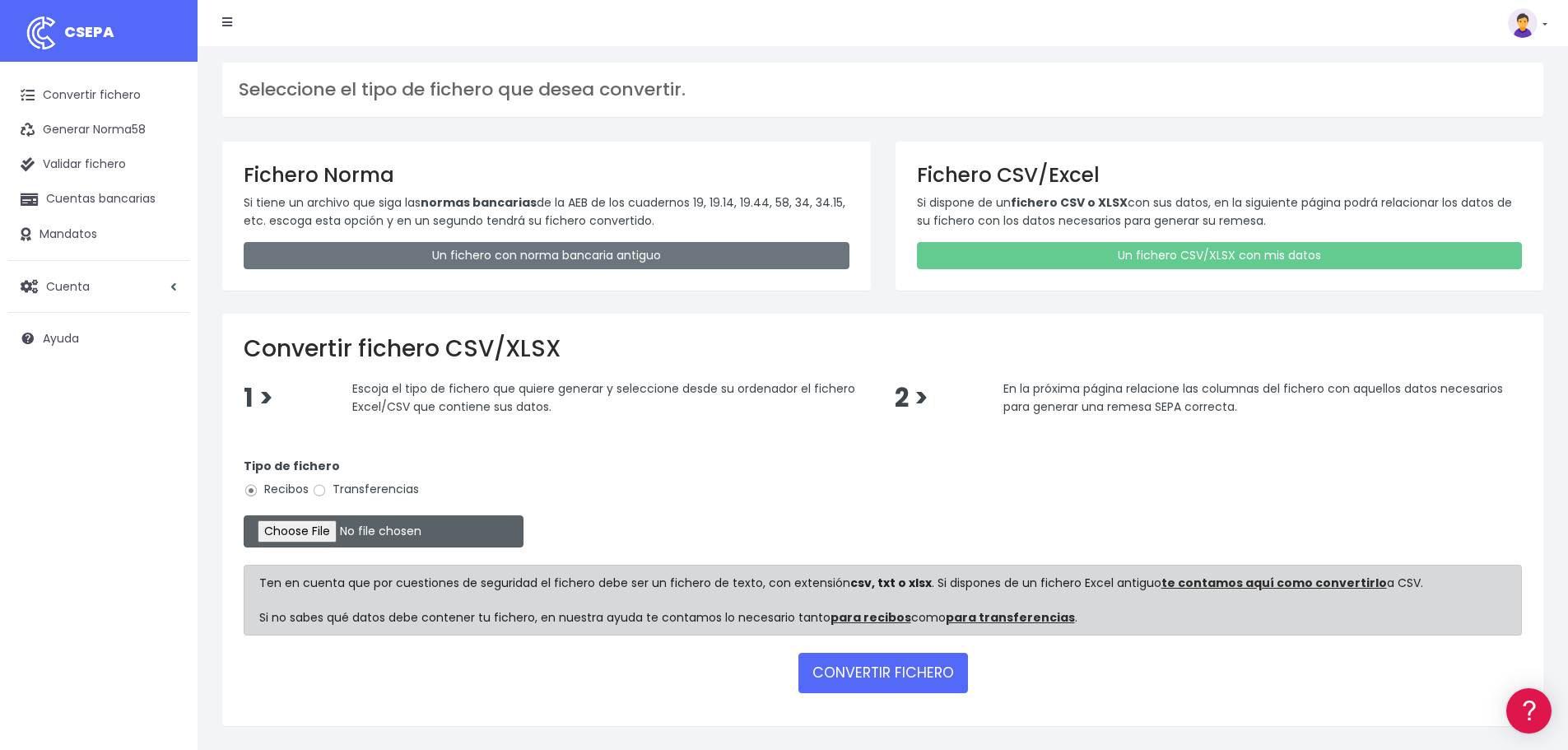
click at [337, 534] on input "file" at bounding box center [383, 531] width 280 height 32
type input "C:\fakepath\21.EF SEPA SET25.xlsx"
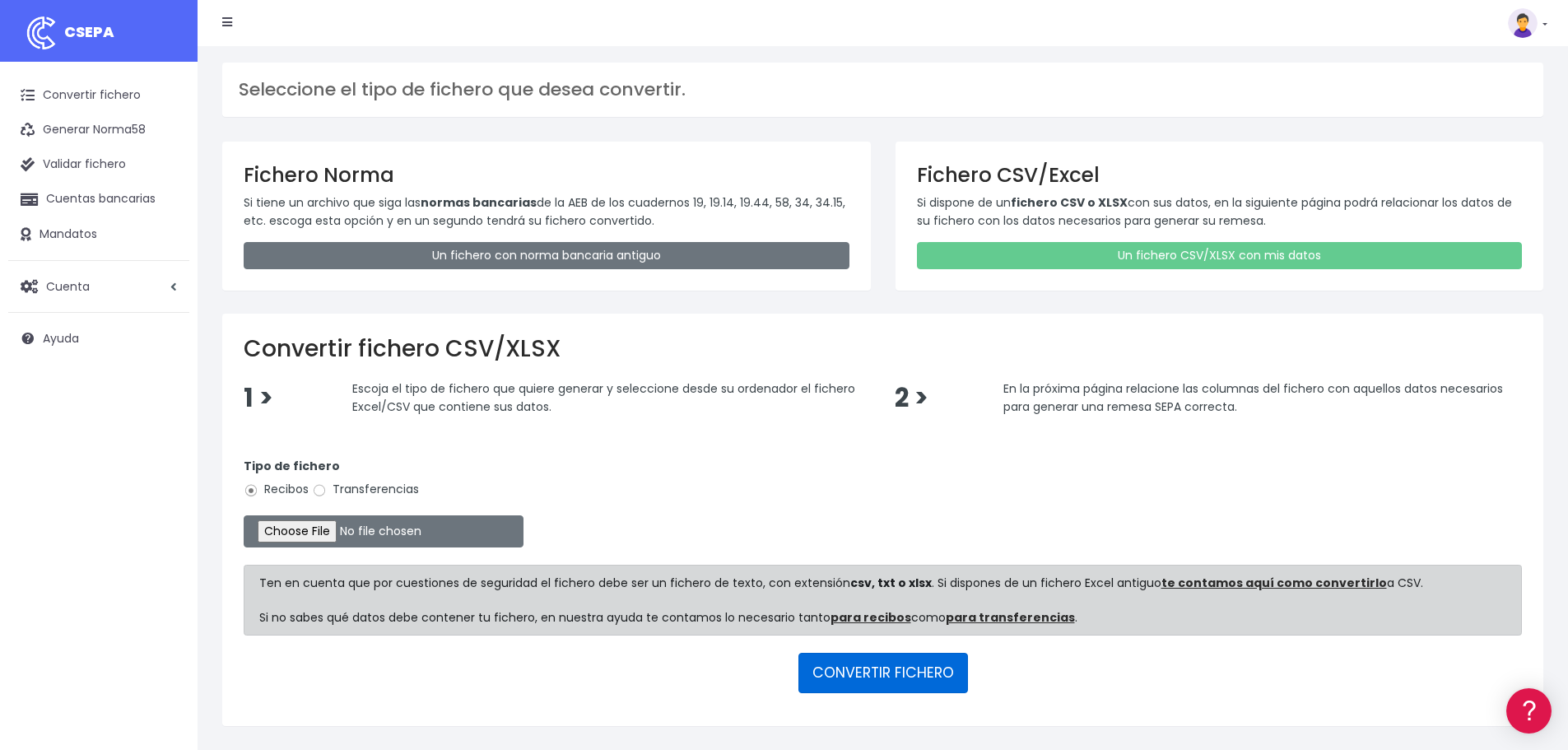
click at [939, 686] on button "CONVERTIR FICHERO" at bounding box center [882, 672] width 169 height 40
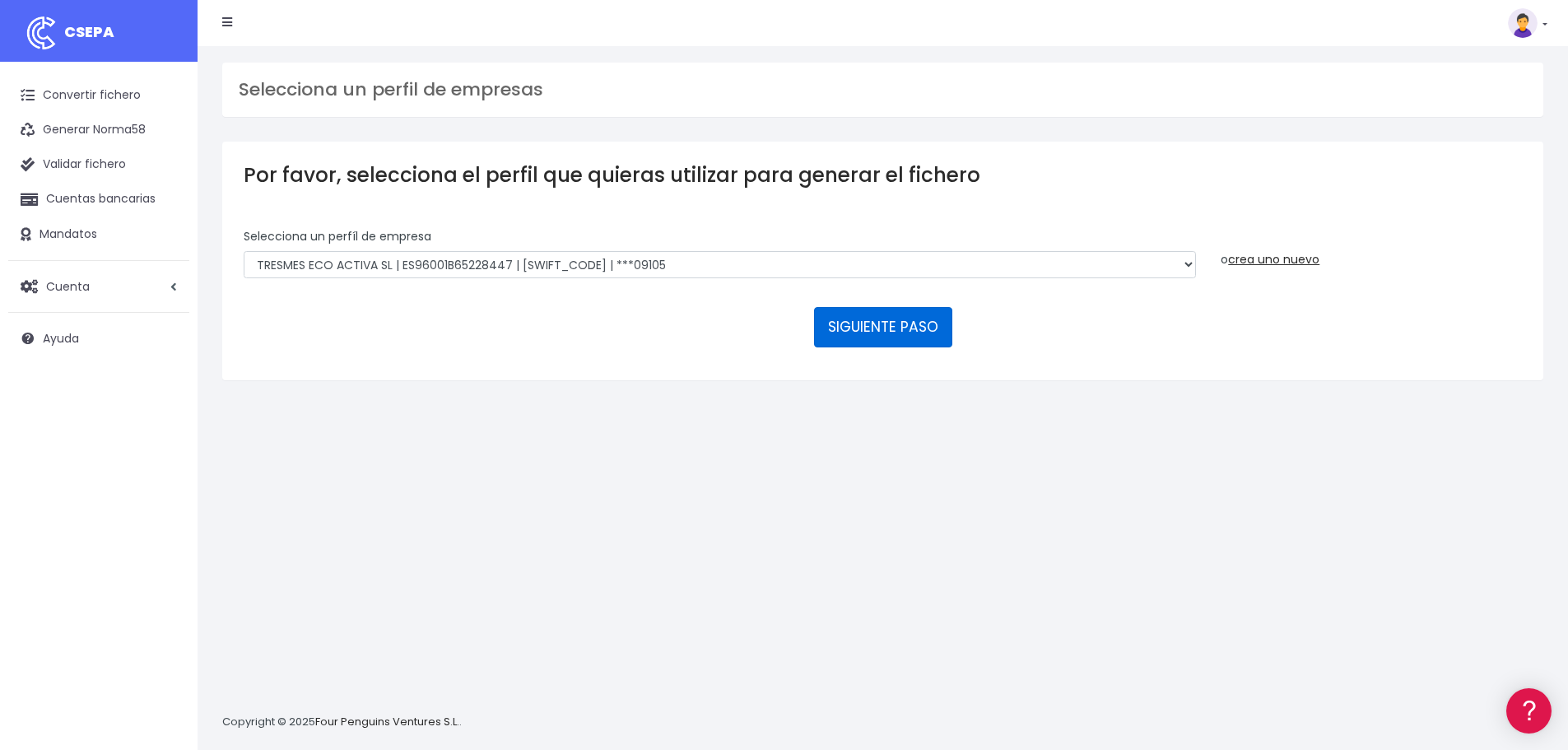
click at [855, 314] on button "SIGUIENTE PASO" at bounding box center [882, 327] width 138 height 40
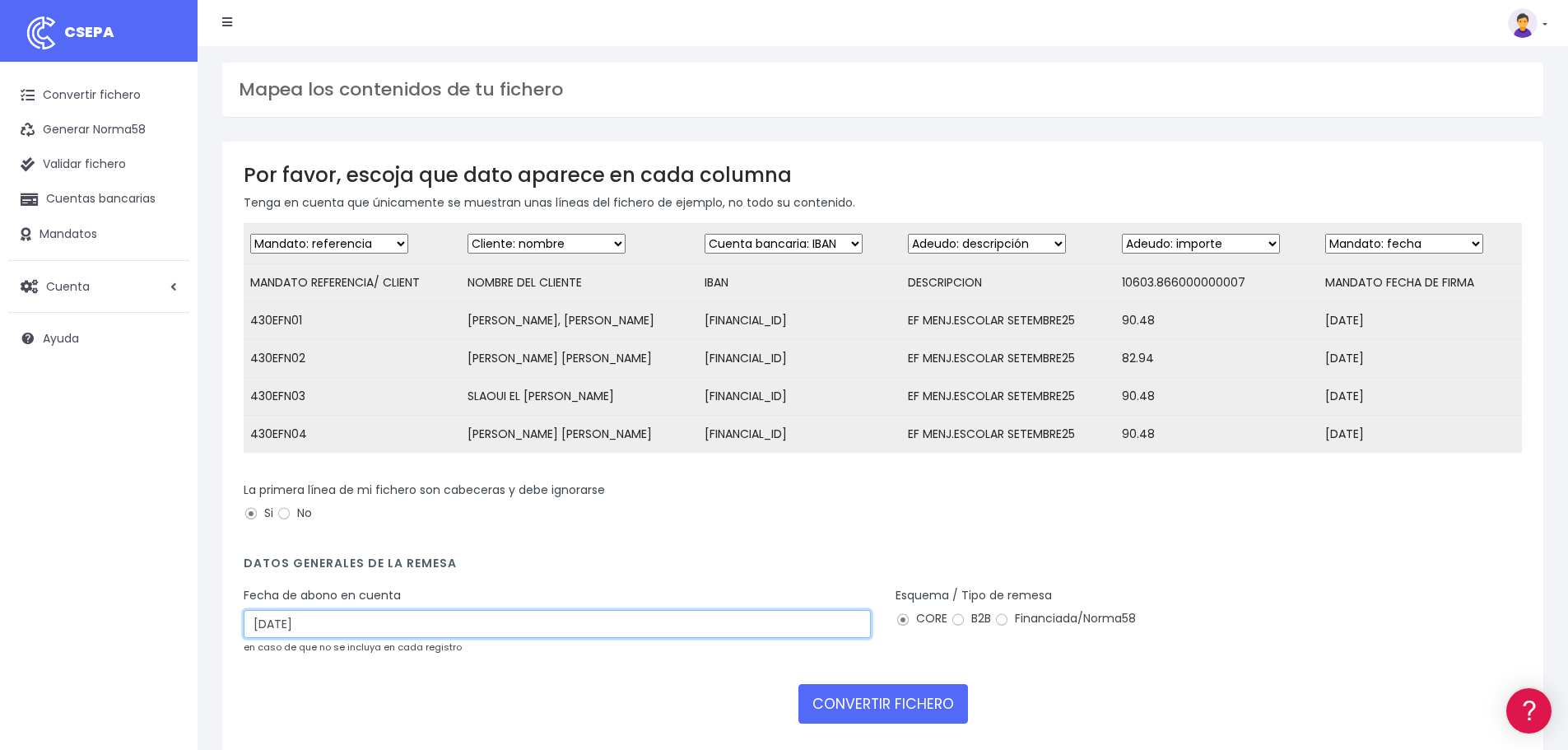
click at [348, 638] on input "[DATE]" at bounding box center [557, 624] width 627 height 28
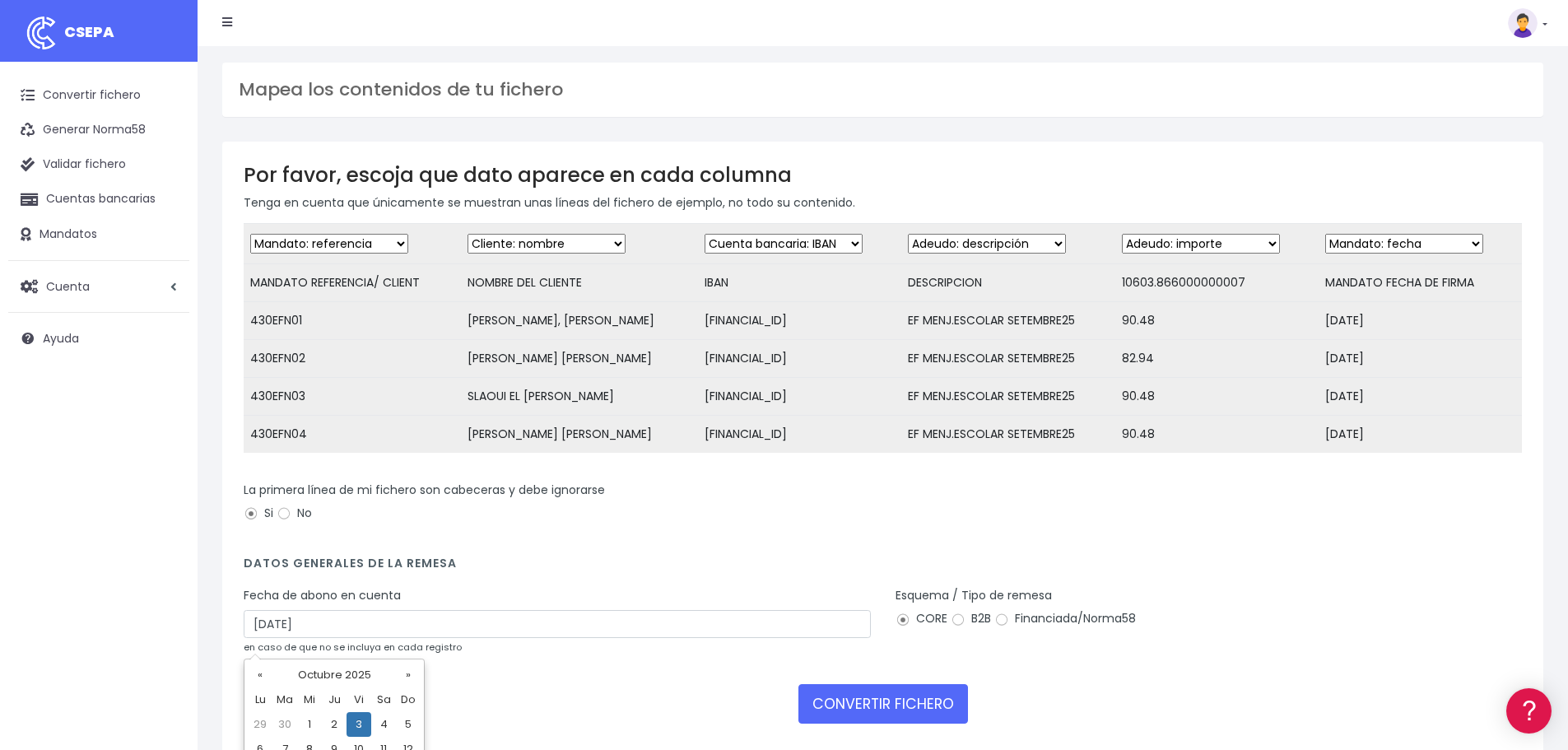
click at [319, 718] on td "1" at bounding box center [310, 724] width 25 height 25
type input "01/10/2025"
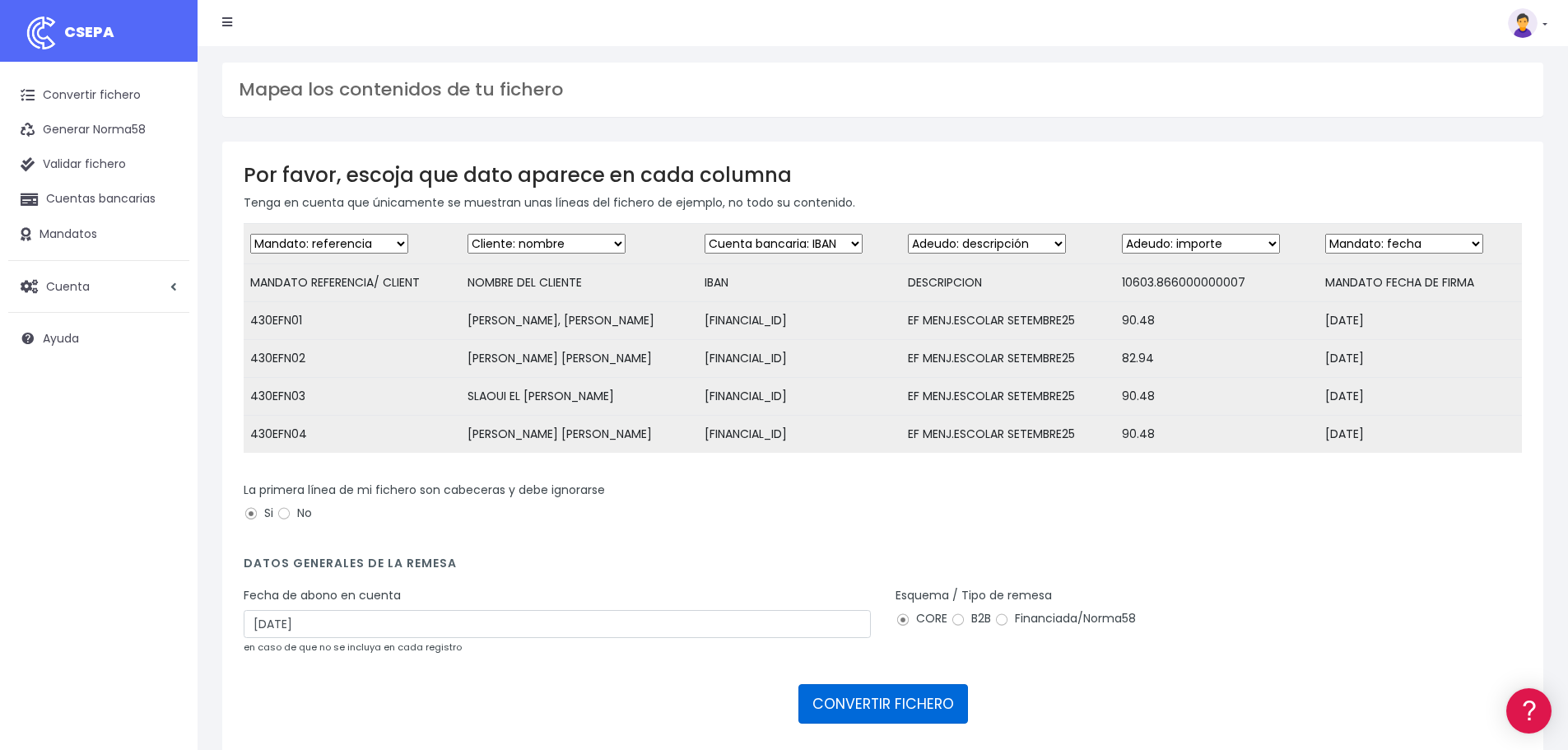
click at [898, 724] on button "CONVERTIR FICHERO" at bounding box center [882, 704] width 169 height 40
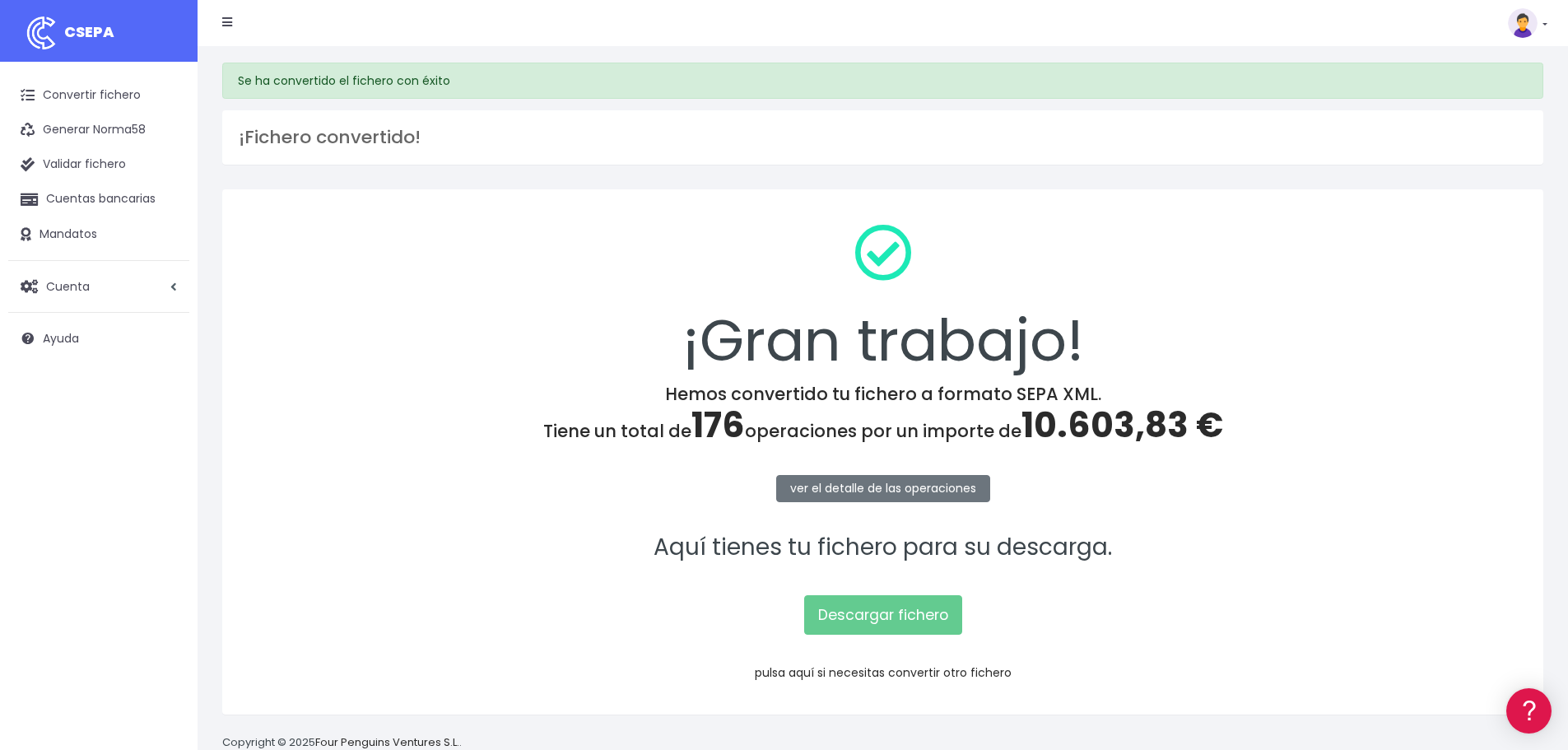
click at [866, 673] on link "pulsa aquí si necesitas convertir otro fichero" at bounding box center [883, 672] width 257 height 17
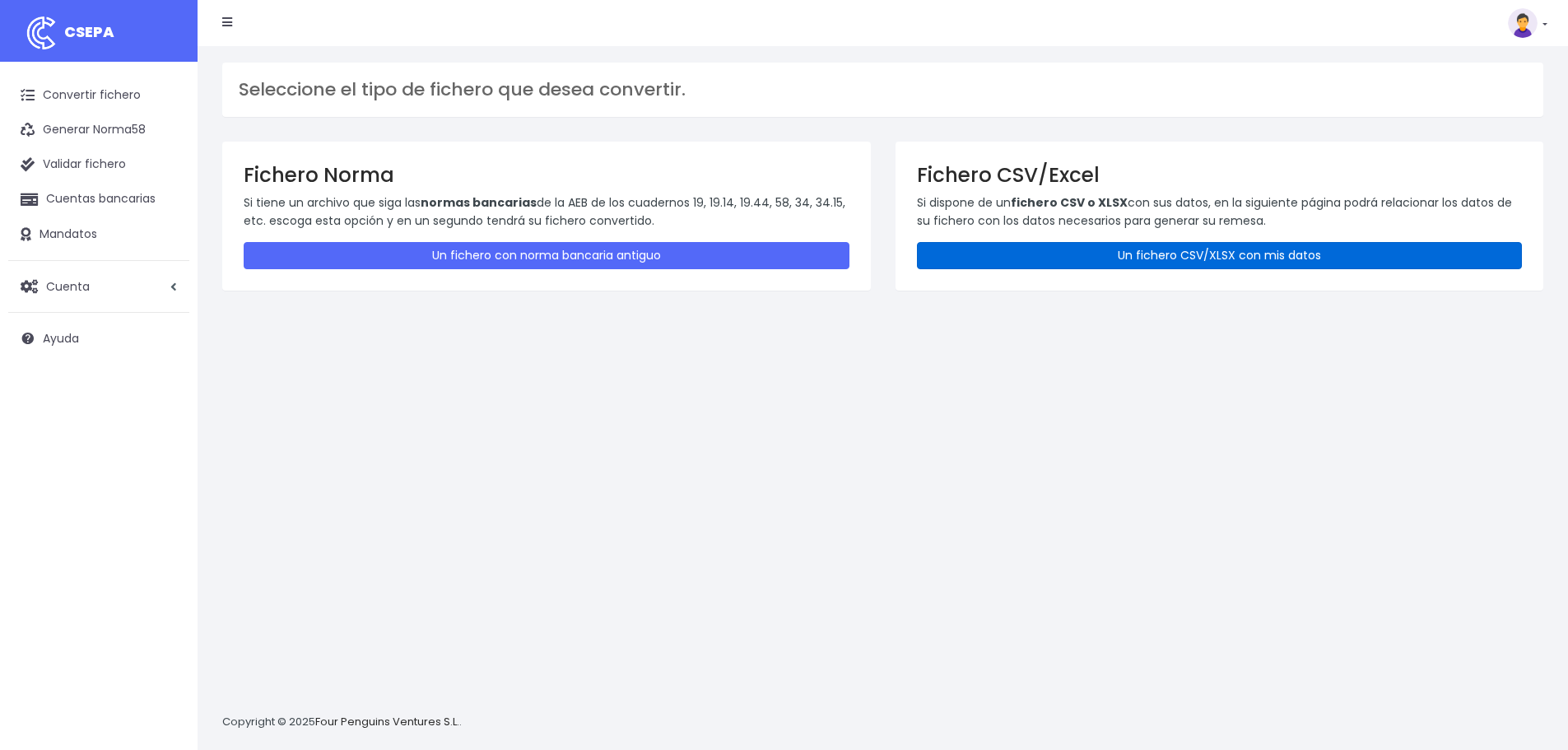
click at [1126, 252] on link "Un fichero CSV/XLSX con mis datos" at bounding box center [1219, 255] width 606 height 27
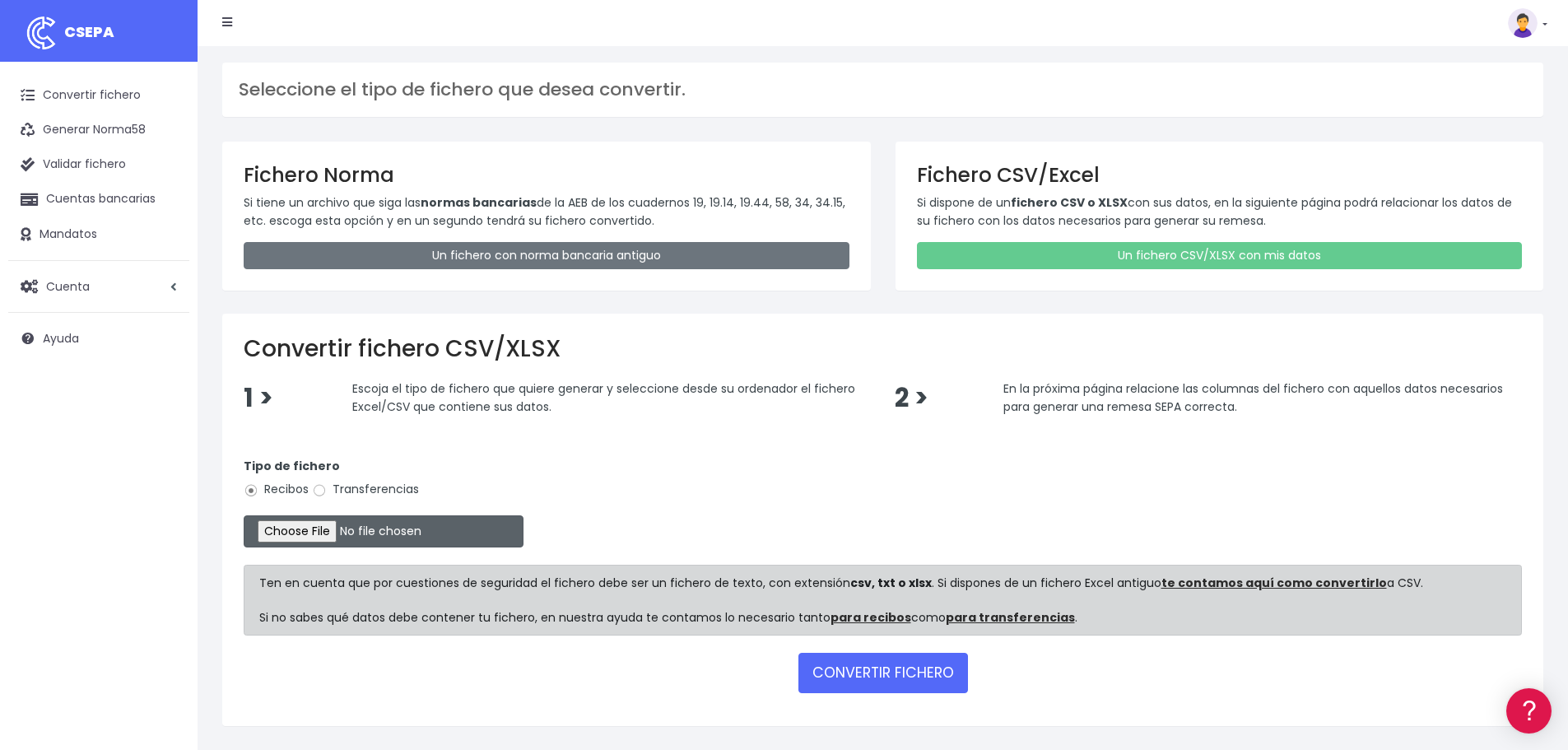
click at [357, 524] on input "file" at bounding box center [383, 531] width 280 height 32
type input "C:\fakepath\12.ES SEPA SET25.xlsx"
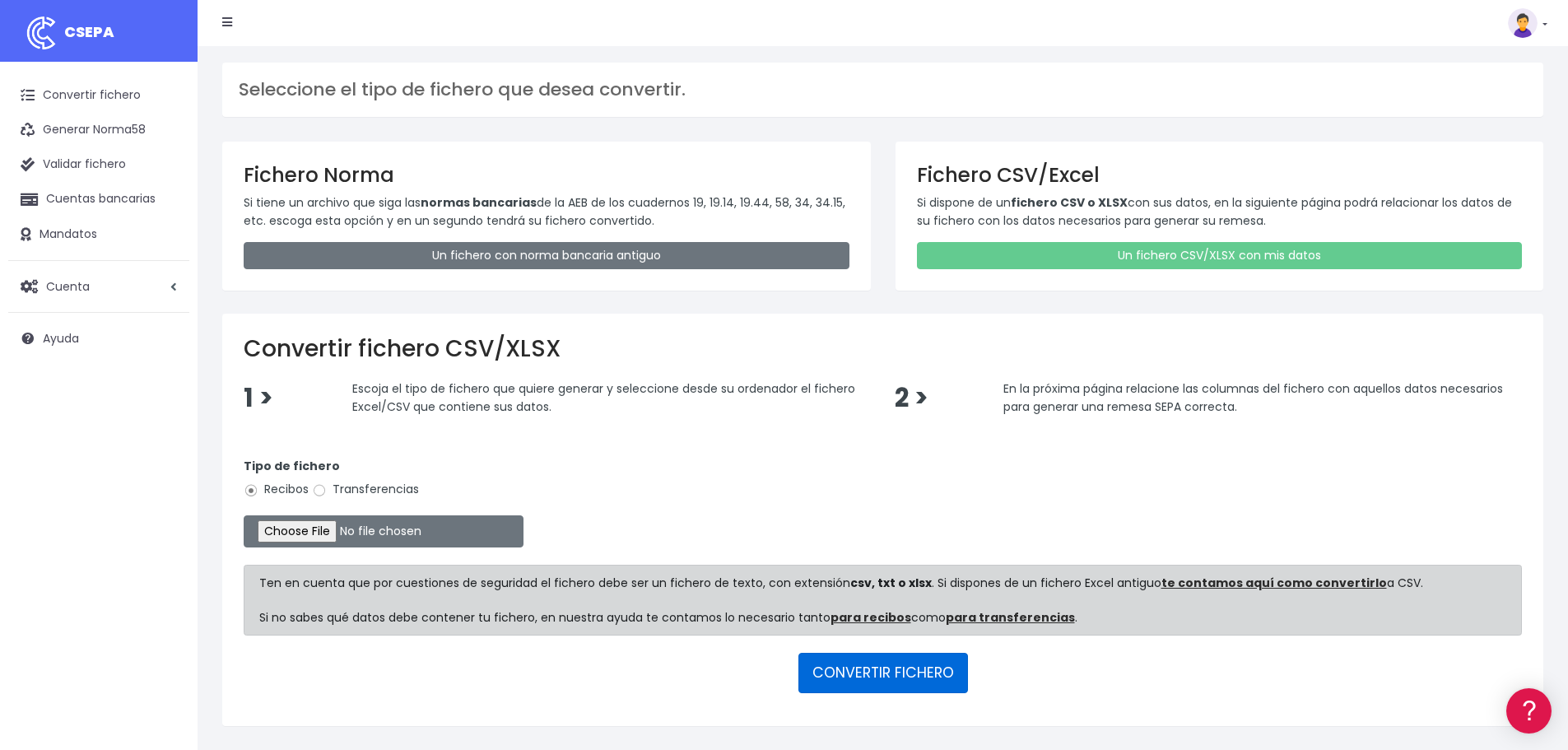
click at [886, 687] on button "CONVERTIR FICHERO" at bounding box center [882, 672] width 169 height 40
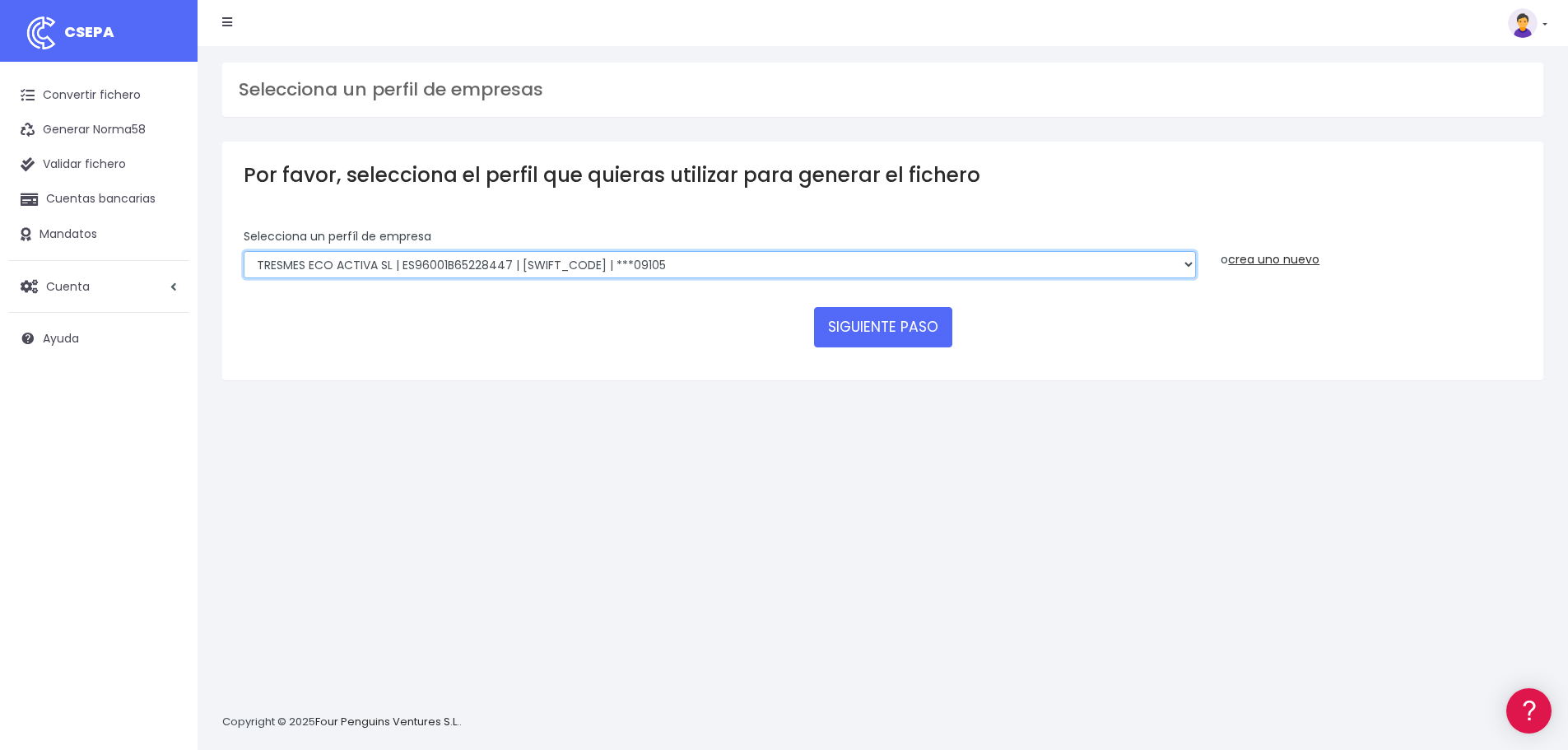
click at [803, 263] on select "TRESMES ECO ACTIVA SL | ES96001B65228447 | [SWIFT_CODE] | ***09105 TRESMES ECO …" at bounding box center [720, 265] width 953 height 28
click at [803, 263] on select "TRESMES ECO ACTIVA SL | ES96001B65228447 | BSABESBBXXX | ***09105 TRESMES ECO A…" at bounding box center [720, 265] width 953 height 28
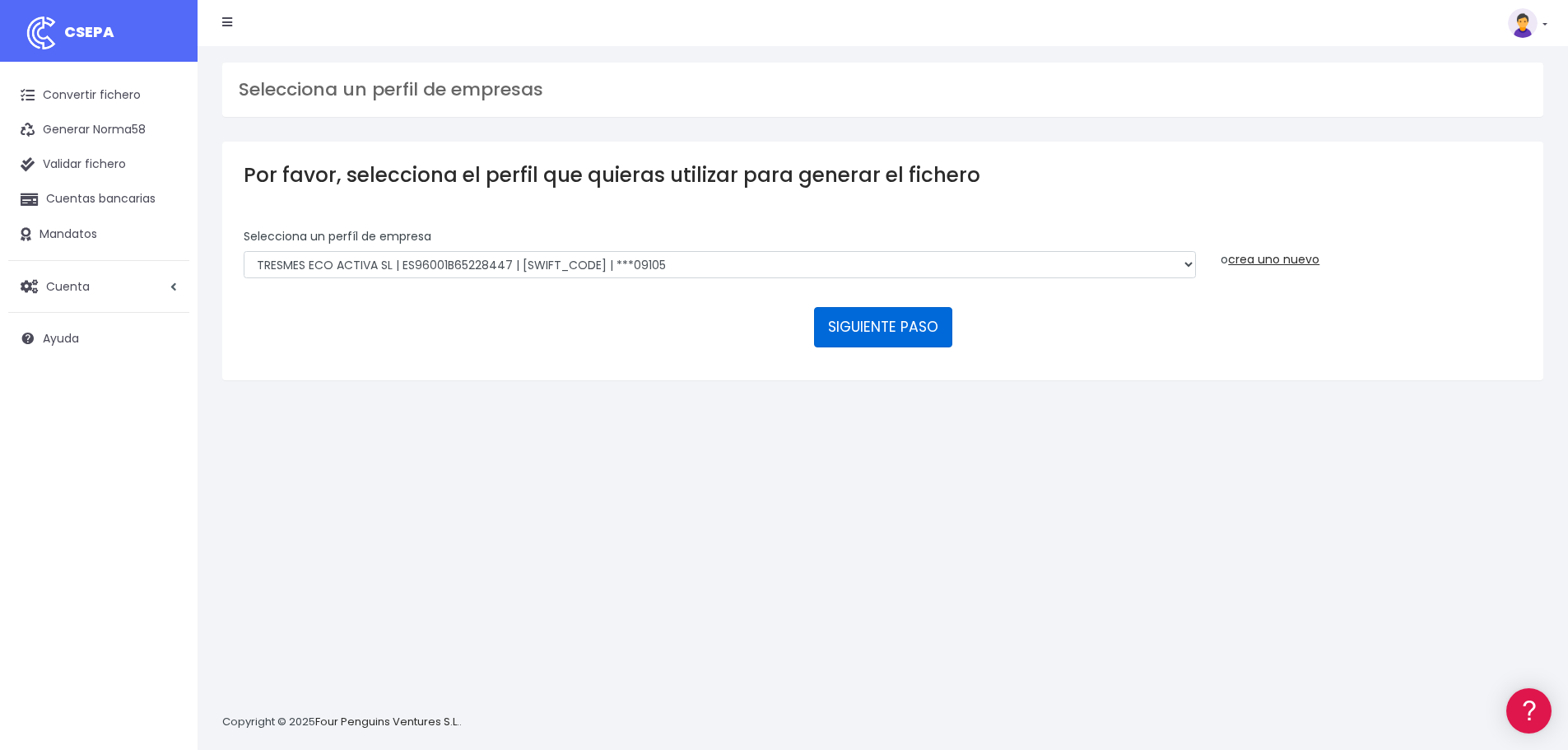
click at [862, 309] on button "SIGUIENTE PASO" at bounding box center [882, 327] width 138 height 40
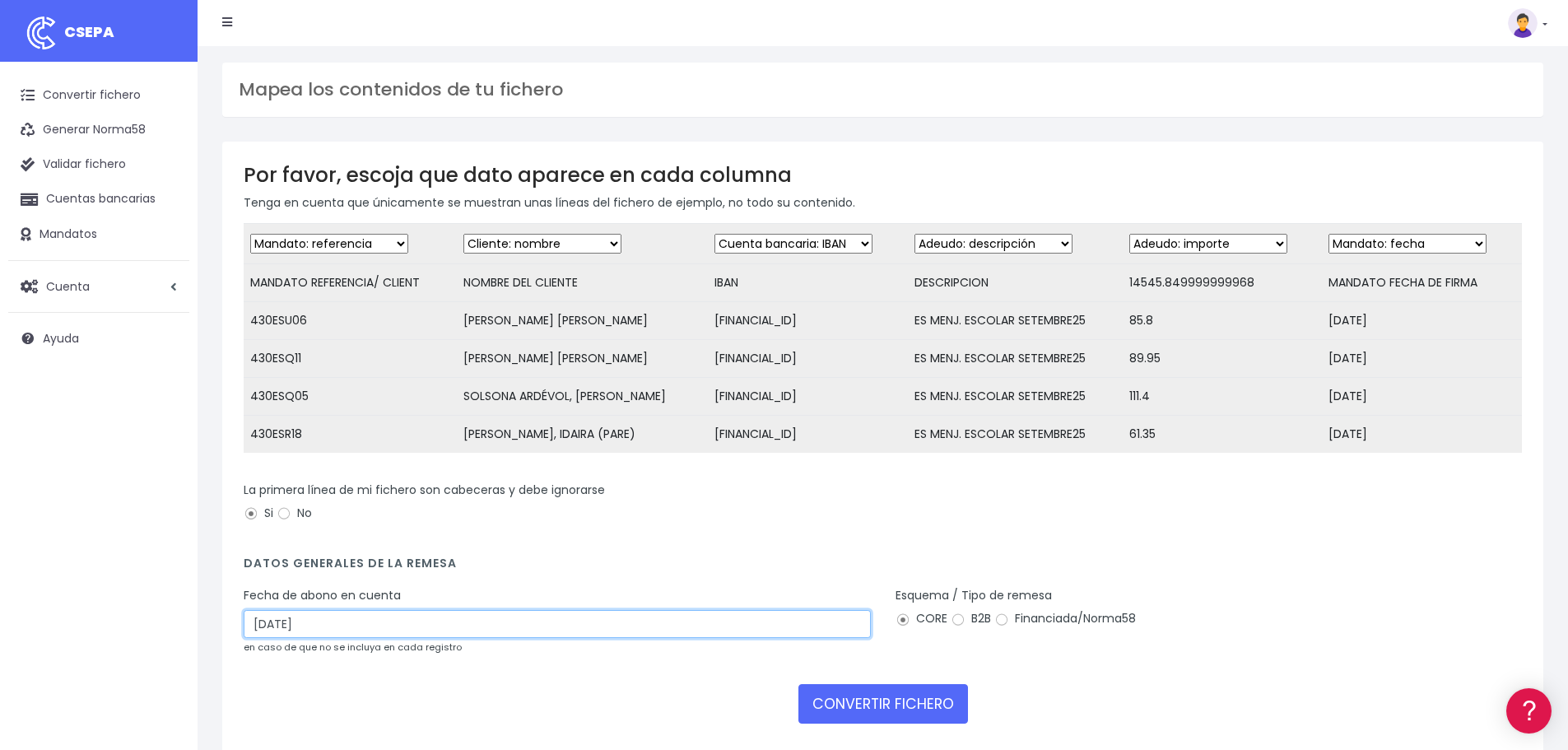
click at [335, 638] on input "03/10/2025" at bounding box center [557, 624] width 627 height 28
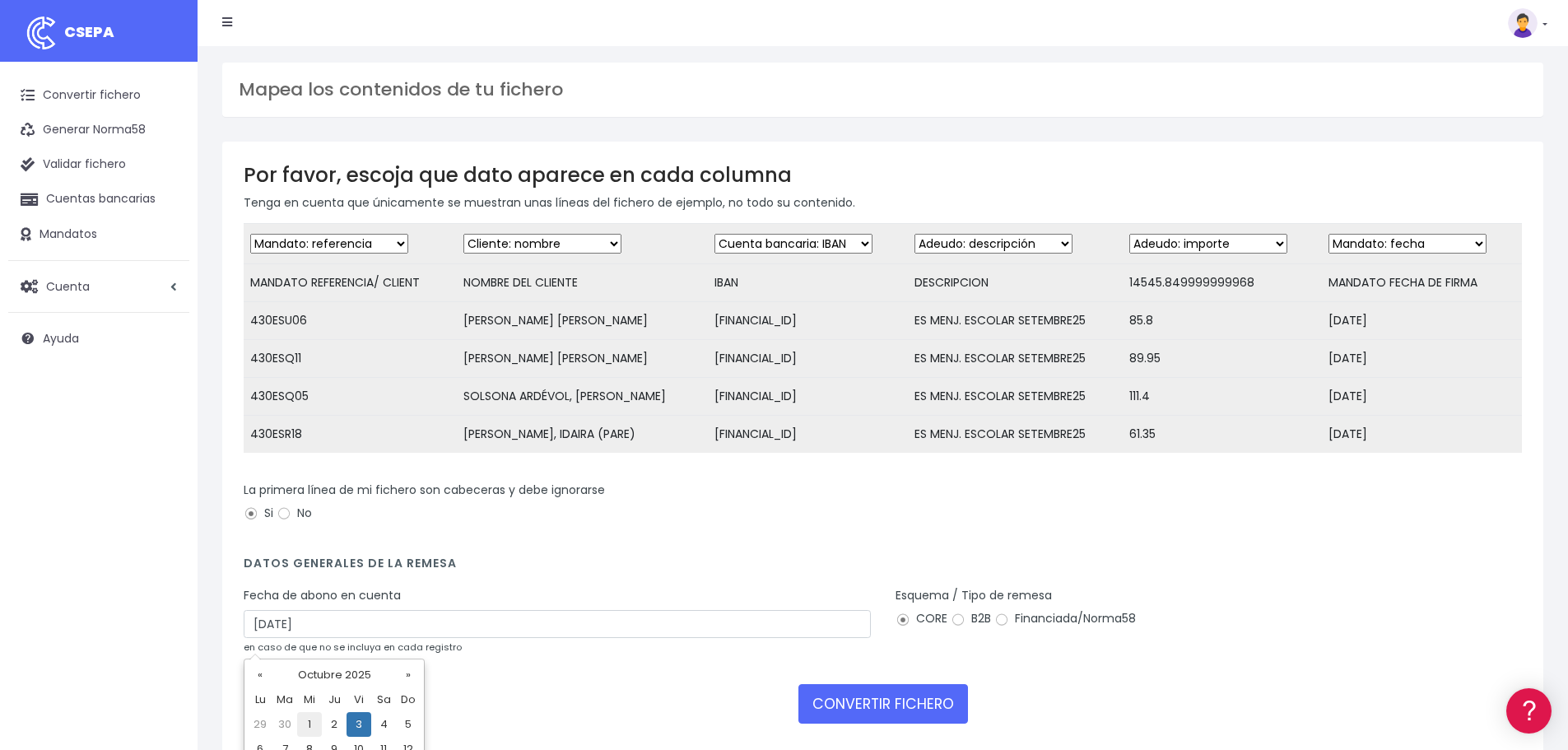
click at [316, 724] on td "1" at bounding box center [310, 724] width 25 height 25
type input "01/10/2025"
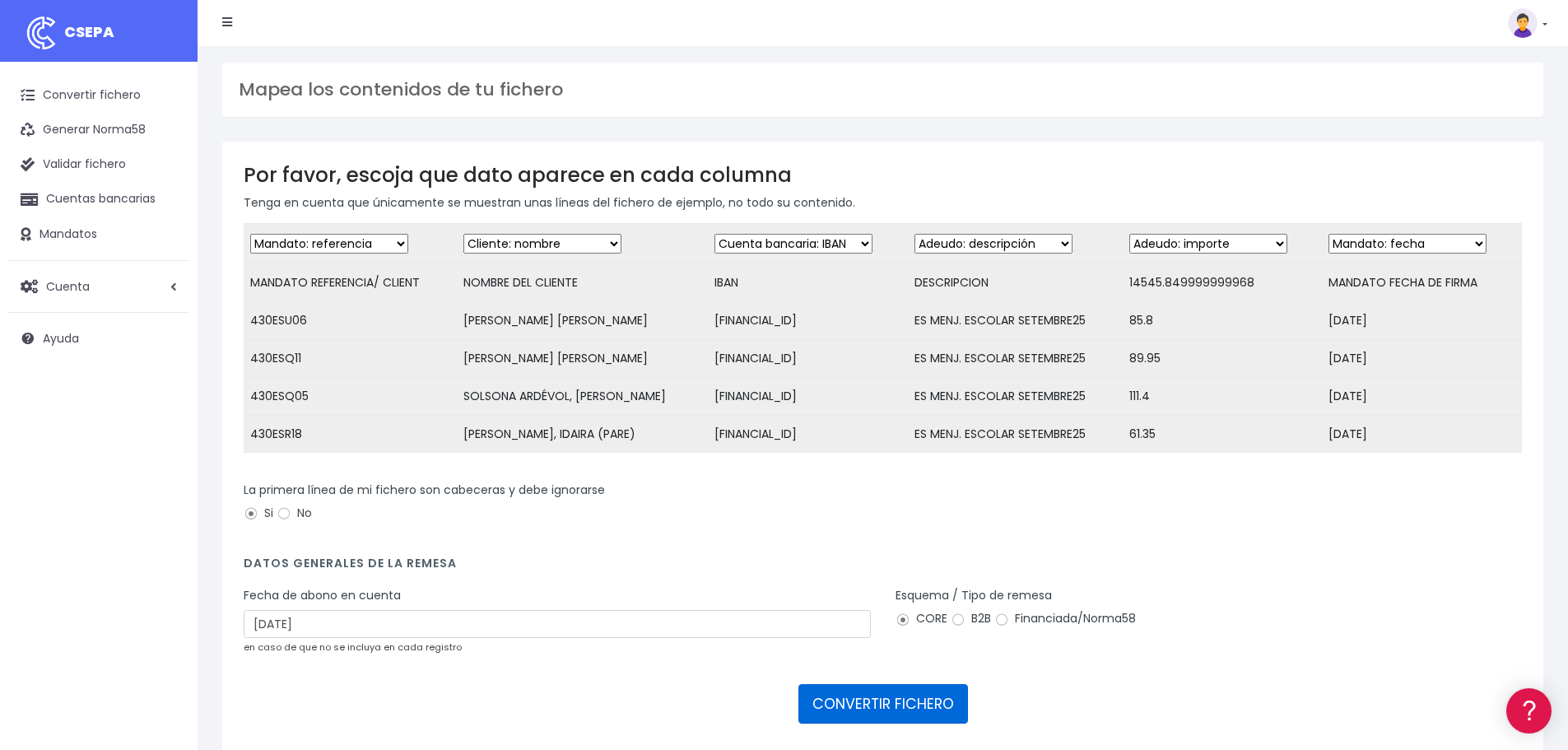
click at [891, 708] on button "CONVERTIR FICHERO" at bounding box center [882, 704] width 169 height 40
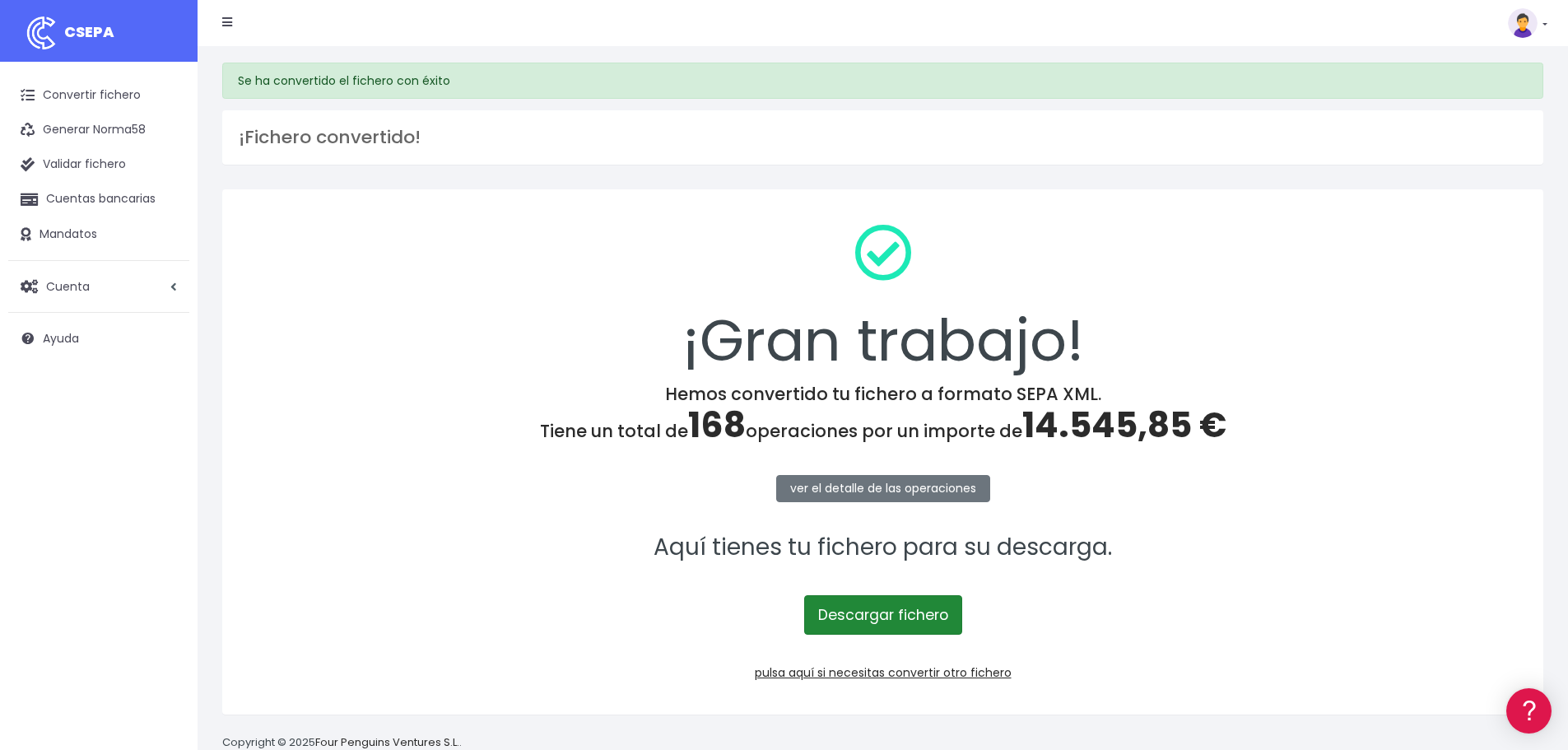
click at [886, 615] on link "Descargar fichero" at bounding box center [882, 615] width 158 height 40
click at [898, 676] on link "pulsa aquí si necesitas convertir otro fichero" at bounding box center [883, 672] width 257 height 17
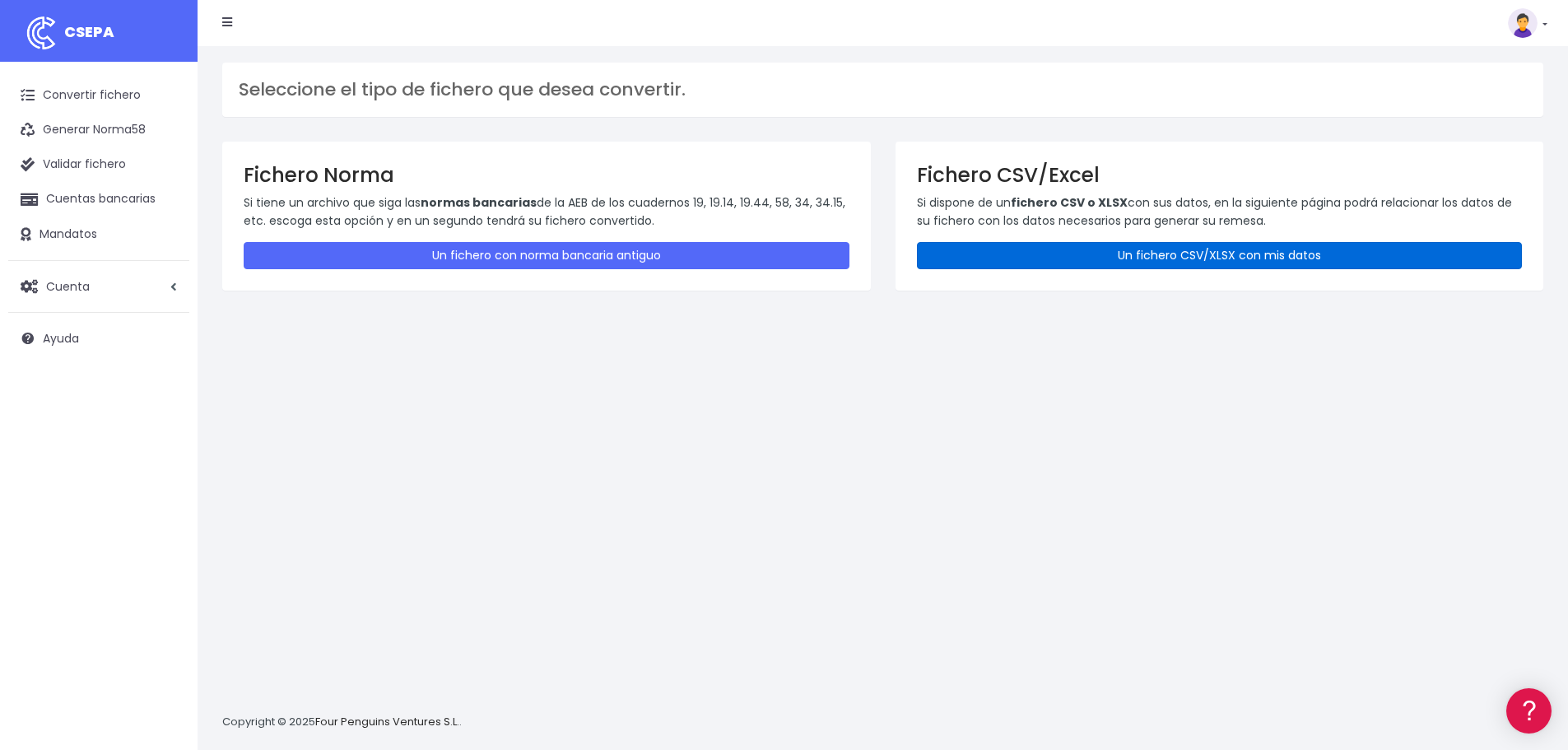
click at [1226, 242] on link "Un fichero CSV/XLSX con mis datos" at bounding box center [1219, 255] width 606 height 27
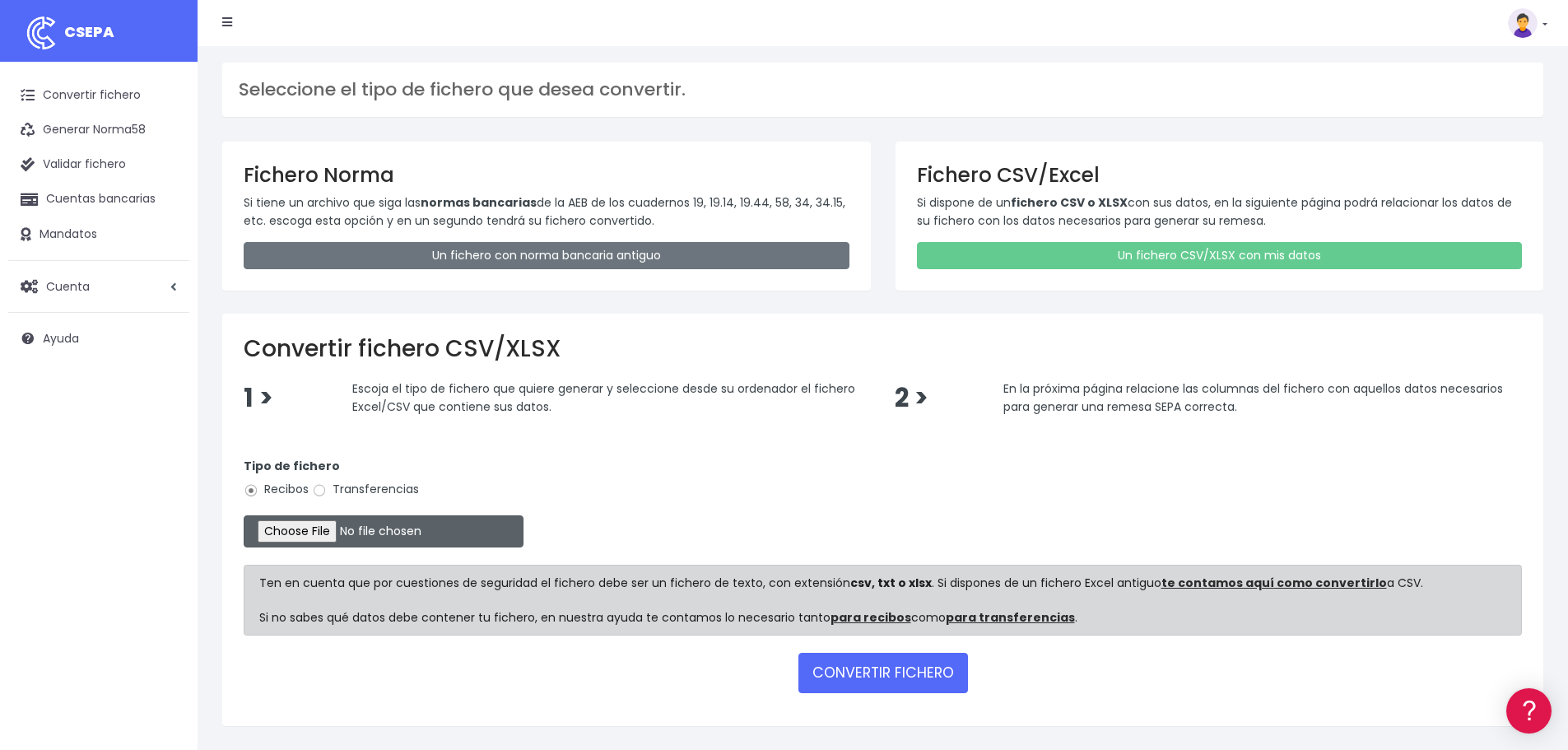
click at [330, 539] on input "file" at bounding box center [383, 531] width 280 height 32
click at [325, 535] on input "file" at bounding box center [383, 531] width 280 height 32
click at [325, 529] on input "file" at bounding box center [383, 531] width 280 height 32
type input "C:\fakepath\23.JV SEPA SET25.xlsx"
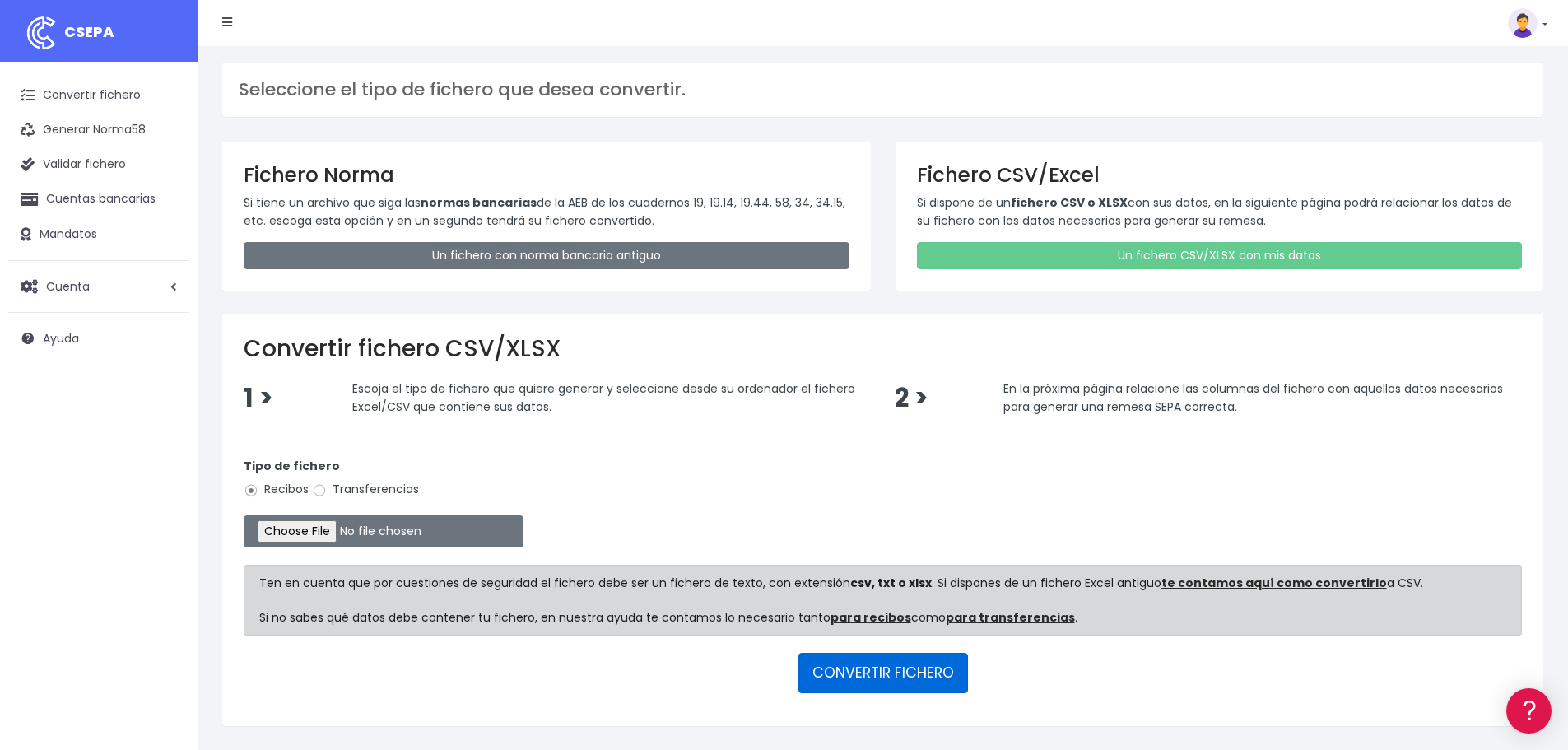
click at [901, 676] on button "CONVERTIR FICHERO" at bounding box center [882, 672] width 169 height 40
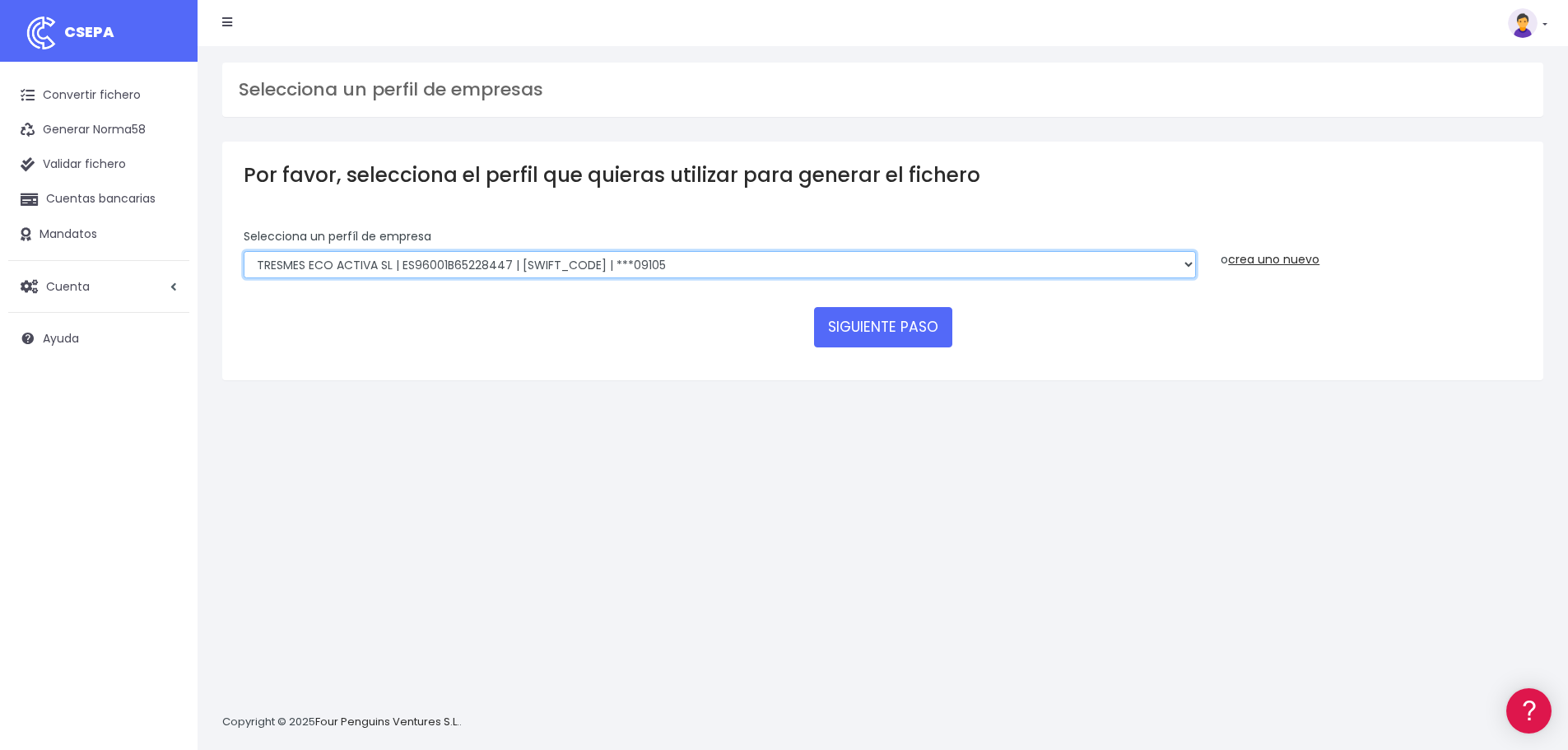
click at [687, 274] on select "TRESMES ECO ACTIVA SL | ES96001B65228447 | [SWIFT_CODE] | ***09105 TRESMES ECO …" at bounding box center [720, 265] width 953 height 28
select select "2665"
click at [244, 251] on select "TRESMES ECO ACTIVA SL | ES96001B65228447 | [SWIFT_CODE] | ***09105 TRESMES ECO …" at bounding box center [720, 265] width 953 height 28
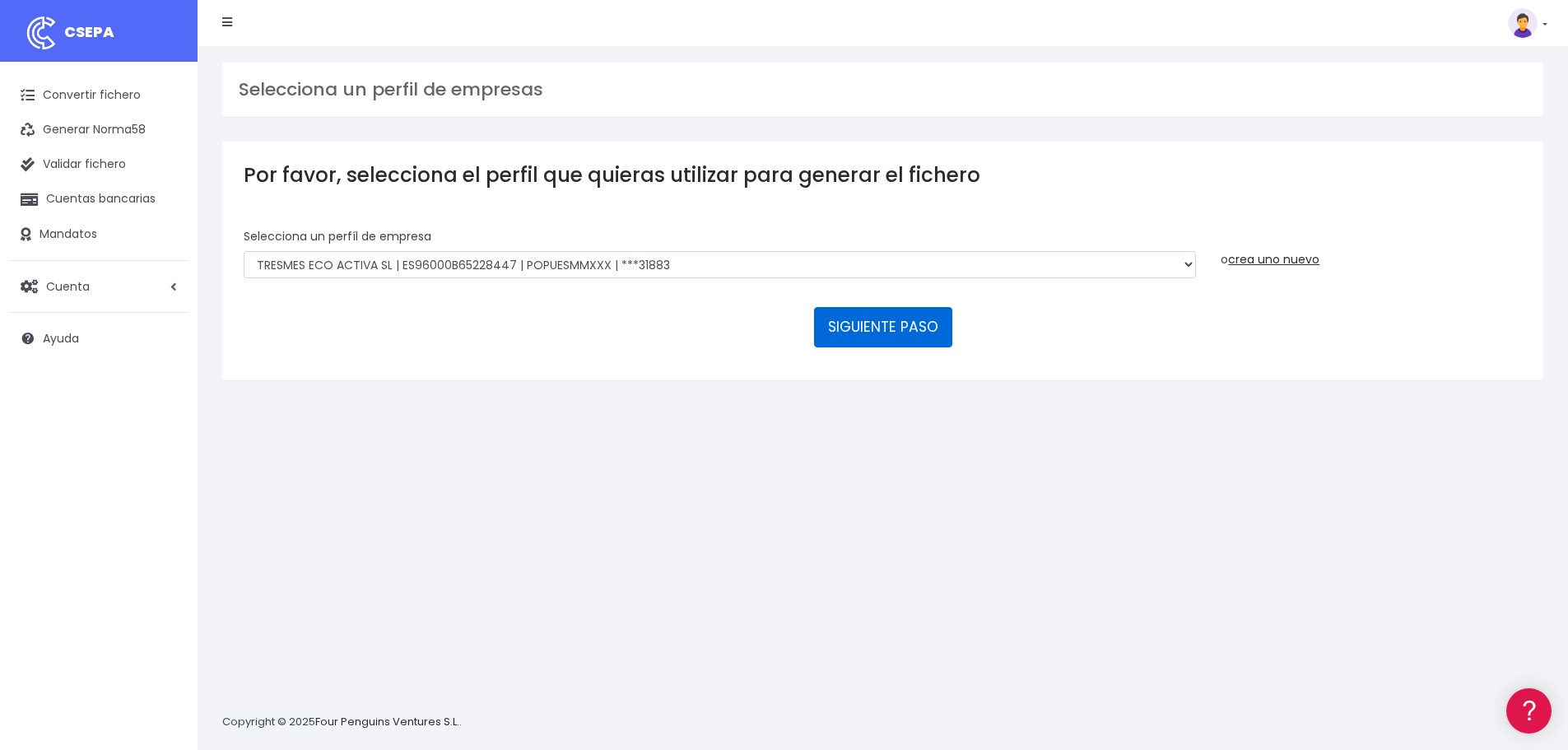
click at [895, 325] on button "SIGUIENTE PASO" at bounding box center [882, 327] width 138 height 40
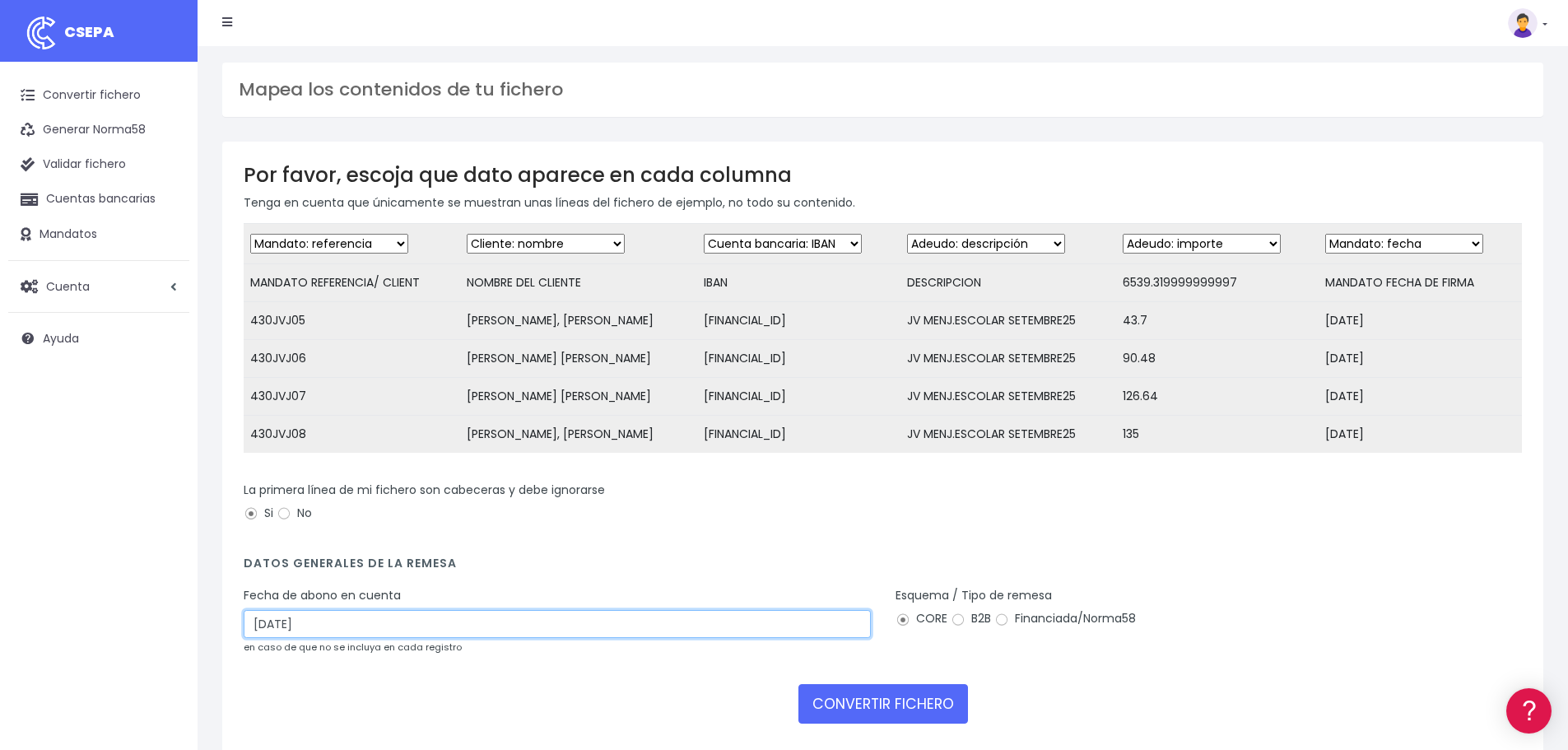
click at [325, 638] on input "03/10/2025" at bounding box center [557, 624] width 627 height 28
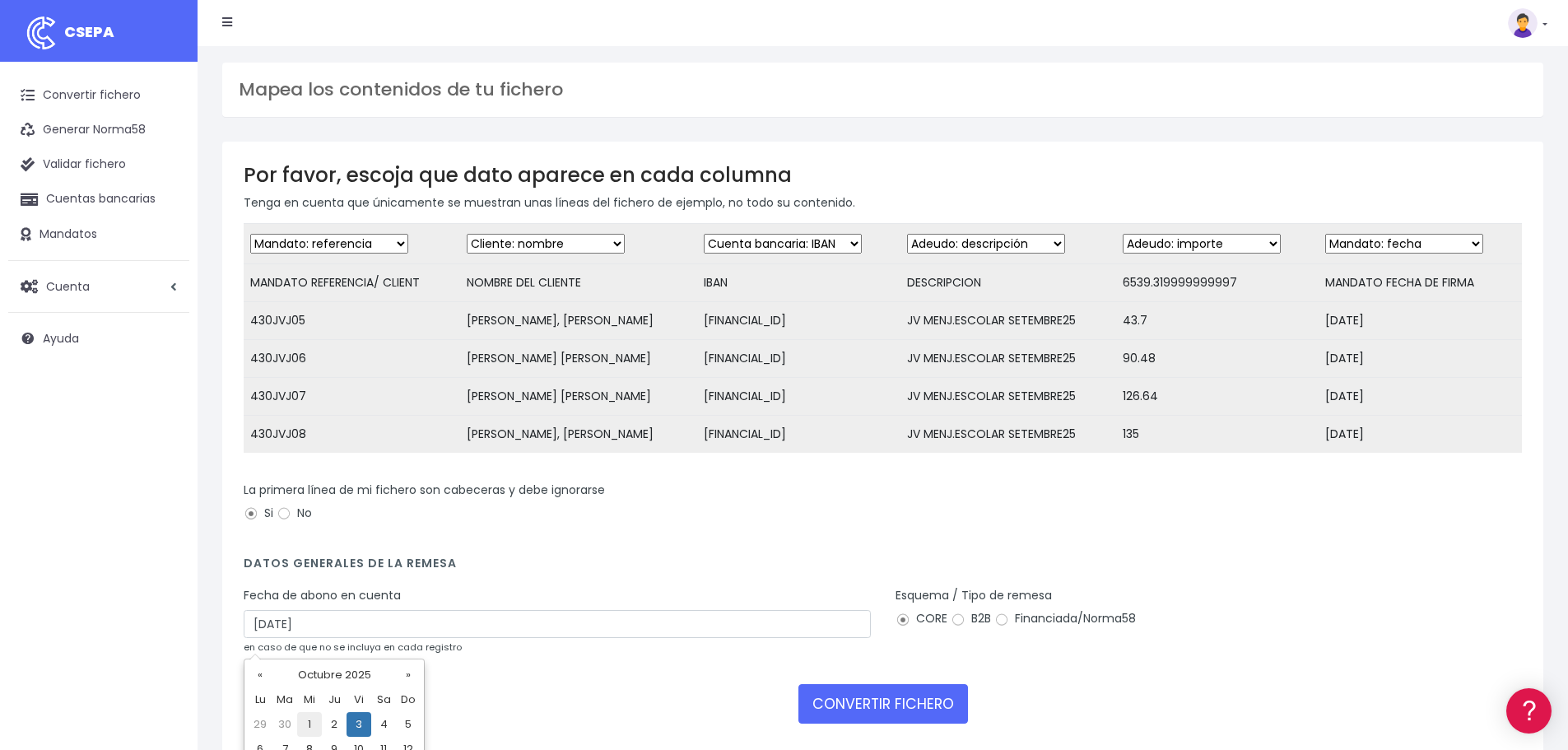
click at [312, 720] on td "1" at bounding box center [310, 724] width 25 height 25
type input "01/10/2025"
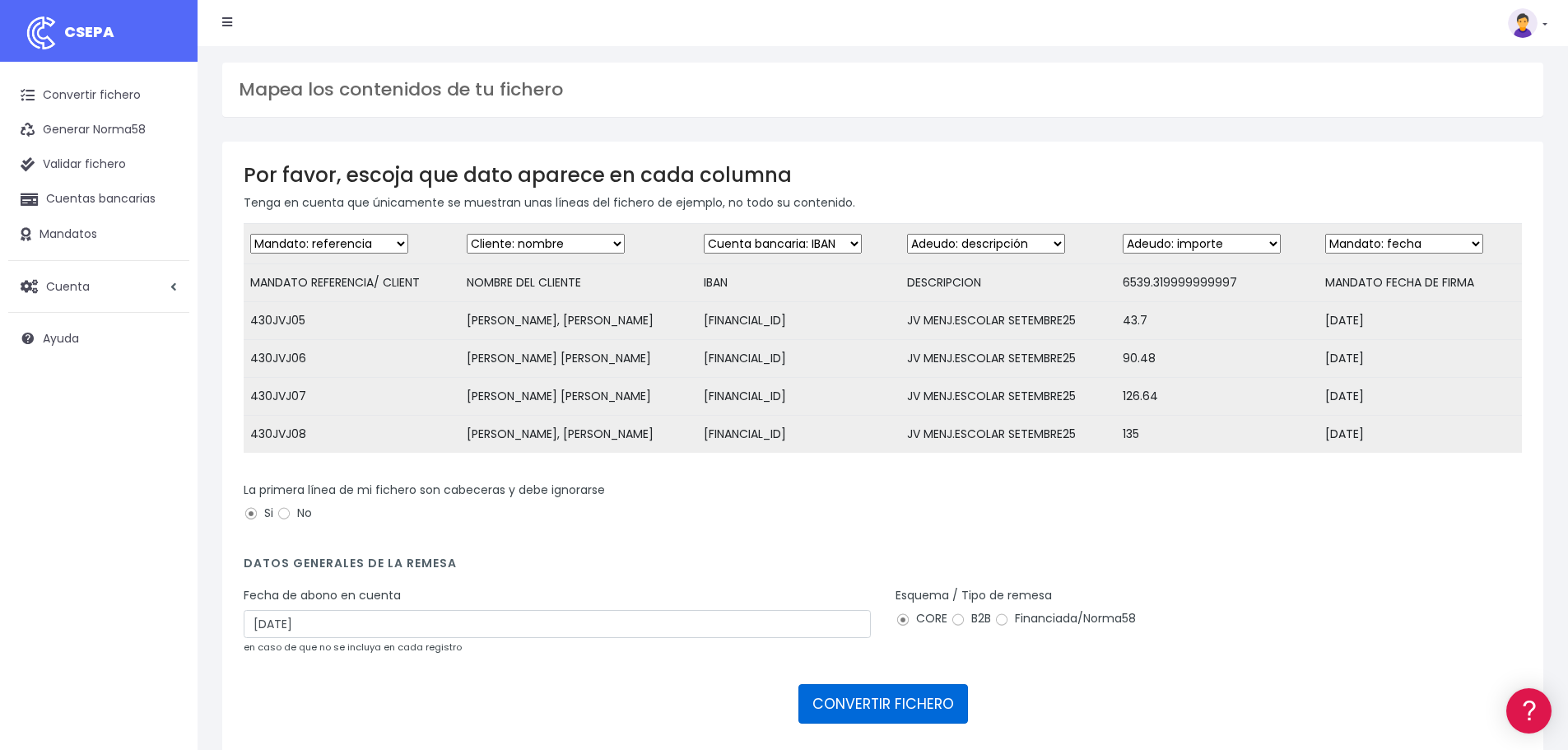
click at [861, 706] on button "CONVERTIR FICHERO" at bounding box center [882, 704] width 169 height 40
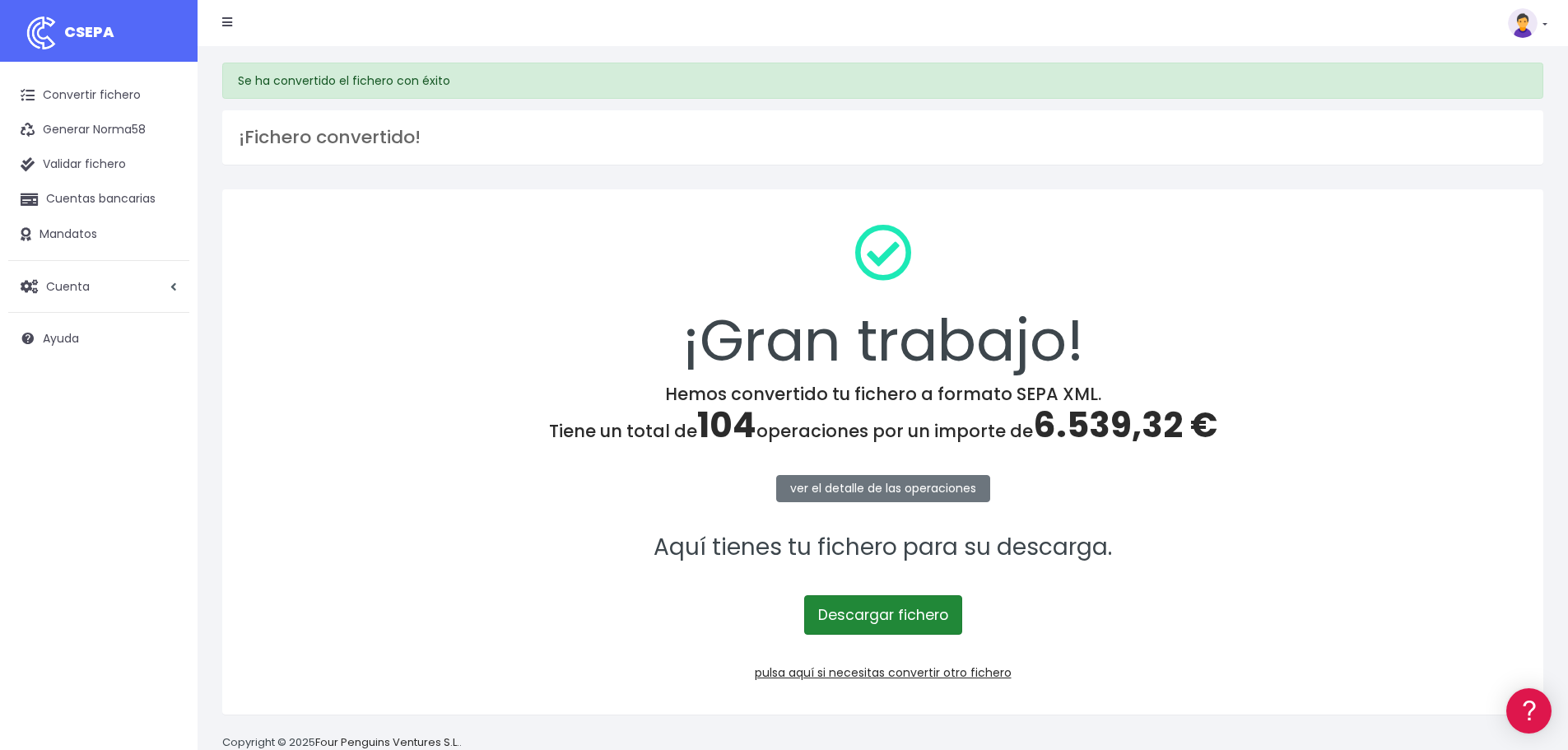
click at [884, 617] on link "Descargar fichero" at bounding box center [882, 615] width 158 height 40
click at [558, 240] on div "¡Gran trabajo!" at bounding box center [882, 297] width 1278 height 173
click at [892, 670] on link "pulsa aquí si necesitas convertir otro fichero" at bounding box center [883, 672] width 257 height 17
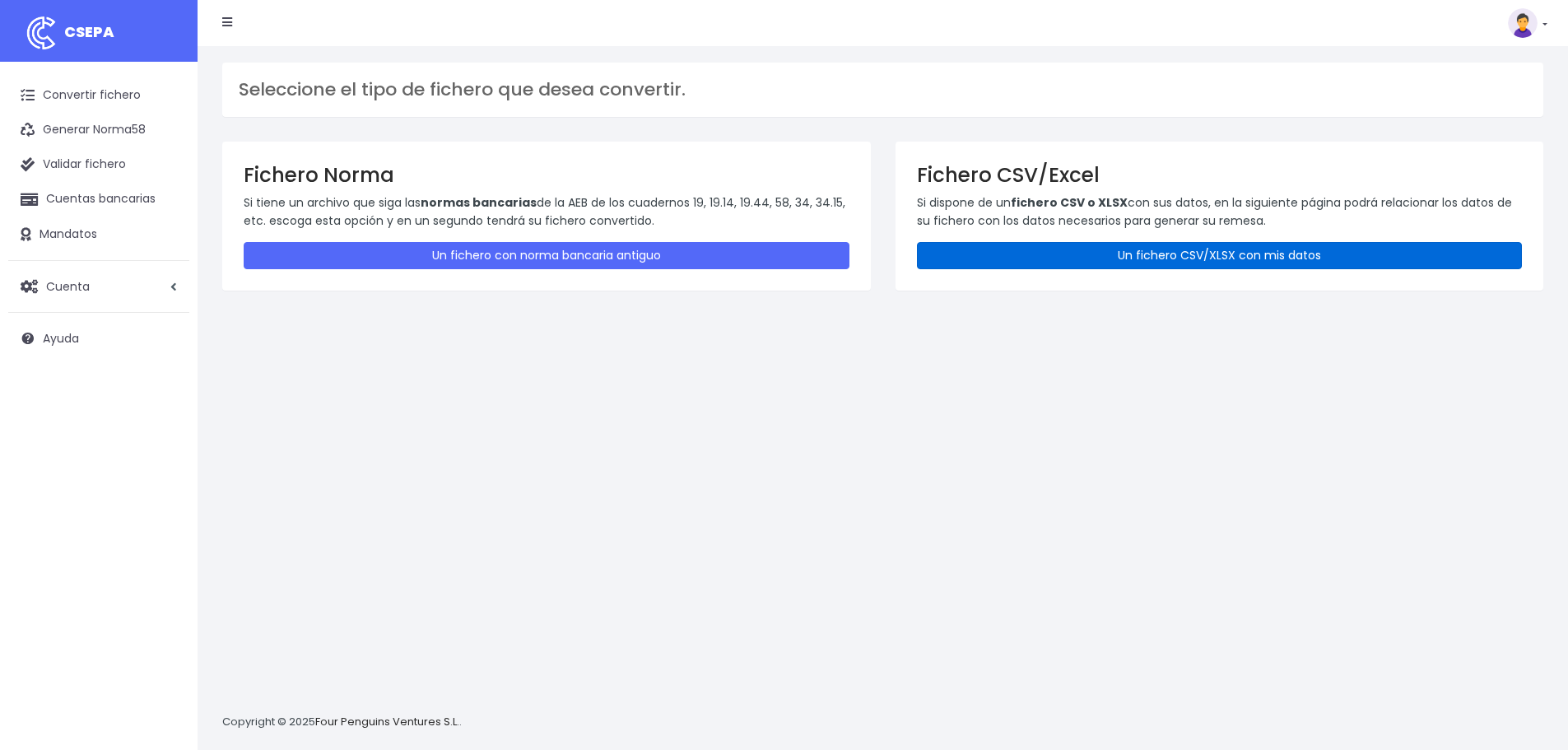
click at [1237, 258] on link "Un fichero CSV/XLSX con mis datos" at bounding box center [1219, 255] width 606 height 27
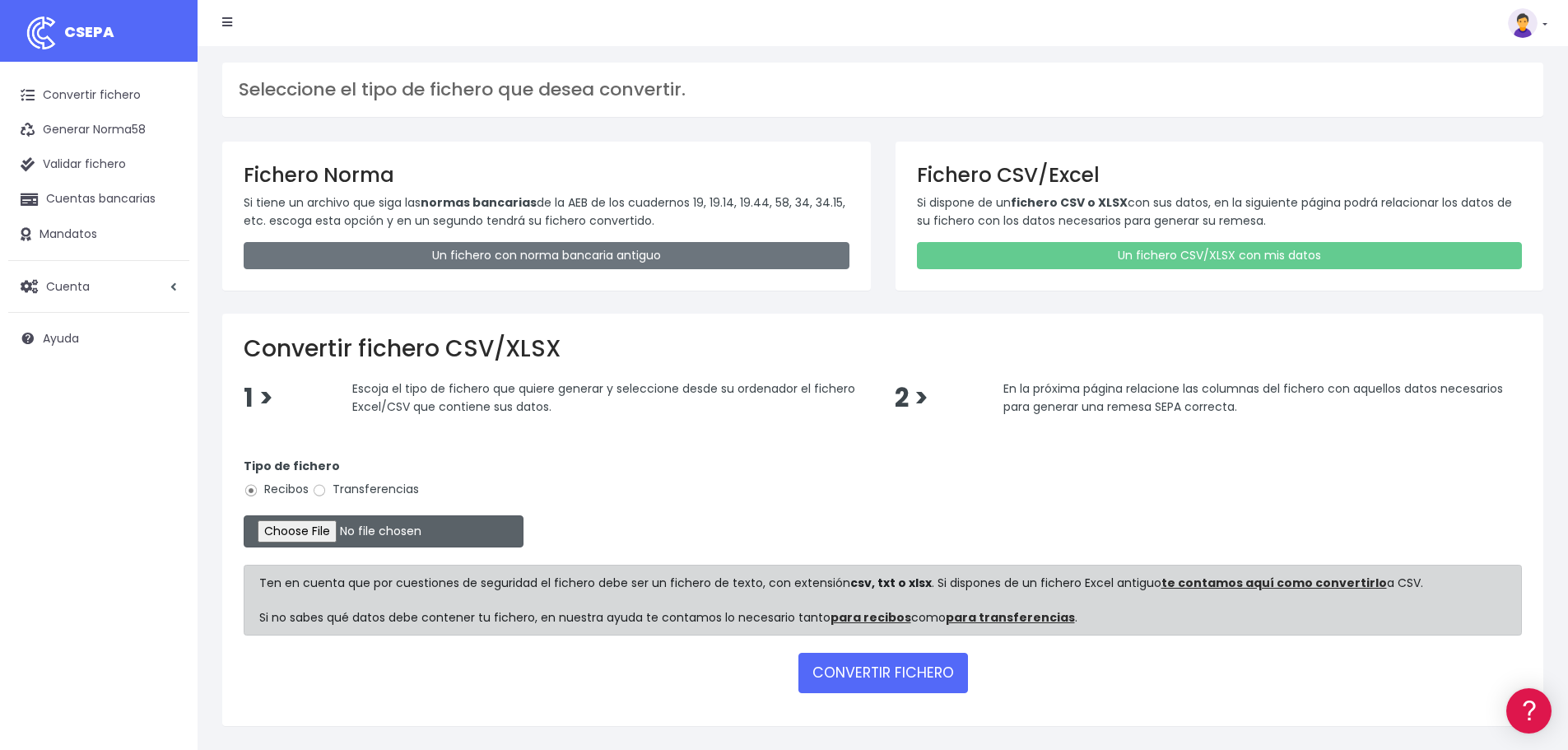
click at [311, 542] on input "file" at bounding box center [383, 531] width 280 height 32
type input "C:\fakepath\13.VI SEPA SET25.xlsx"
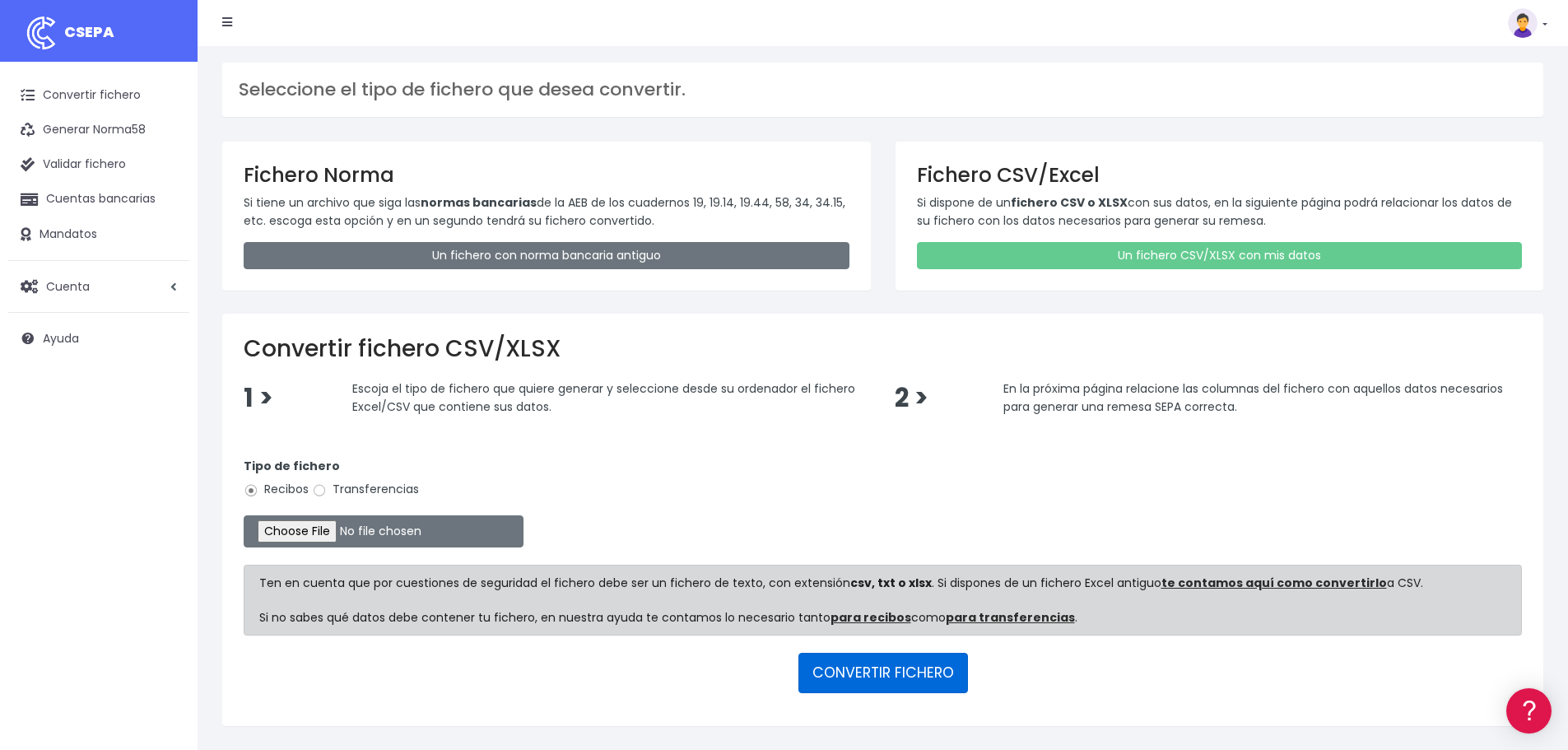
click at [905, 666] on button "CONVERTIR FICHERO" at bounding box center [882, 672] width 169 height 40
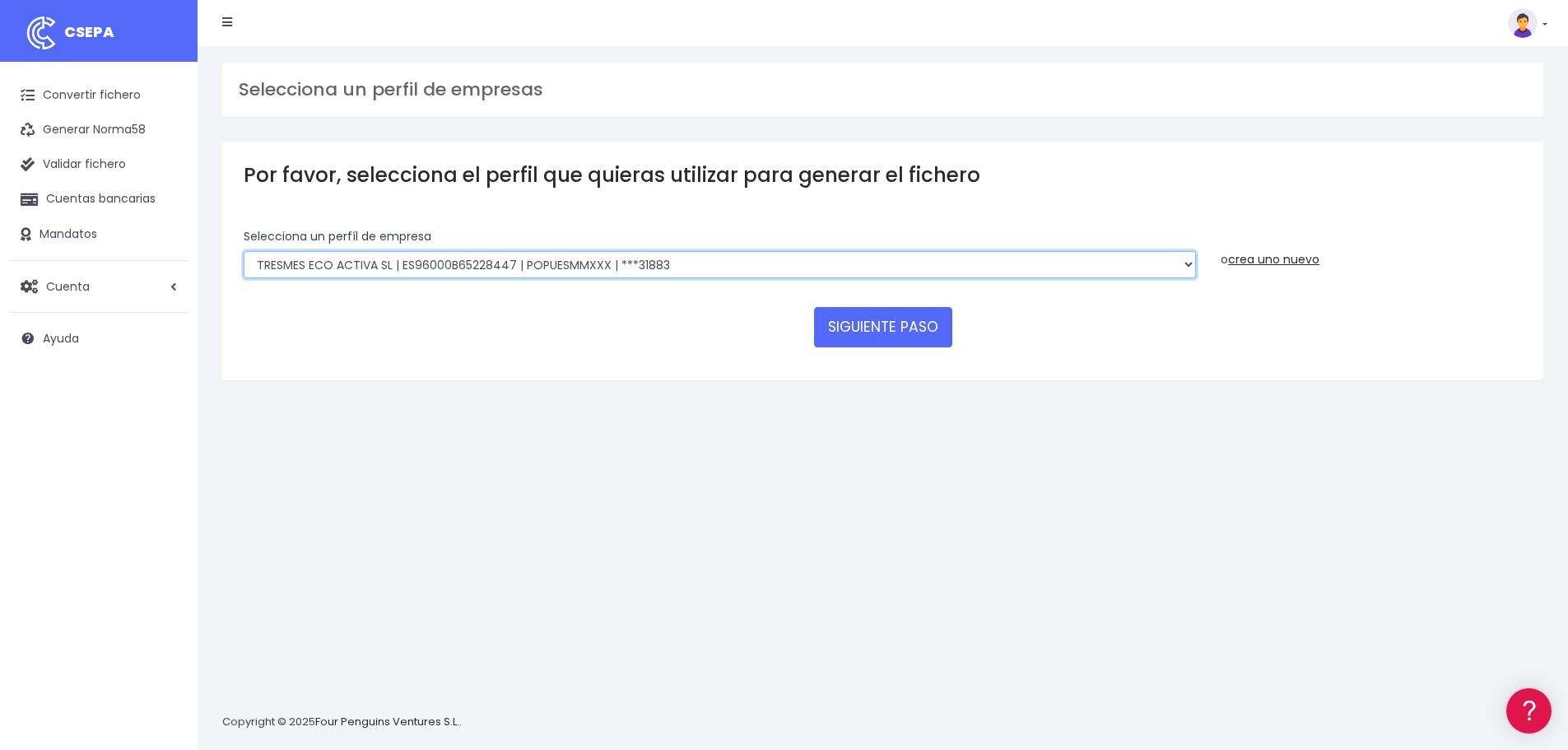
click at [762, 263] on select "TRESMES ECO ACTIVA SL | ES96001B65228447 | [SWIFT_CODE] | ***09105 TRESMES ECO …" at bounding box center [720, 265] width 953 height 28
select select "2634"
click at [244, 251] on select "TRESMES ECO ACTIVA SL | ES96001B65228447 | [SWIFT_CODE] | ***09105 TRESMES ECO …" at bounding box center [720, 265] width 953 height 28
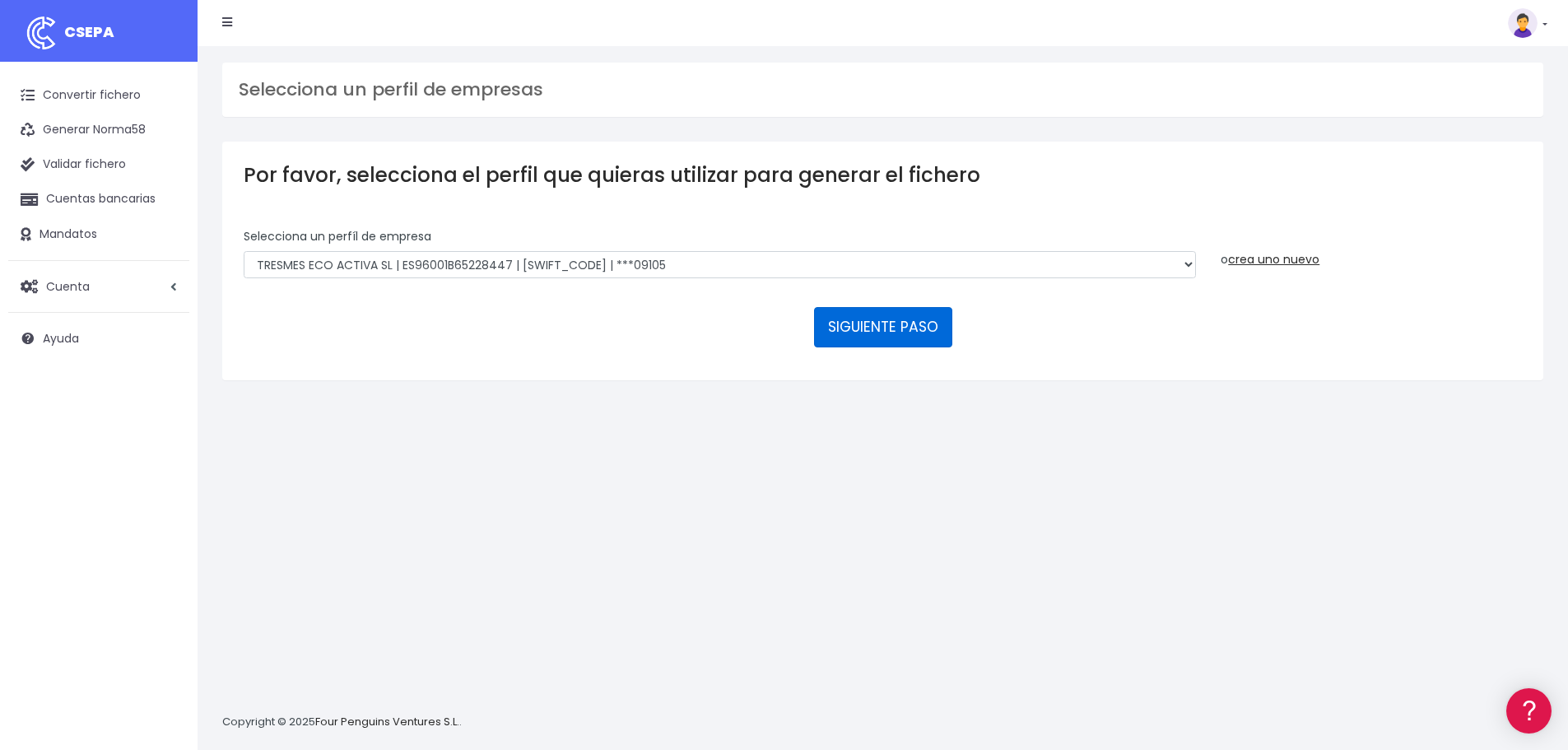
click at [875, 330] on button "SIGUIENTE PASO" at bounding box center [882, 327] width 138 height 40
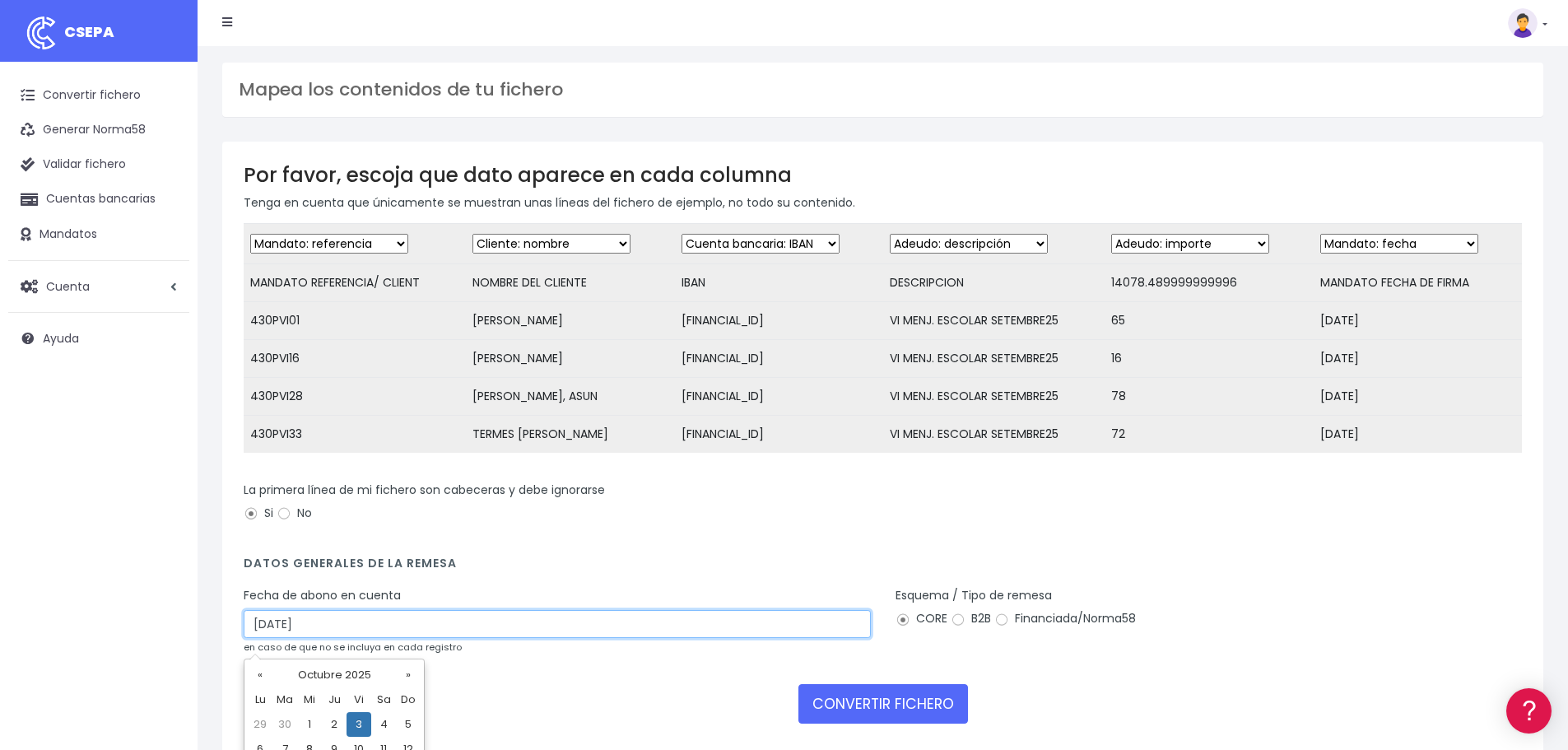
drag, startPoint x: 332, startPoint y: 635, endPoint x: 216, endPoint y: 635, distance: 116.0
click at [208, 624] on div "Mapea los contenidos de tu fichero Por favor, escoja que dato aparece en cada c…" at bounding box center [882, 430] width 1371 height 767
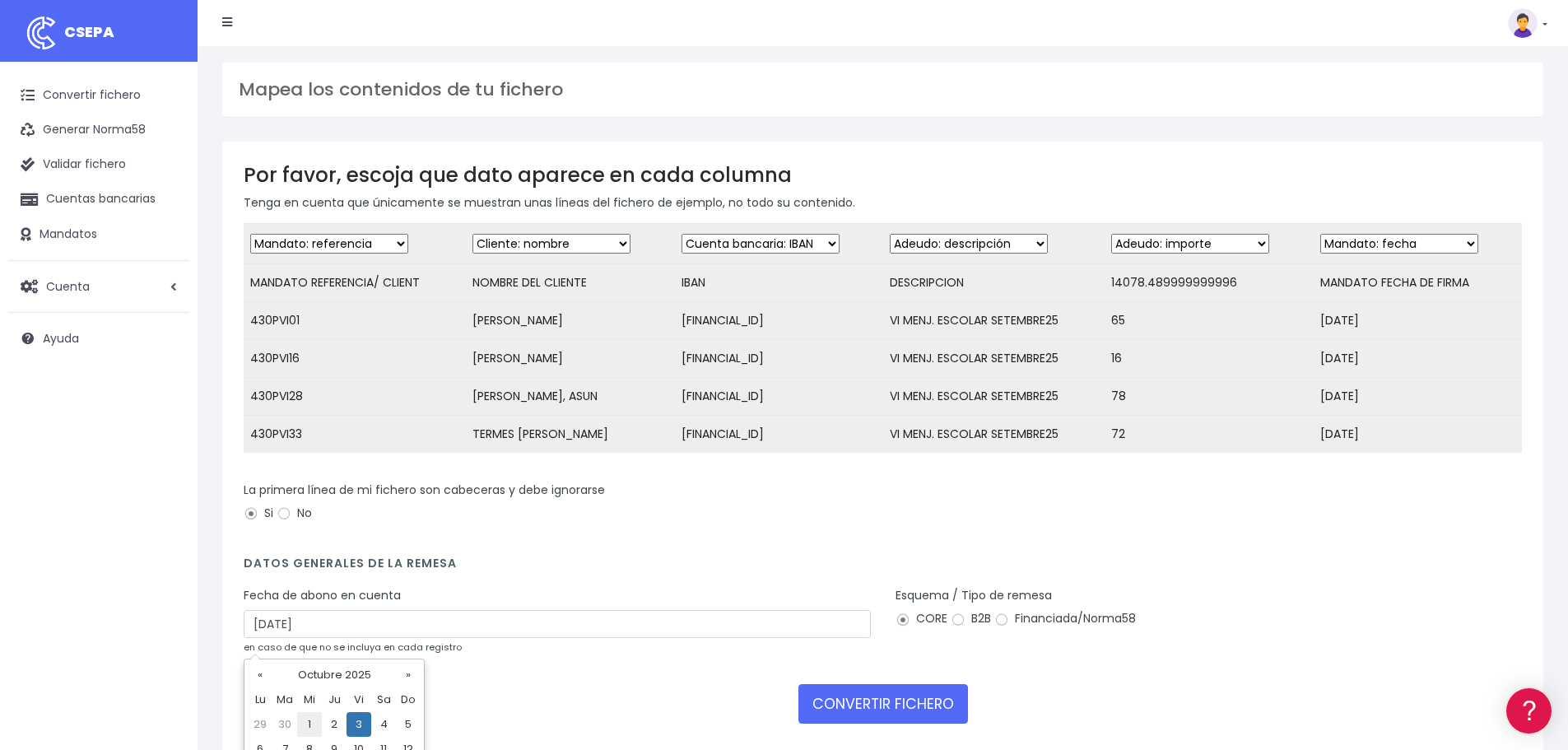
click at [306, 729] on td "1" at bounding box center [310, 724] width 25 height 25
type input "[DATE]"
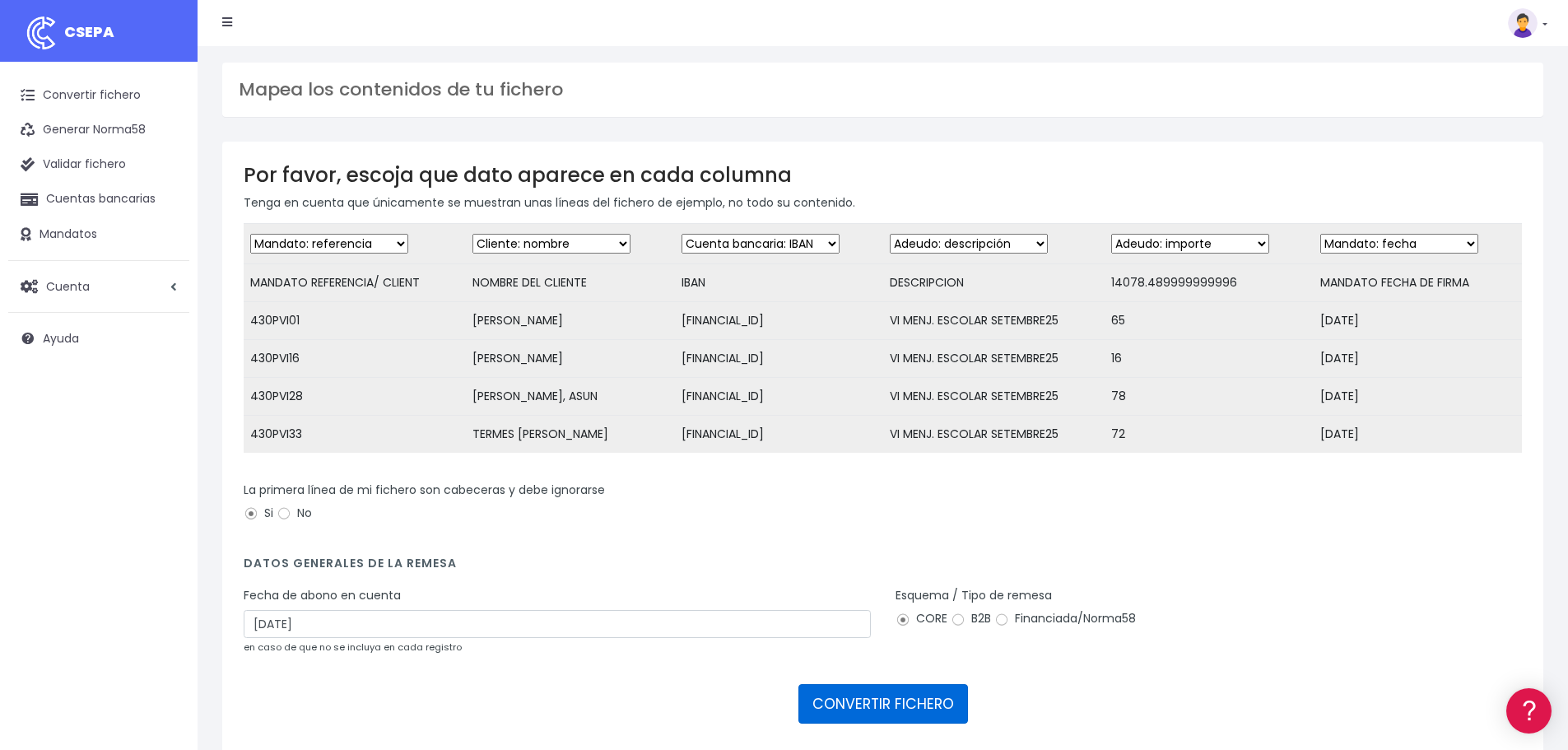
click at [908, 723] on button "CONVERTIR FICHERO" at bounding box center [882, 704] width 169 height 40
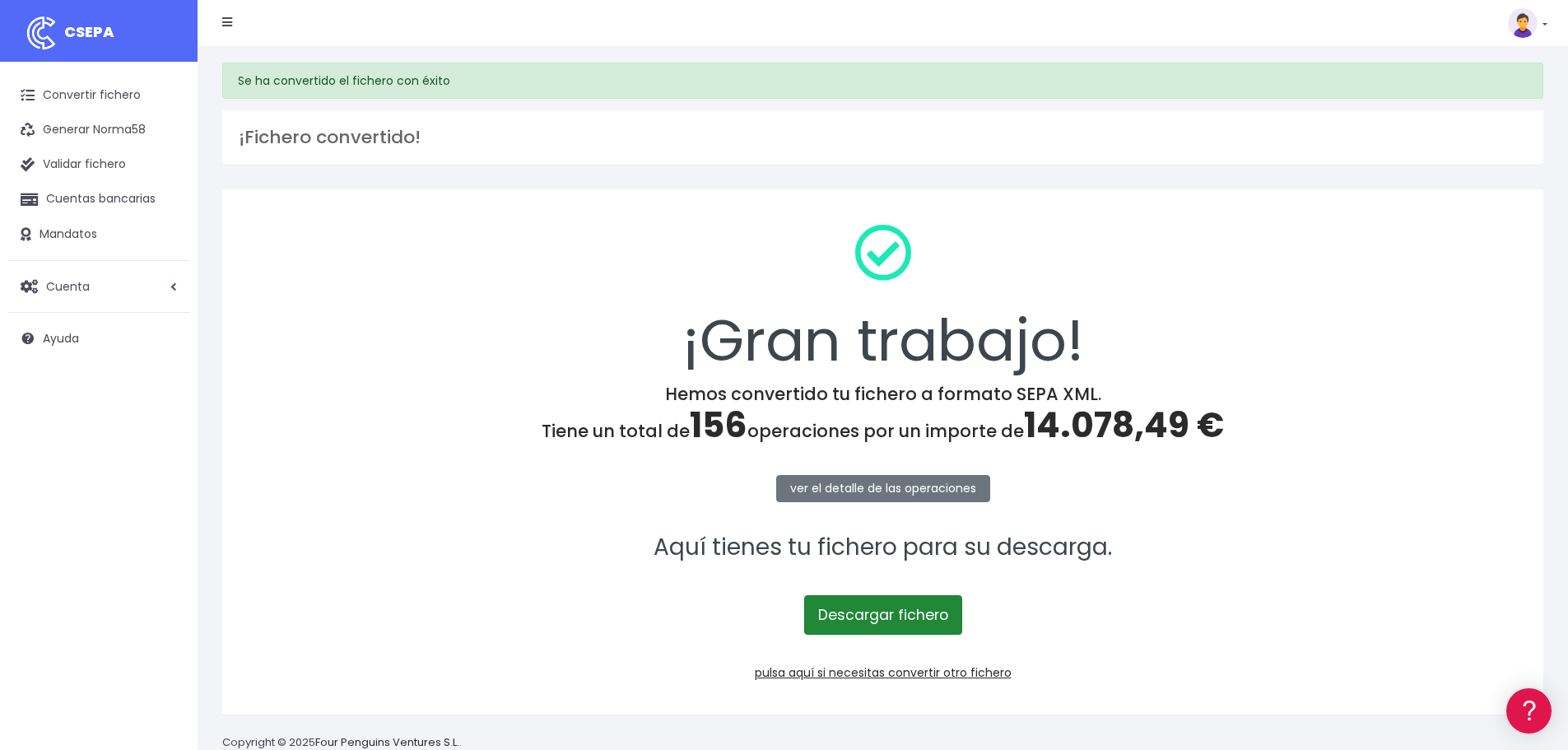
click at [899, 625] on link "Descargar fichero" at bounding box center [882, 615] width 158 height 40
